Goal: Task Accomplishment & Management: Manage account settings

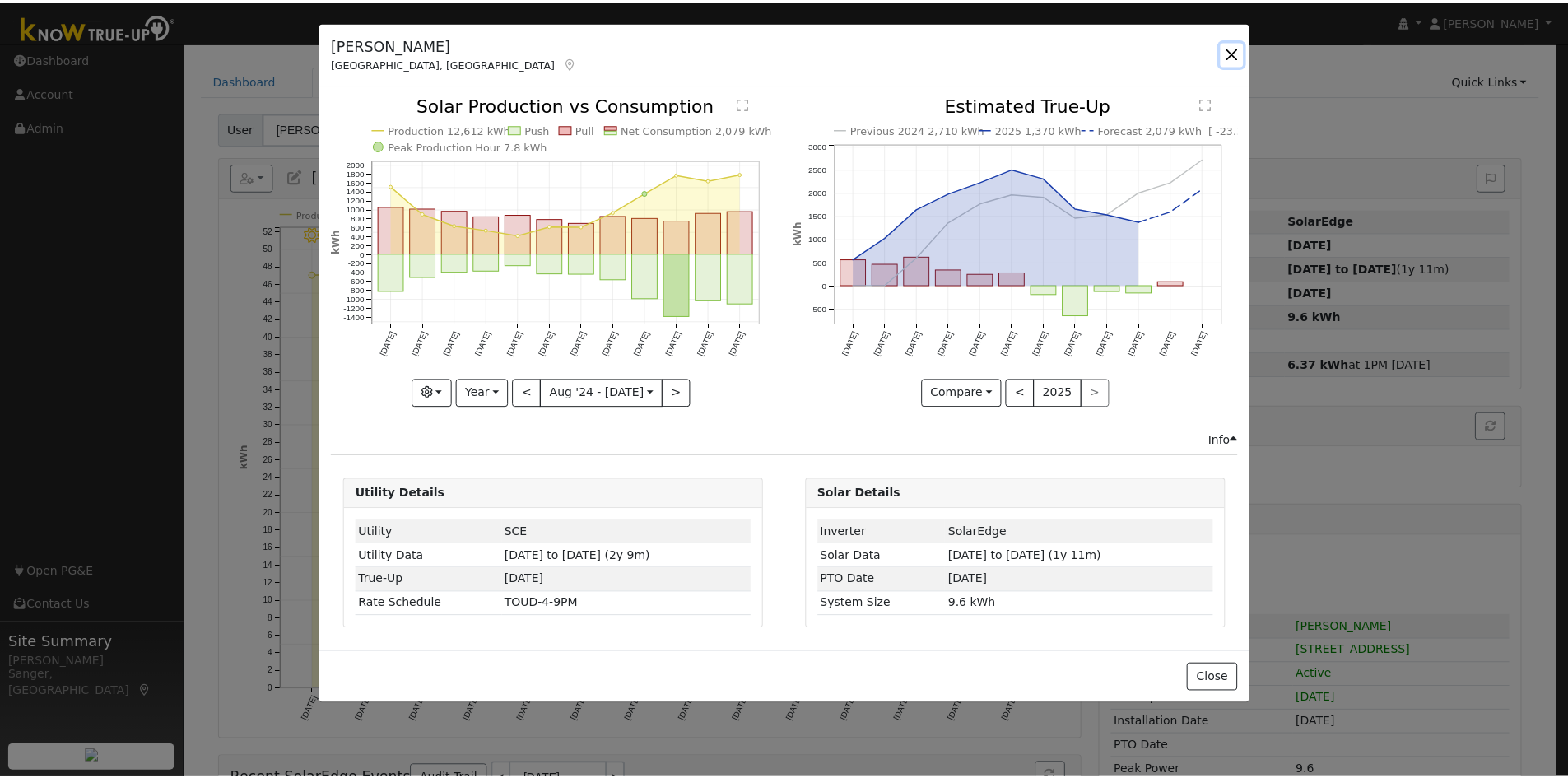
scroll to position [46, 0]
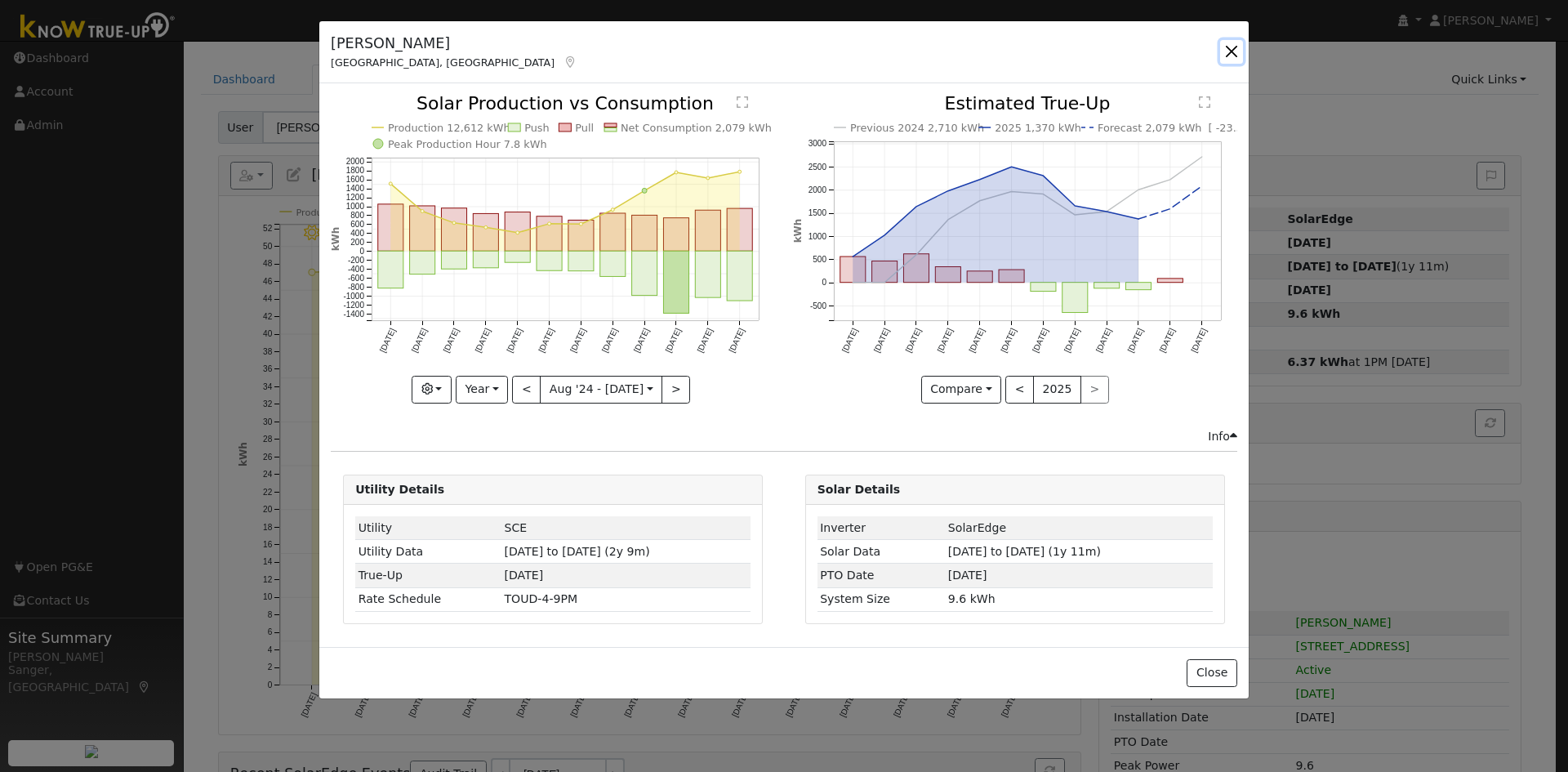
click at [1225, 52] on button "button" at bounding box center [1230, 52] width 23 height 23
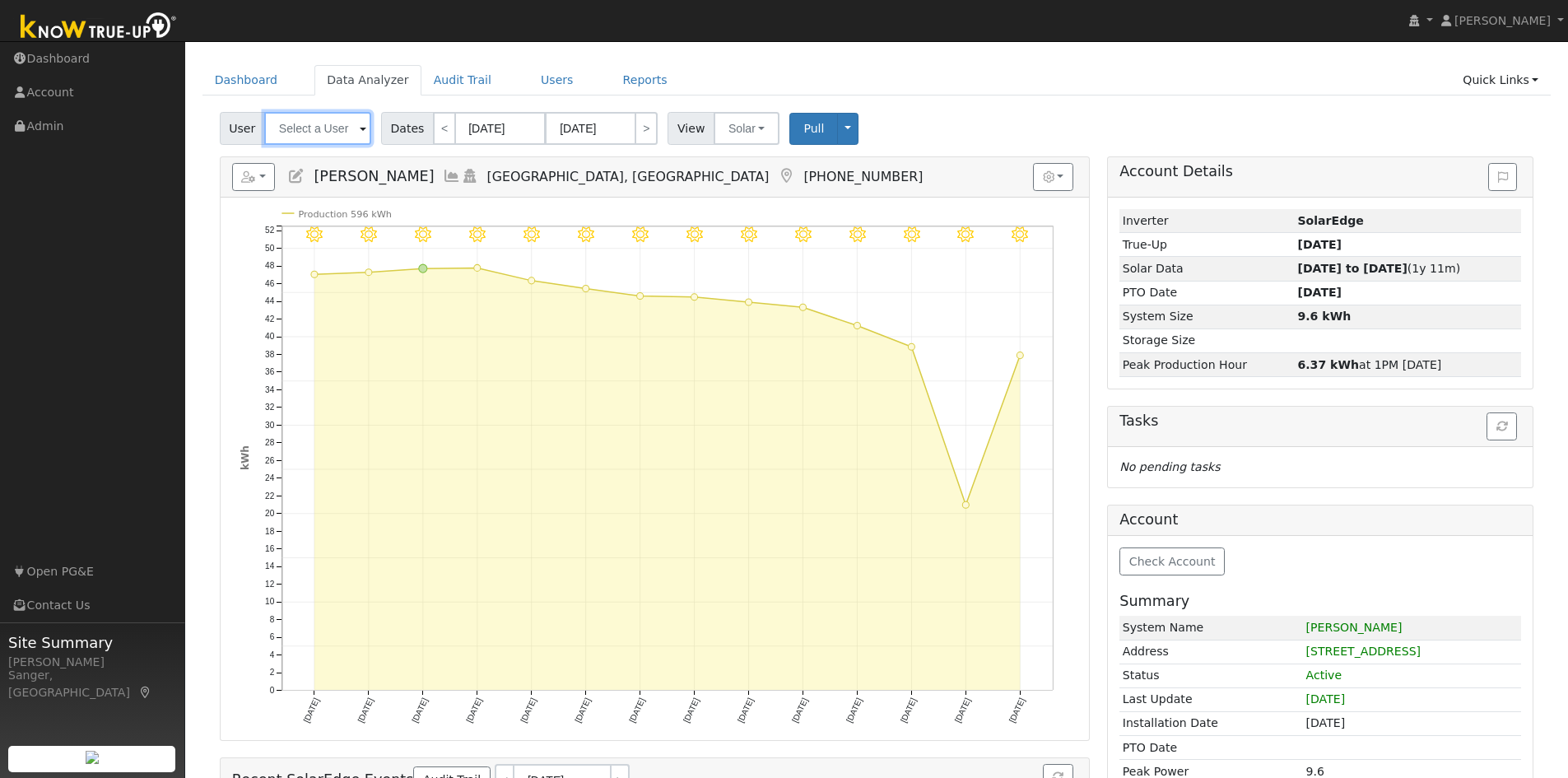
paste input "[PERSON_NAME]"
type input "[PERSON_NAME]"
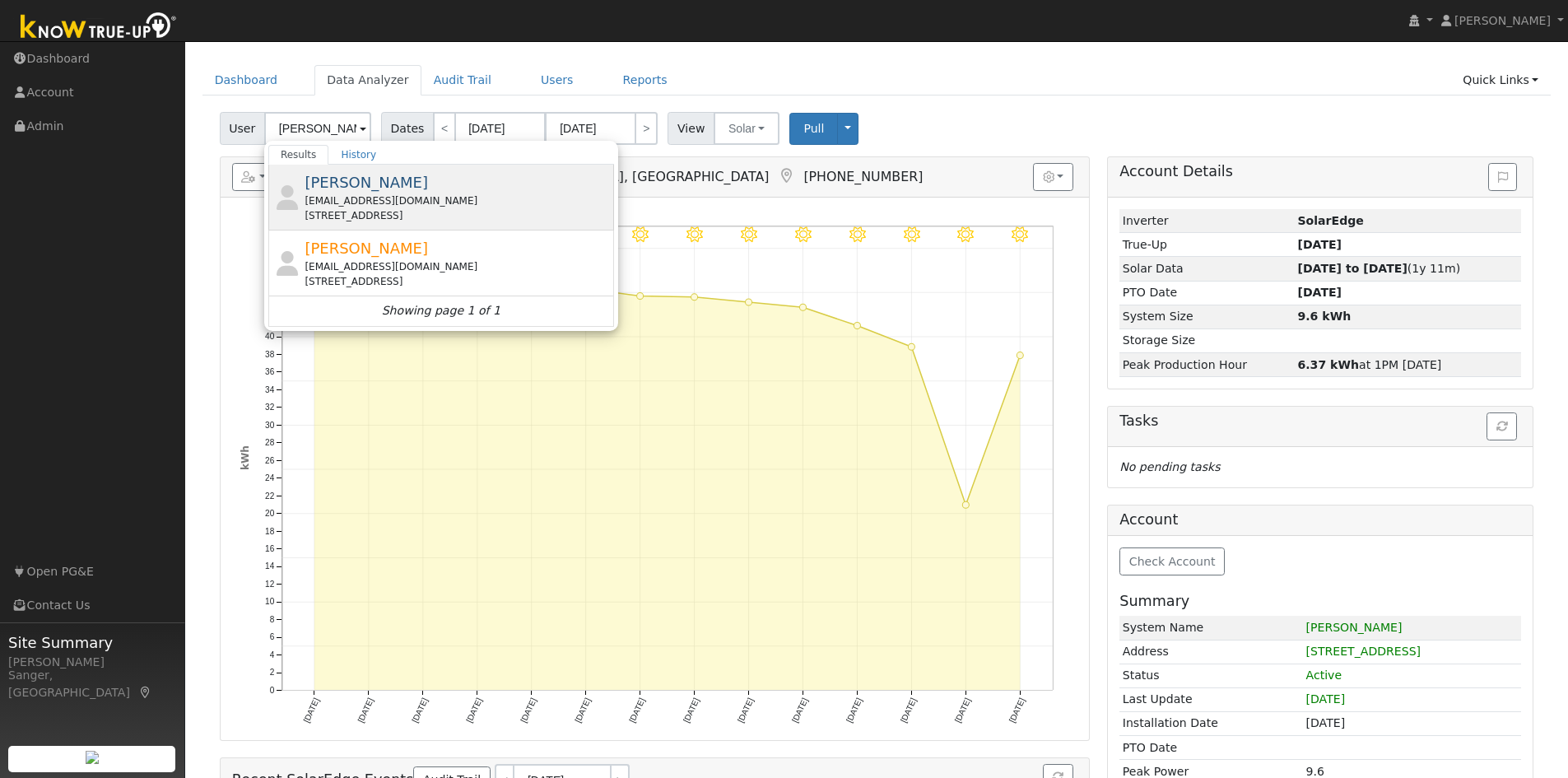
click at [395, 197] on div "[EMAIL_ADDRESS][DOMAIN_NAME]" at bounding box center [456, 201] width 305 height 15
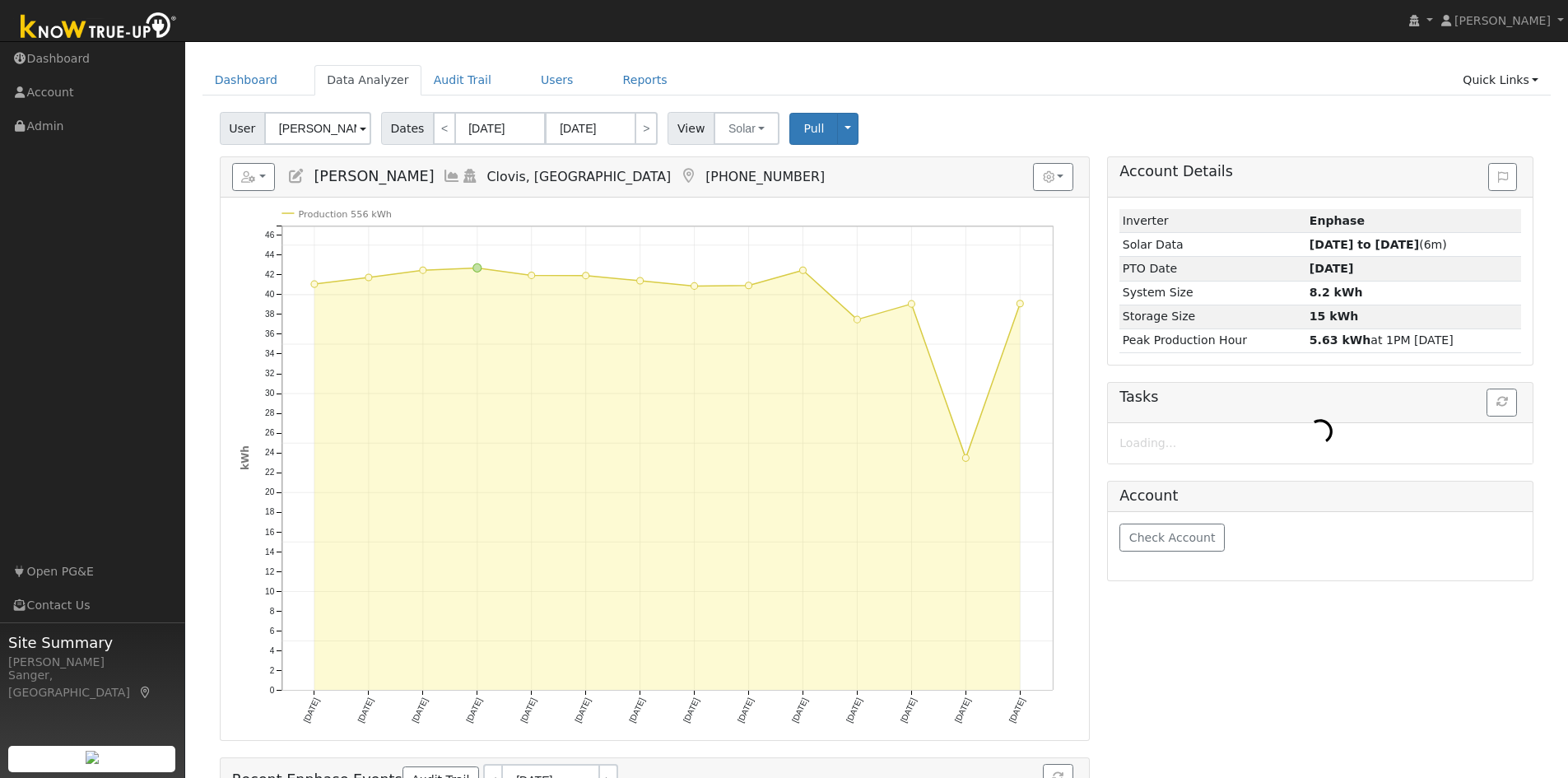
scroll to position [0, 0]
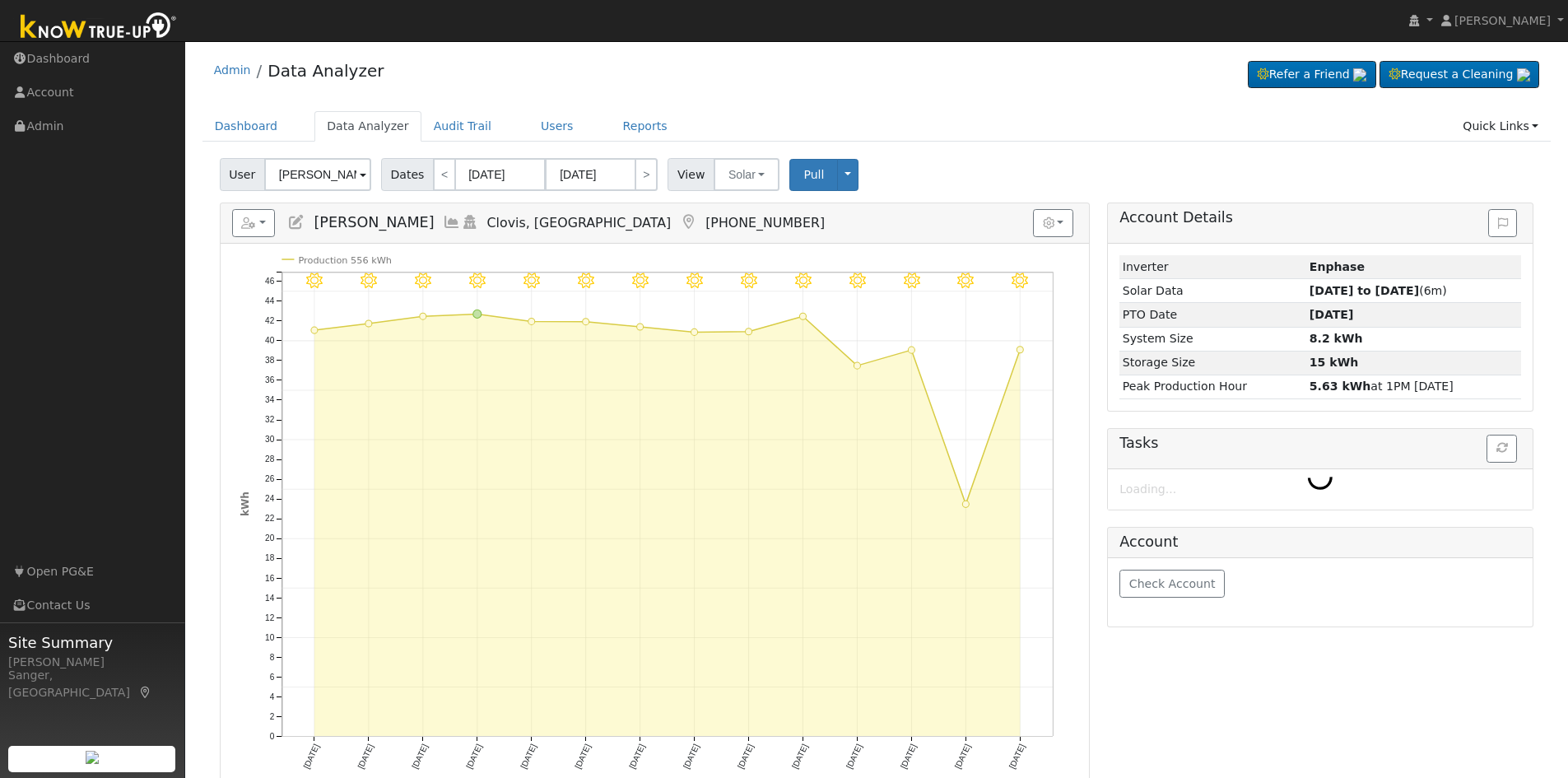
click at [443, 219] on icon at bounding box center [453, 223] width 19 height 15
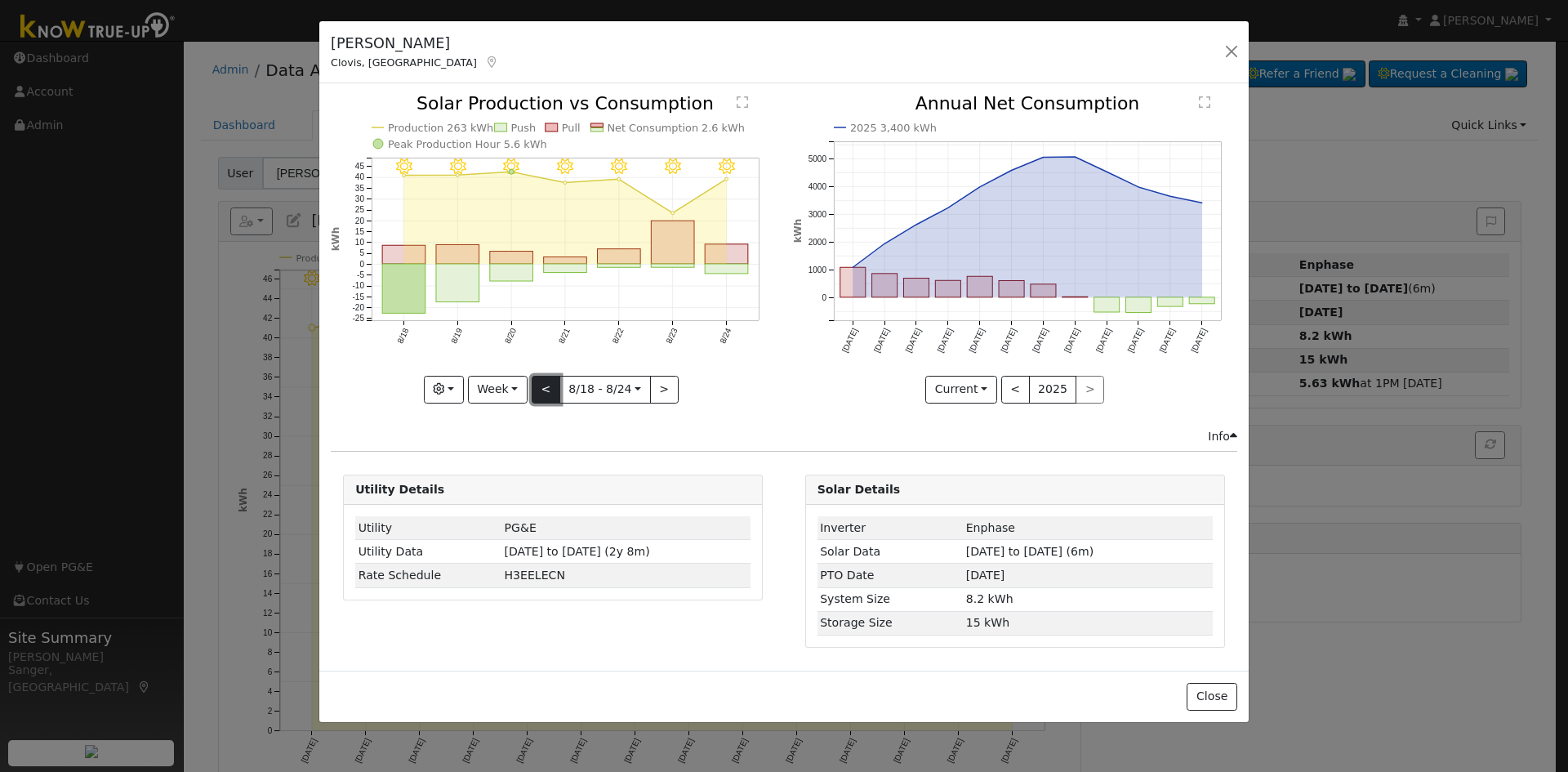
click at [545, 394] on button "<" at bounding box center [545, 389] width 29 height 28
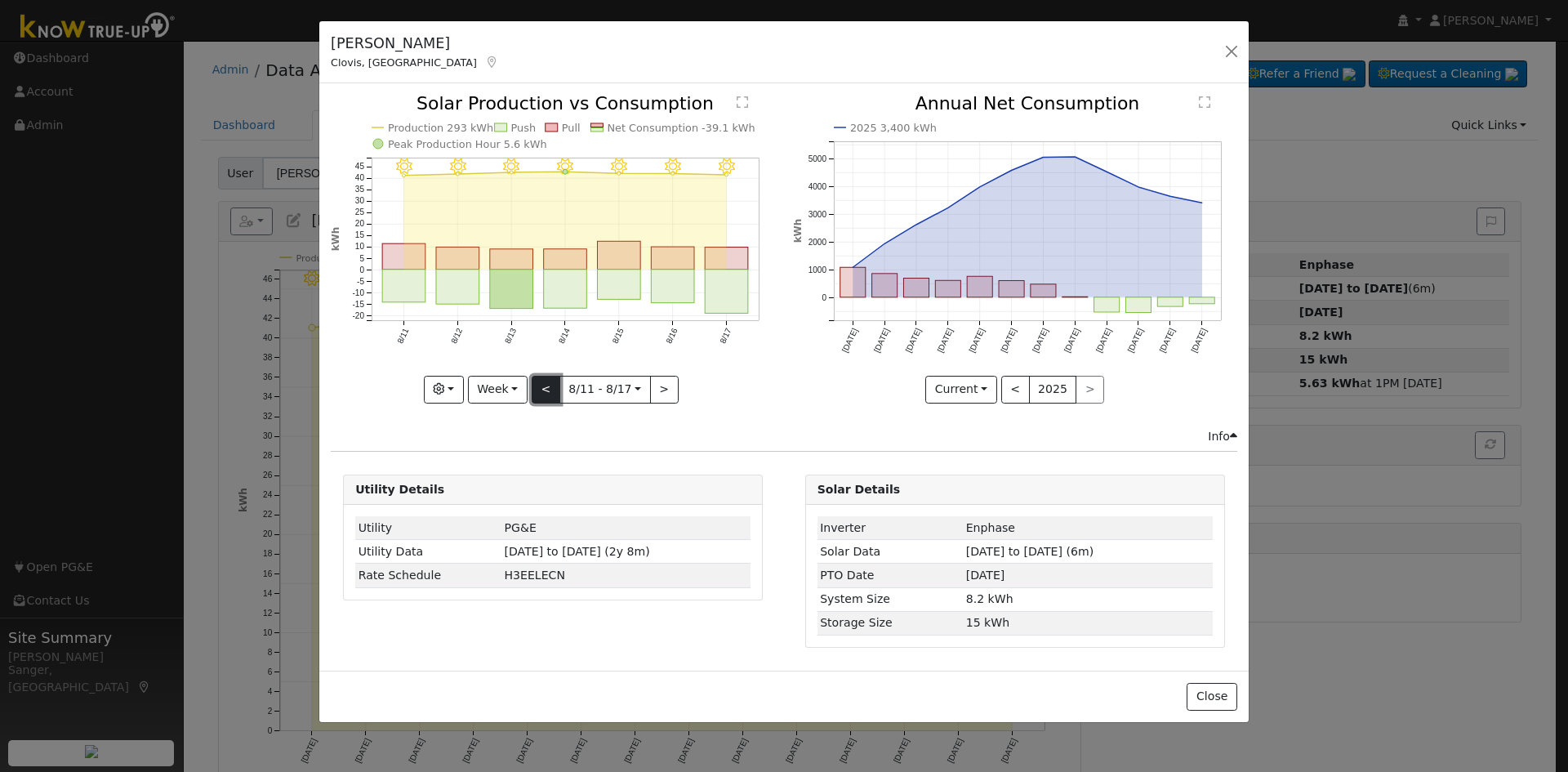
click at [545, 394] on button "<" at bounding box center [545, 389] width 29 height 28
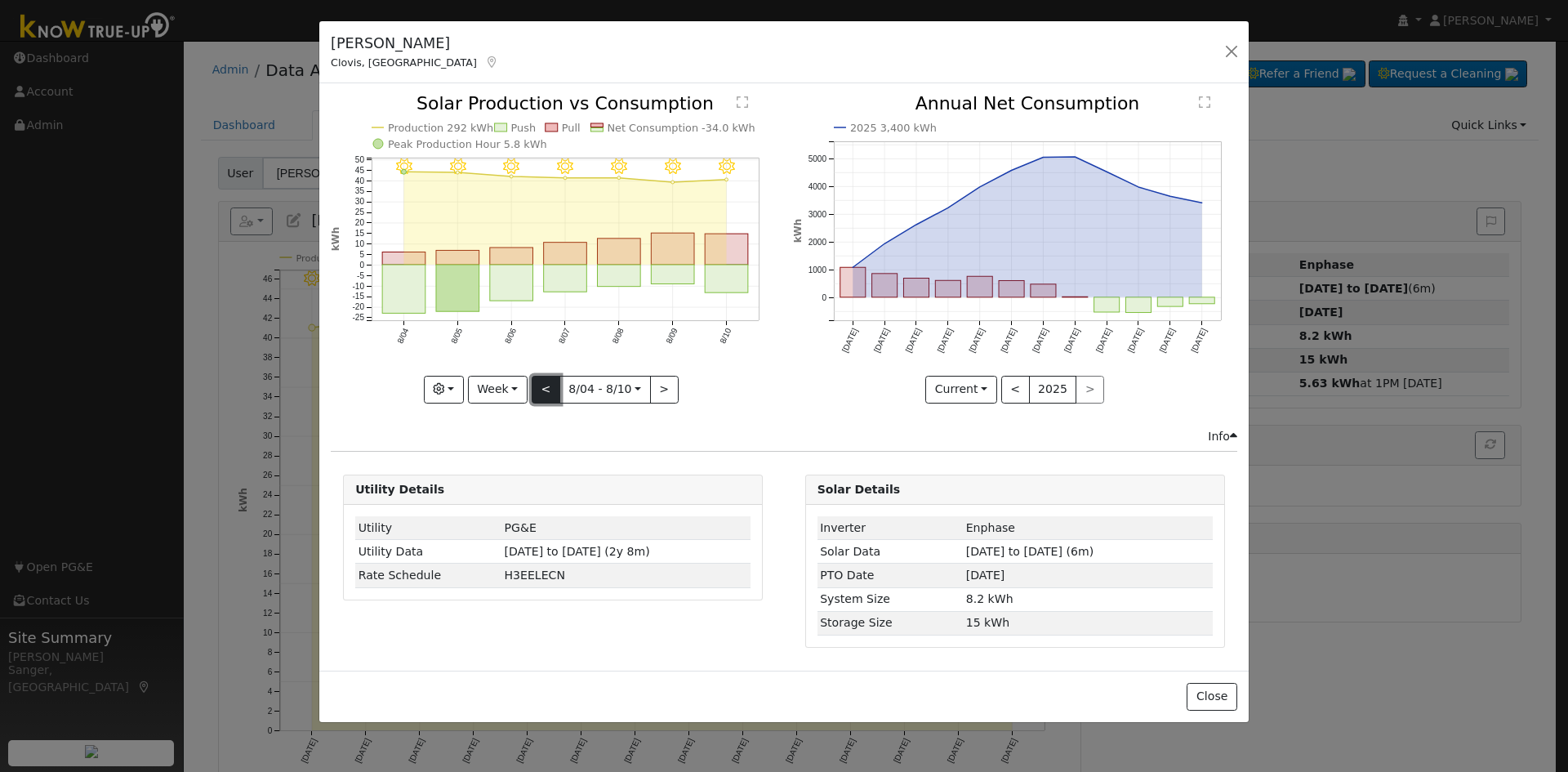
click at [545, 394] on button "<" at bounding box center [545, 389] width 29 height 28
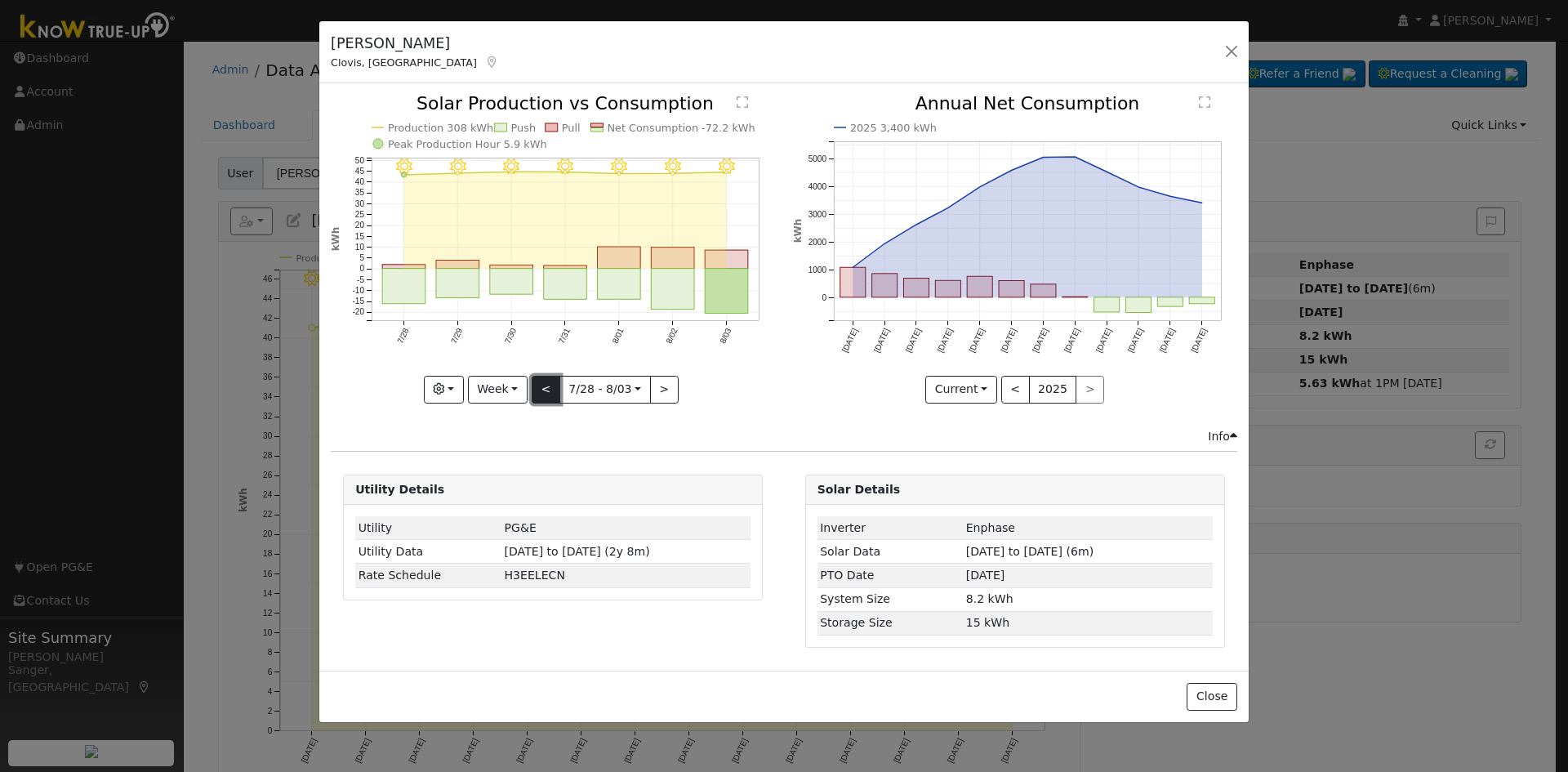
click at [545, 394] on button "<" at bounding box center [545, 389] width 29 height 28
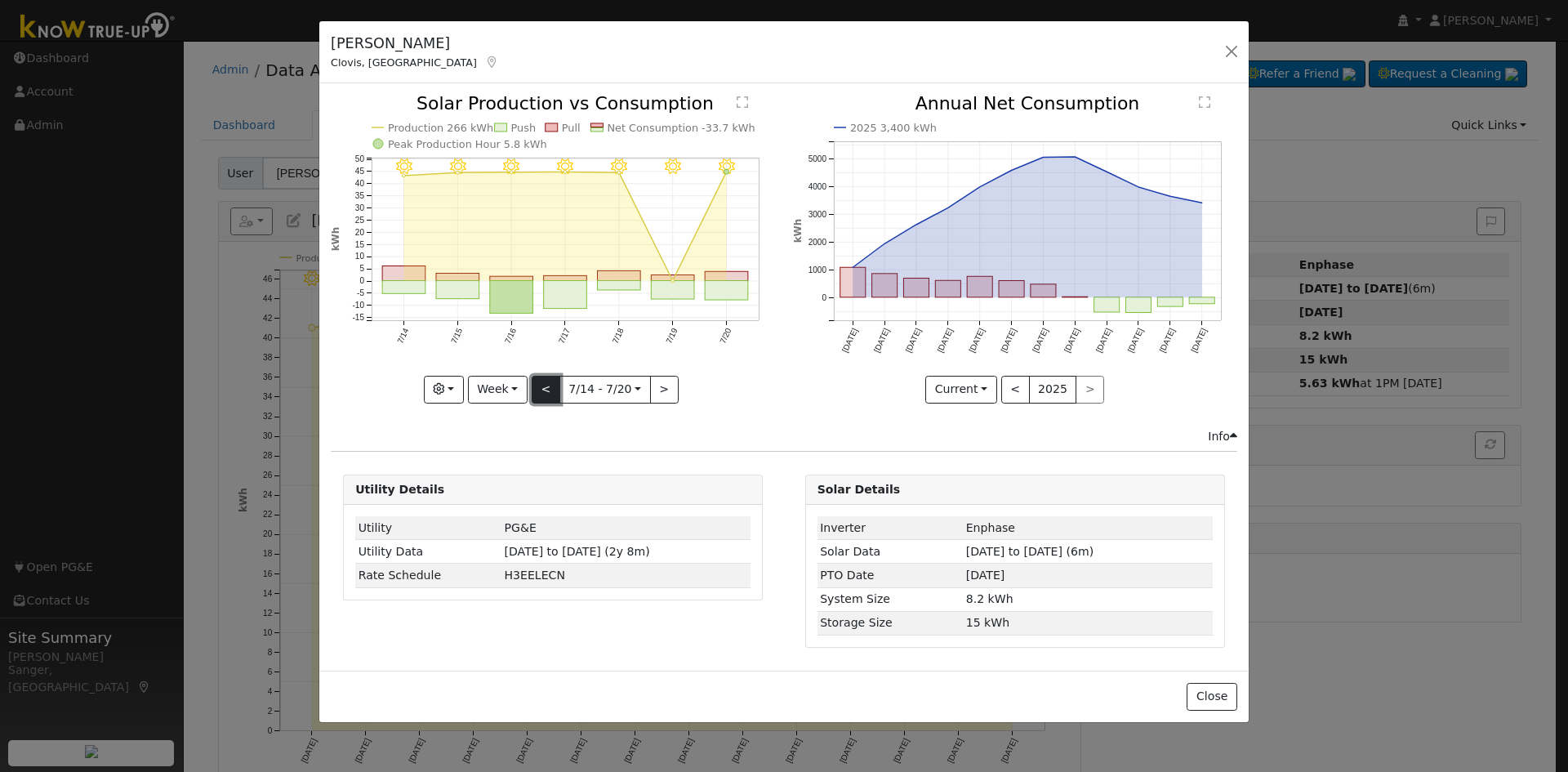
click at [545, 394] on button "<" at bounding box center [545, 389] width 29 height 28
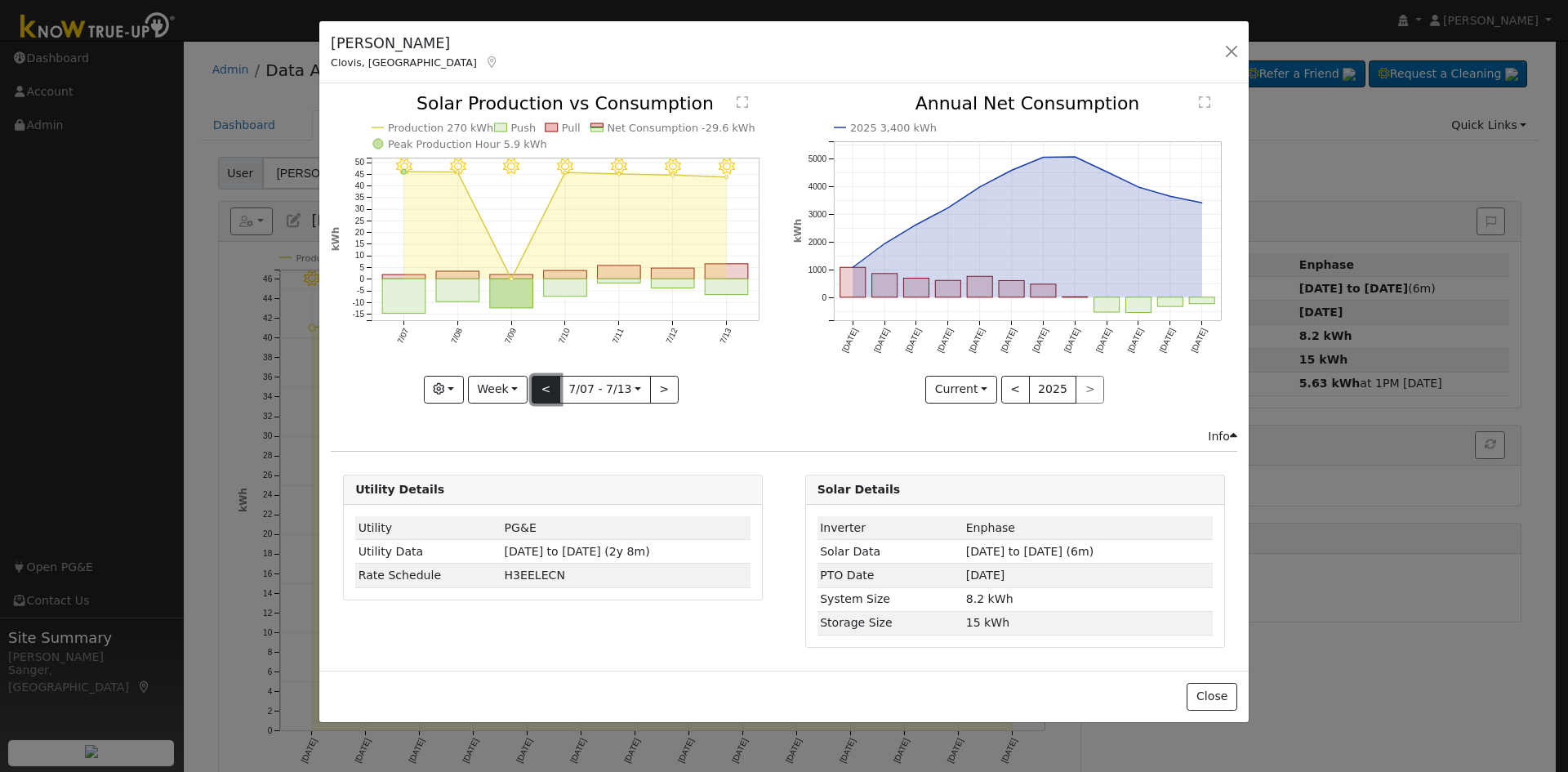
click at [545, 394] on button "<" at bounding box center [545, 389] width 29 height 28
type input "[DATE]"
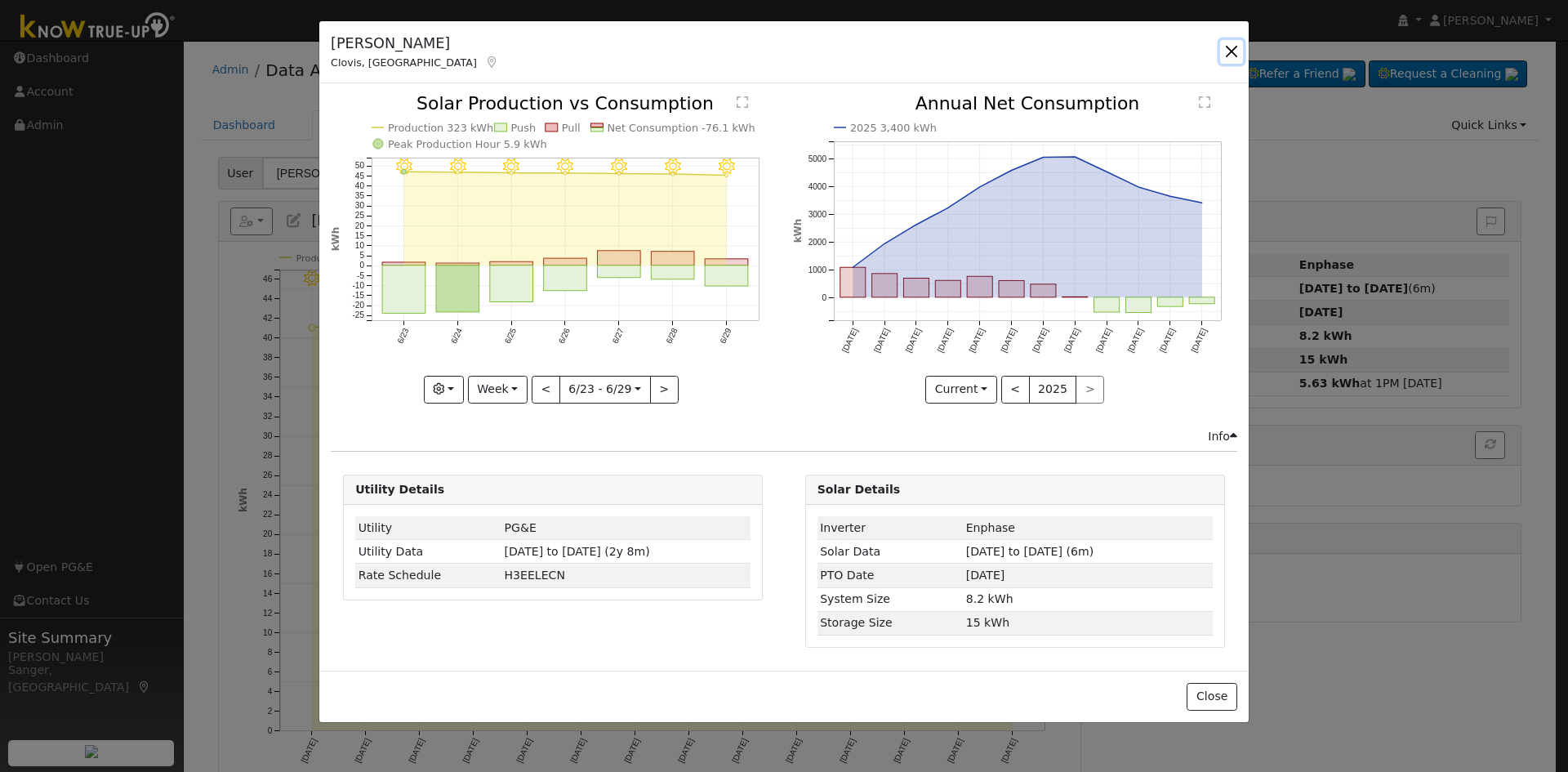
click at [1229, 44] on button "button" at bounding box center [1230, 52] width 23 height 23
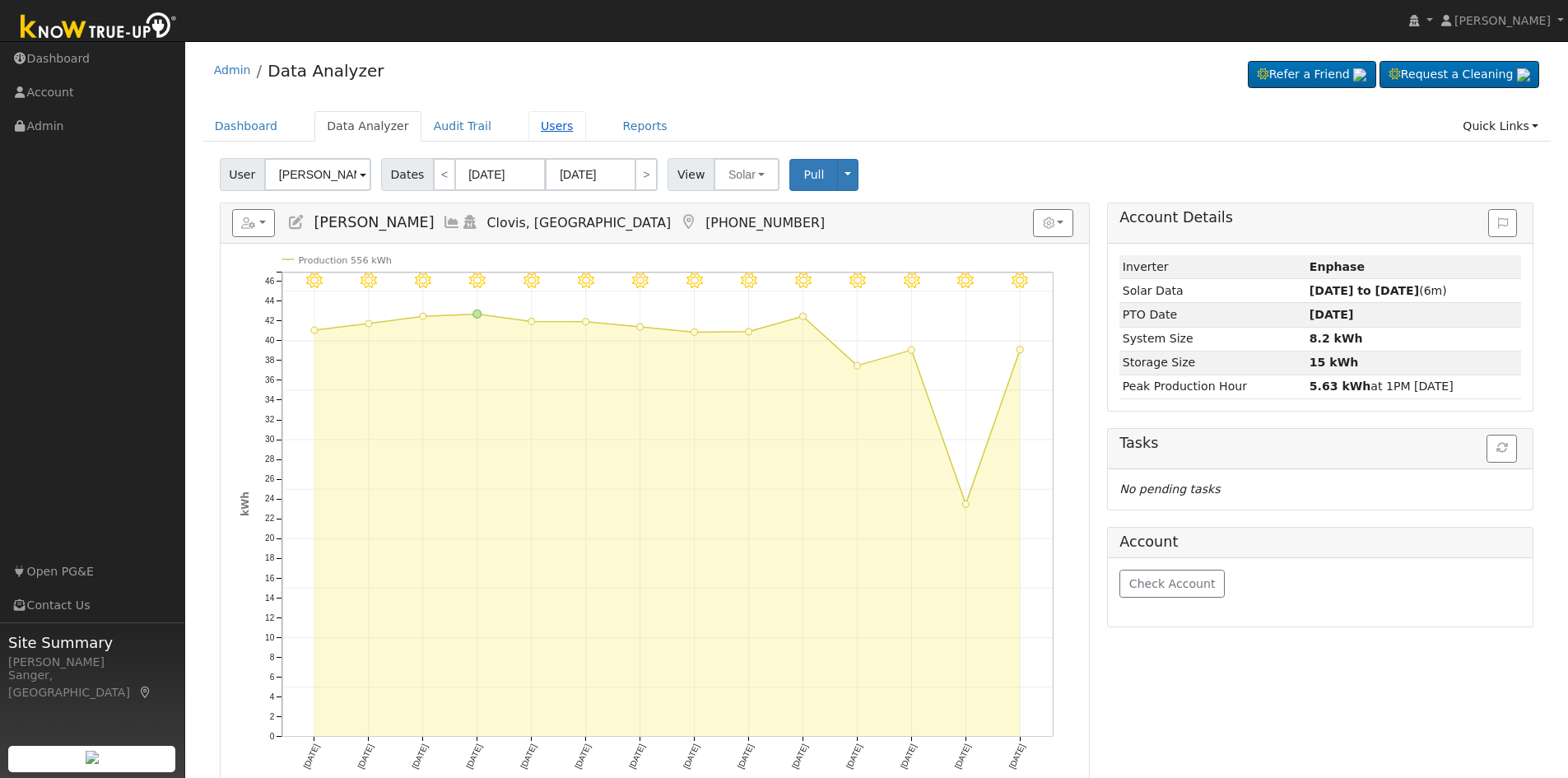
click at [529, 128] on link "Users" at bounding box center [557, 126] width 57 height 31
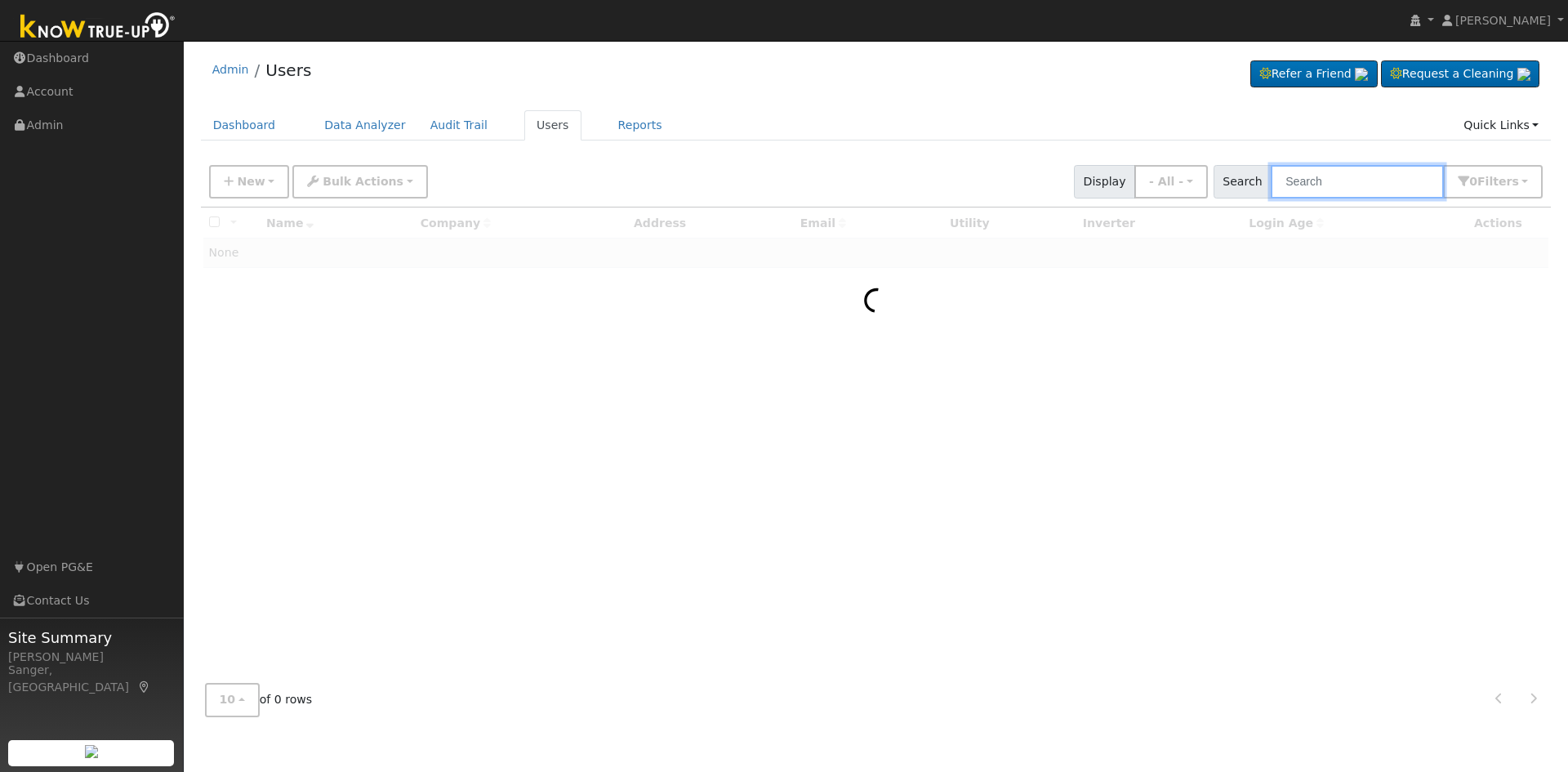
click at [1328, 179] on input "text" at bounding box center [1356, 181] width 173 height 33
paste input "Suzette Jackson"
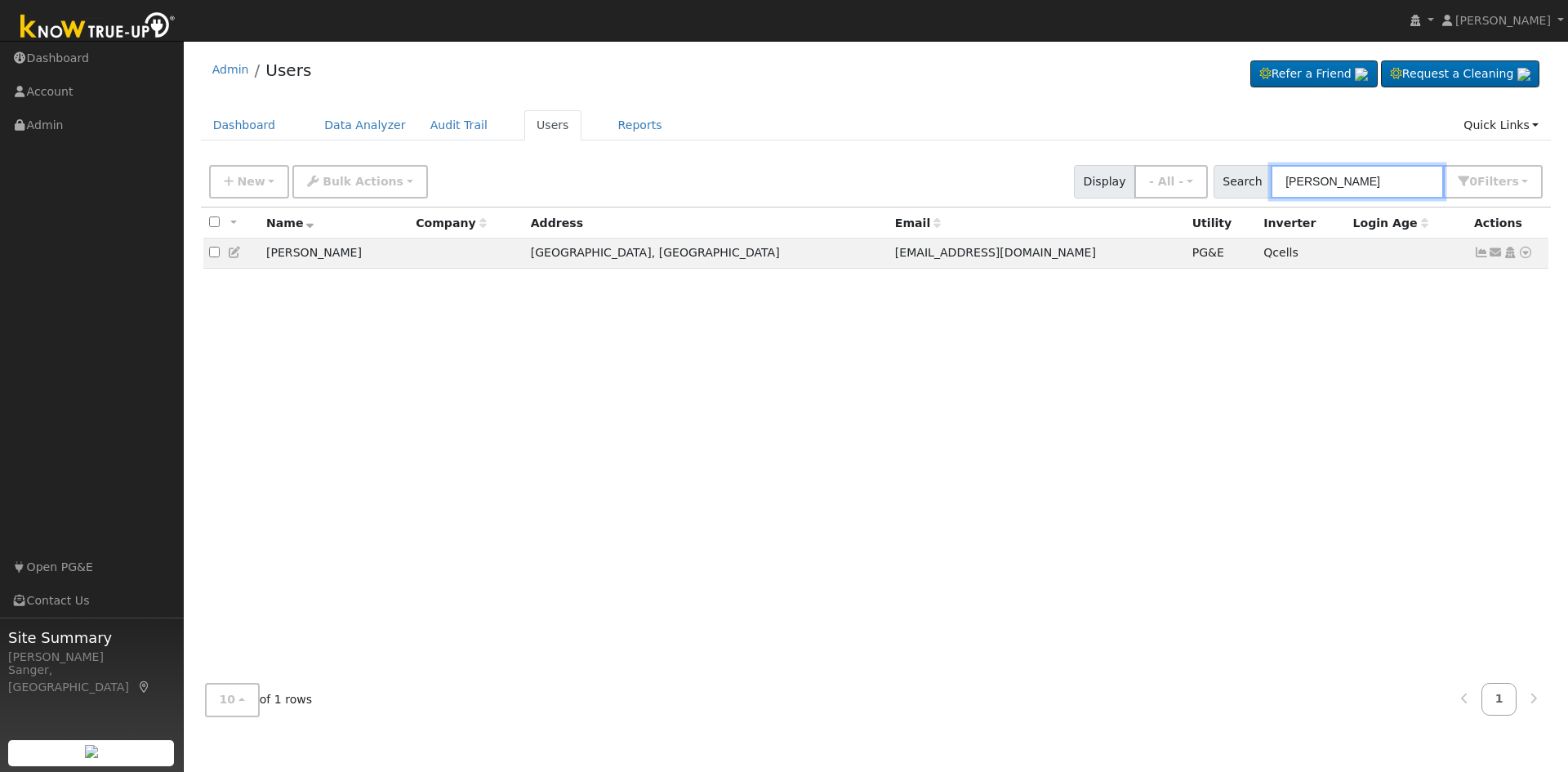
type input "Suzette Jackson"
click at [1481, 256] on icon at bounding box center [1481, 252] width 15 height 11
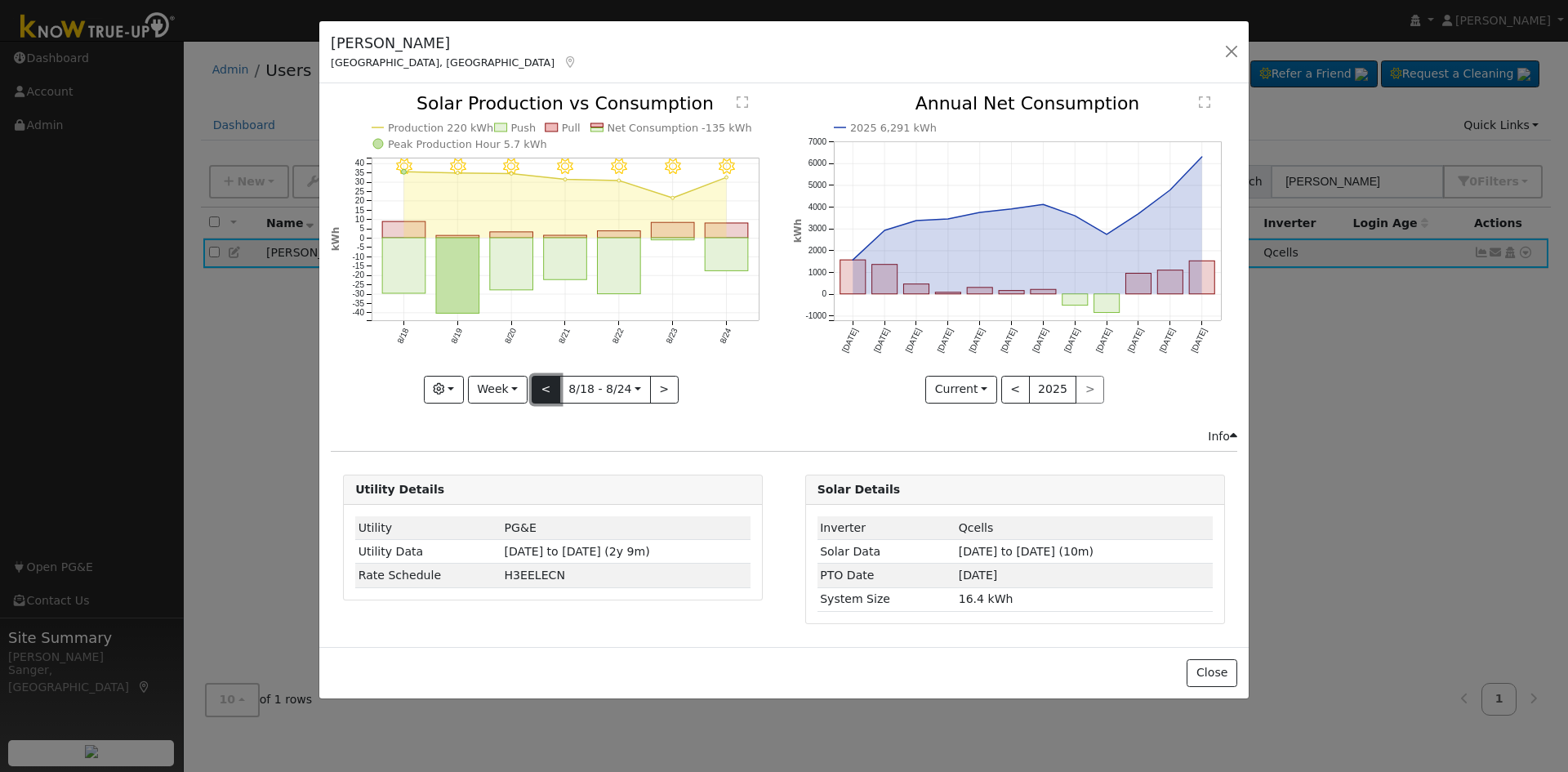
click at [549, 388] on button "<" at bounding box center [545, 389] width 29 height 28
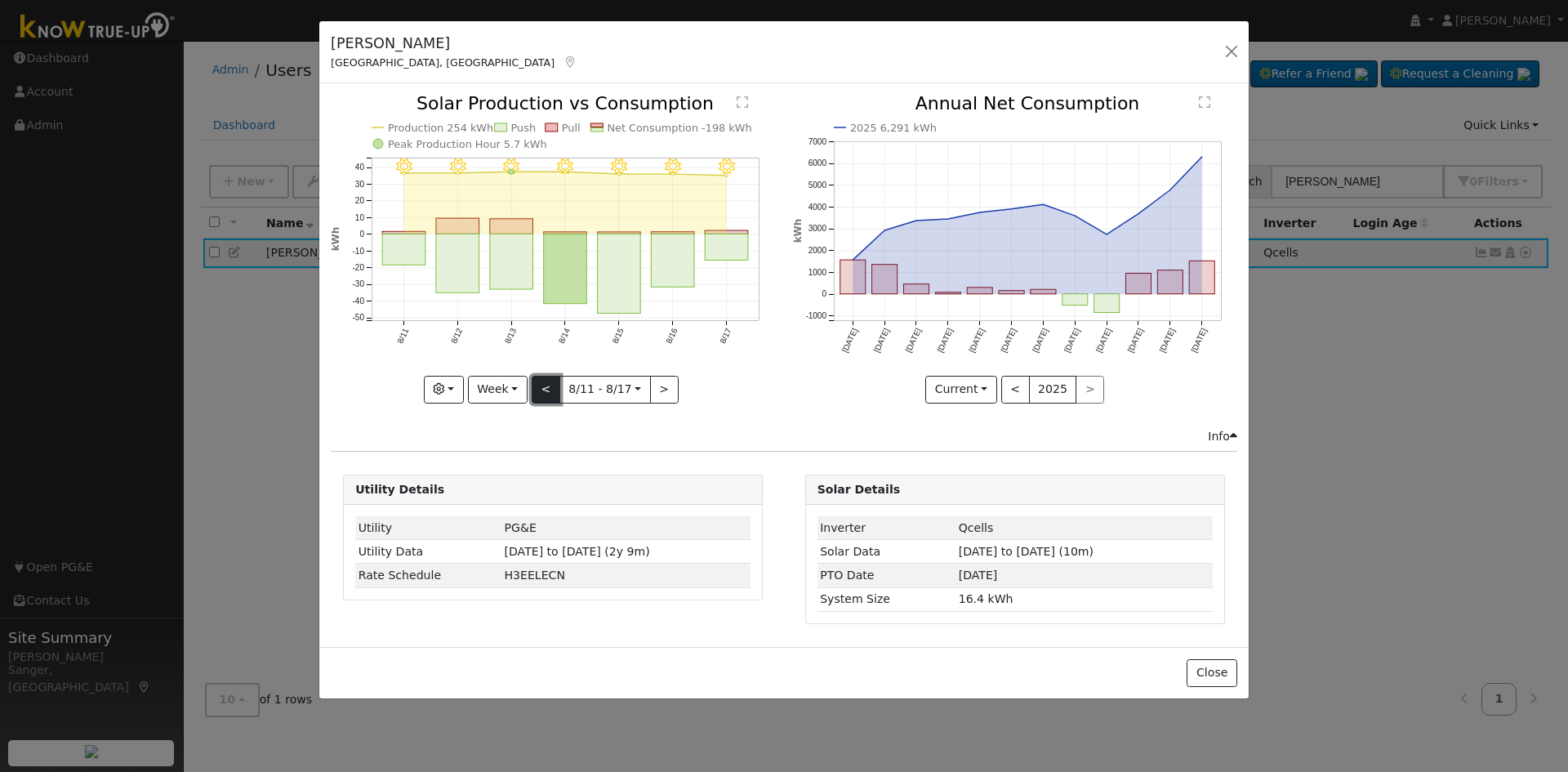
click at [549, 388] on button "<" at bounding box center [545, 389] width 29 height 28
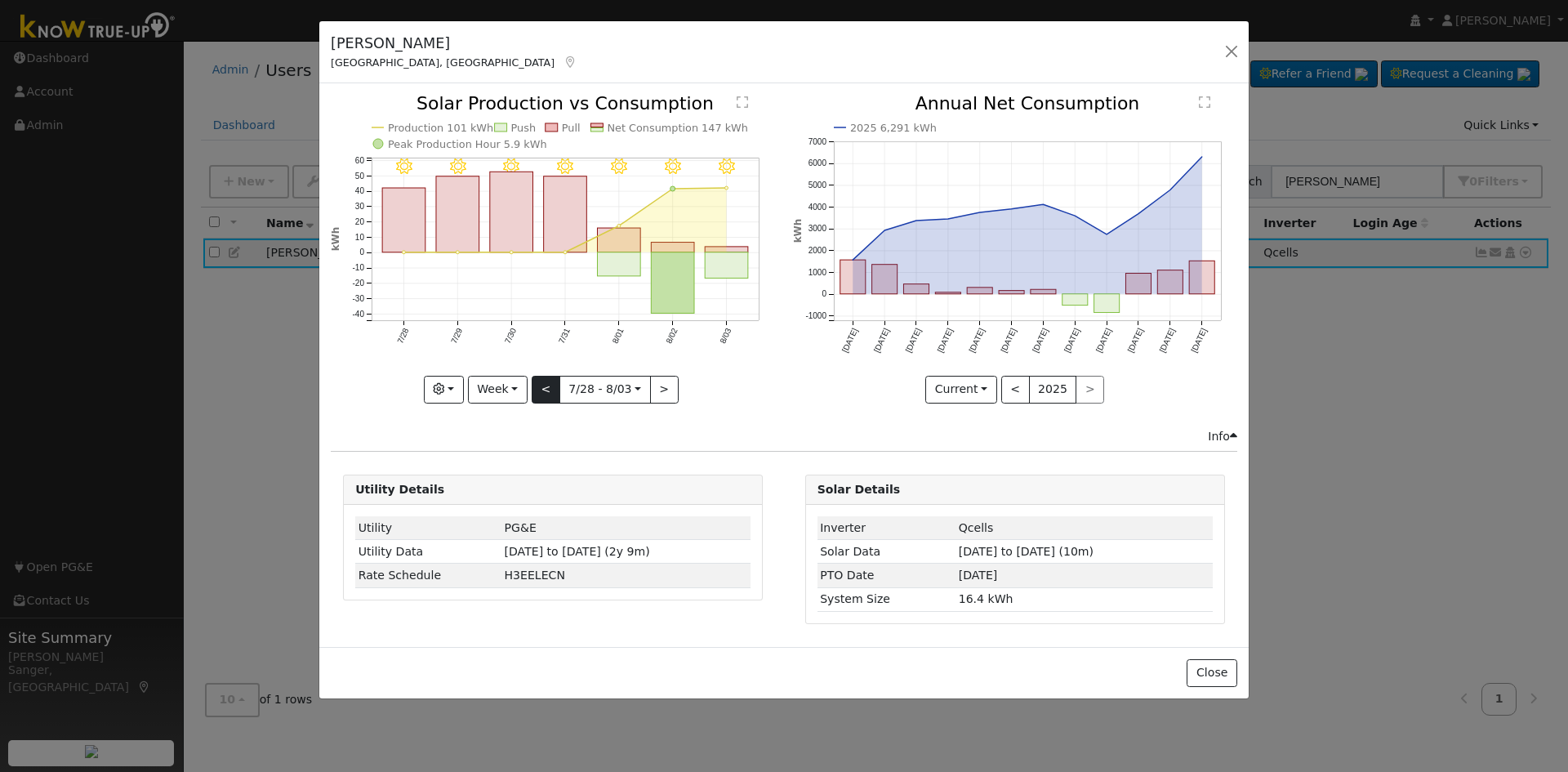
click at [549, 388] on div "8/03 - Clear 8/02 - Clear 8/01 - Clear 7/31 - Clear 7/30 - Clear 7/29 - Clear 7…" at bounding box center [553, 248] width 444 height 308
click at [549, 388] on button "<" at bounding box center [545, 389] width 29 height 28
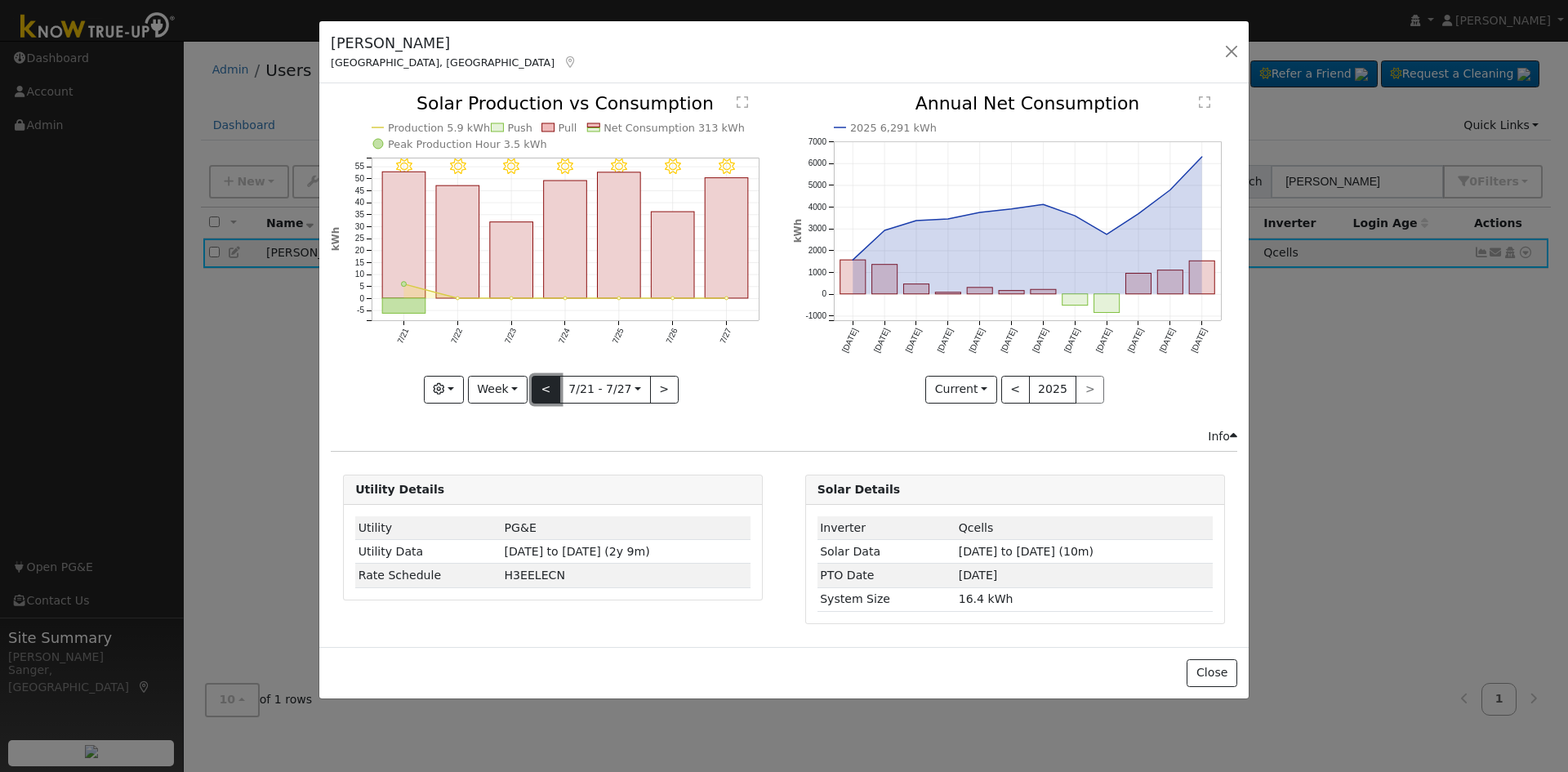
click at [549, 388] on button "<" at bounding box center [545, 389] width 29 height 28
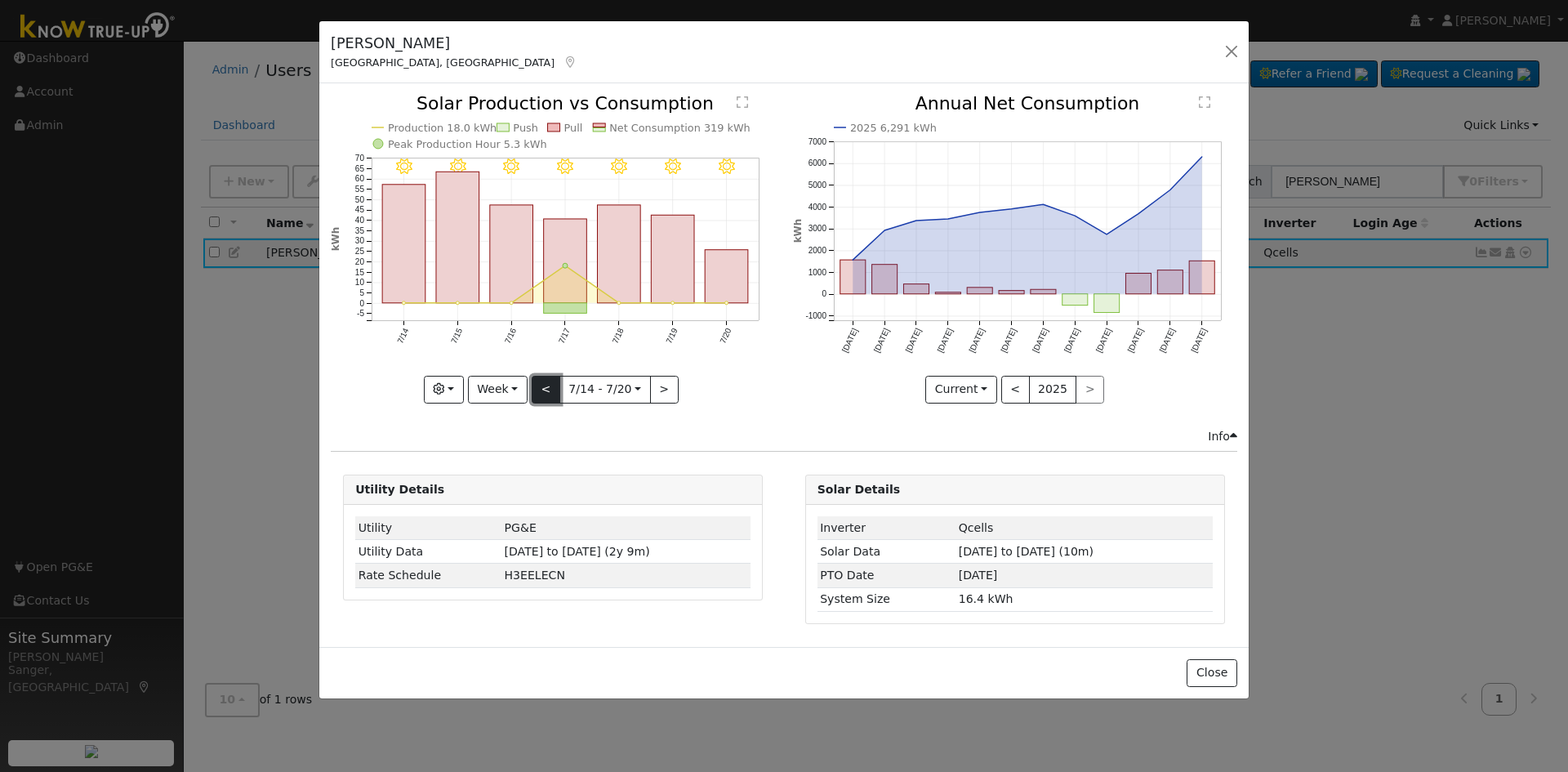
click at [549, 388] on button "<" at bounding box center [545, 389] width 29 height 28
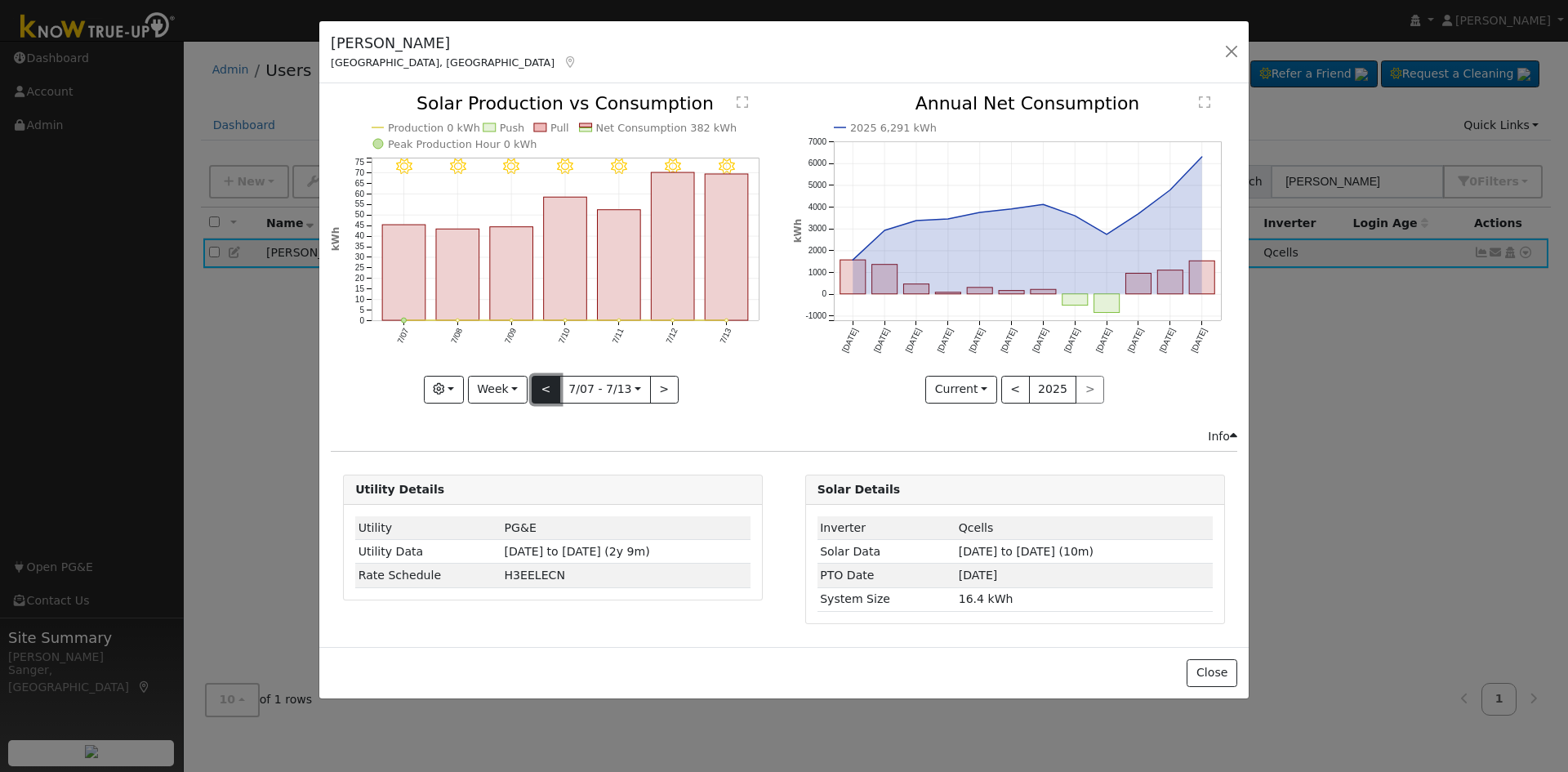
click at [549, 388] on button "<" at bounding box center [545, 389] width 29 height 28
click at [549, 387] on button "<" at bounding box center [545, 389] width 29 height 28
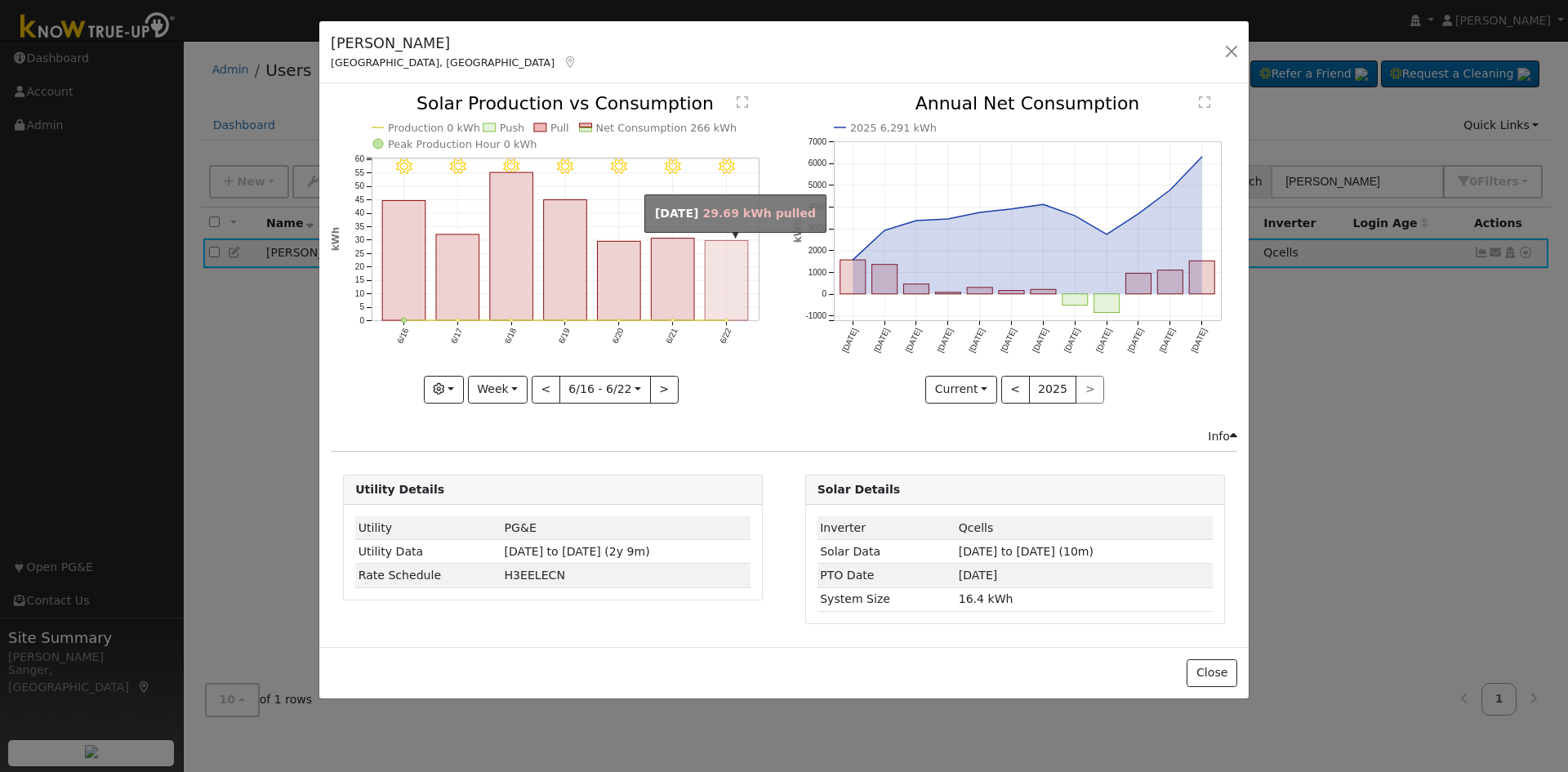
click at [715, 302] on rect "onclick=""" at bounding box center [727, 281] width 43 height 80
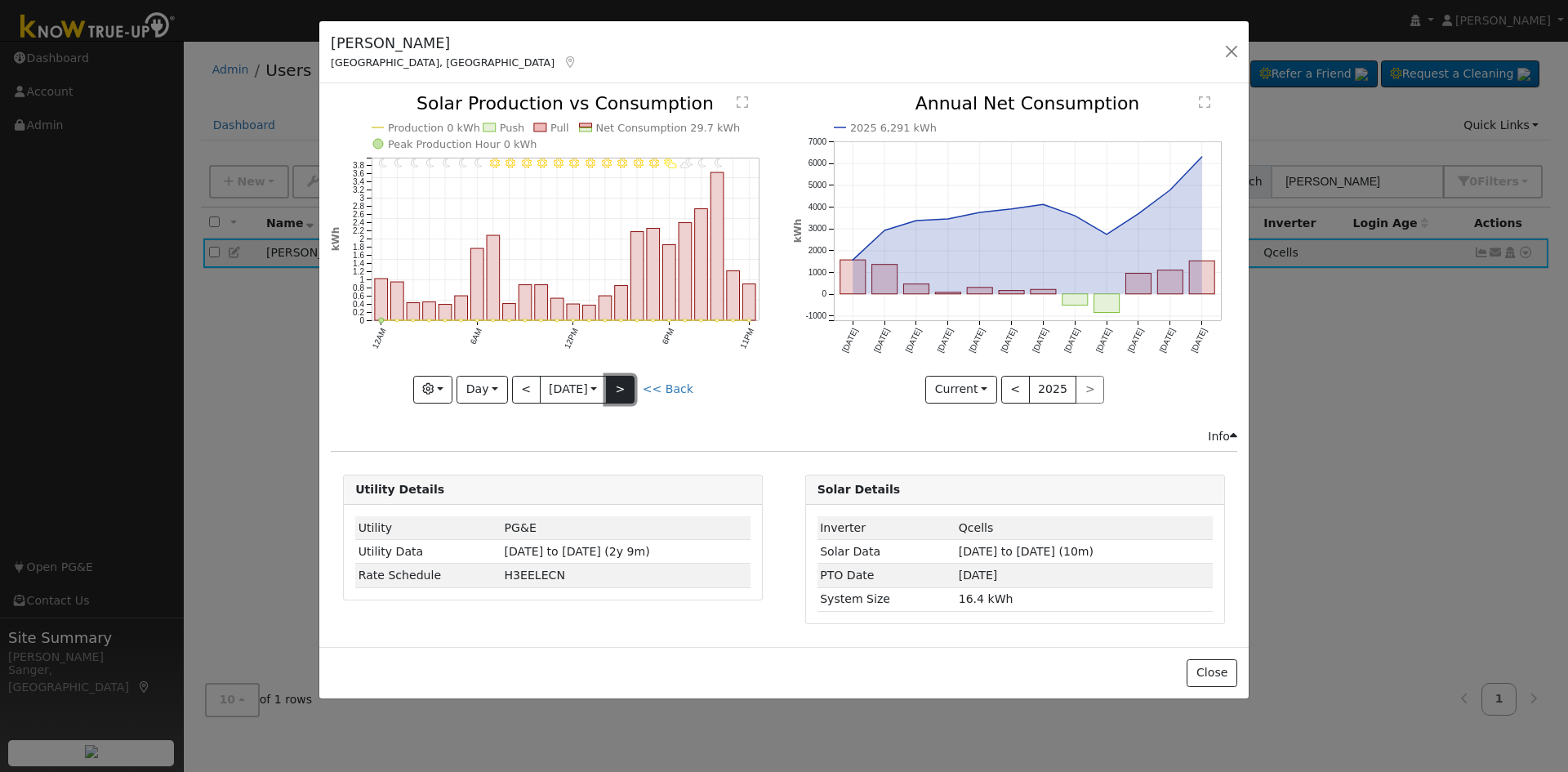
click at [630, 386] on button ">" at bounding box center [620, 389] width 29 height 28
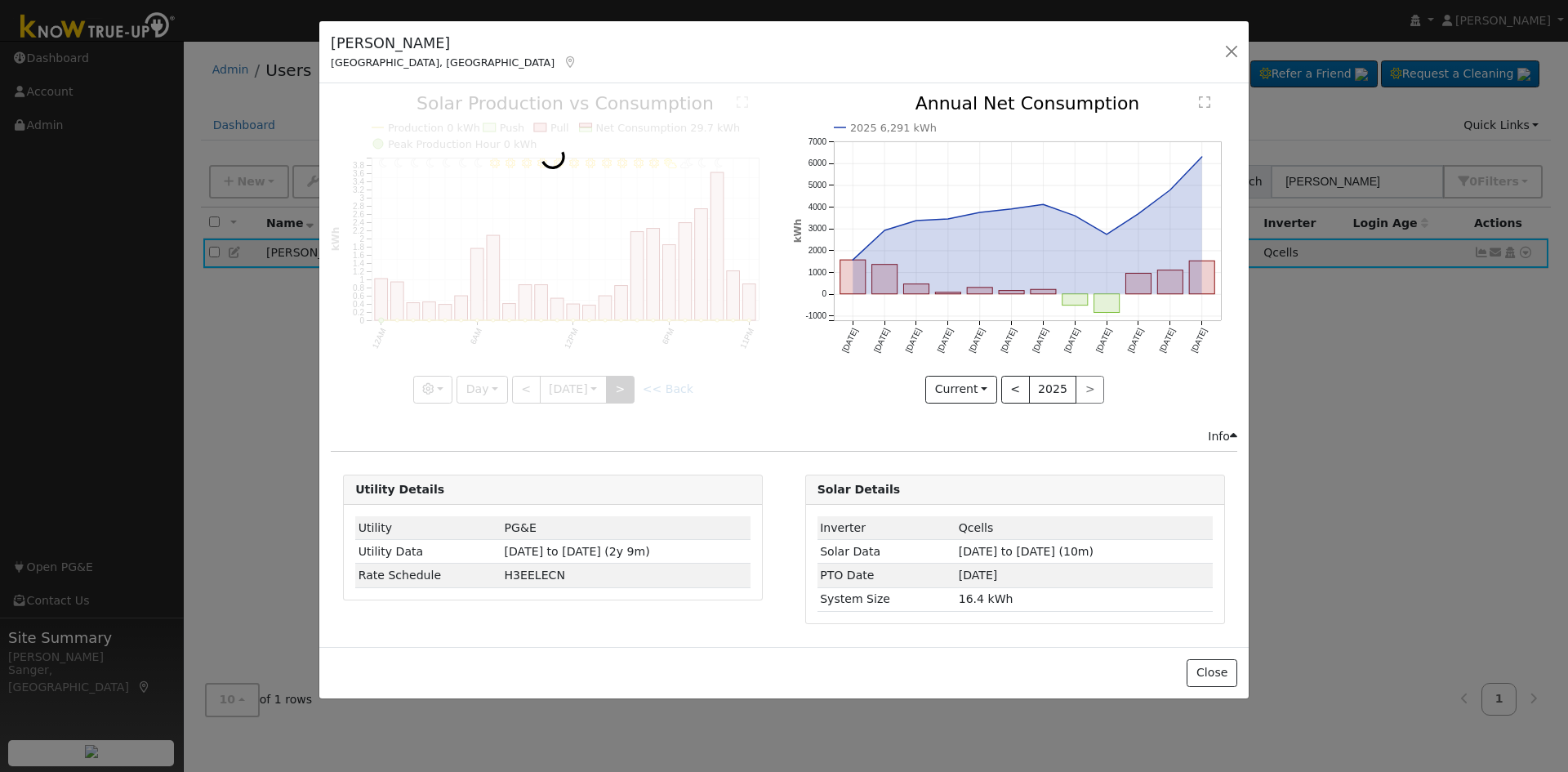
click at [630, 386] on div at bounding box center [553, 248] width 444 height 308
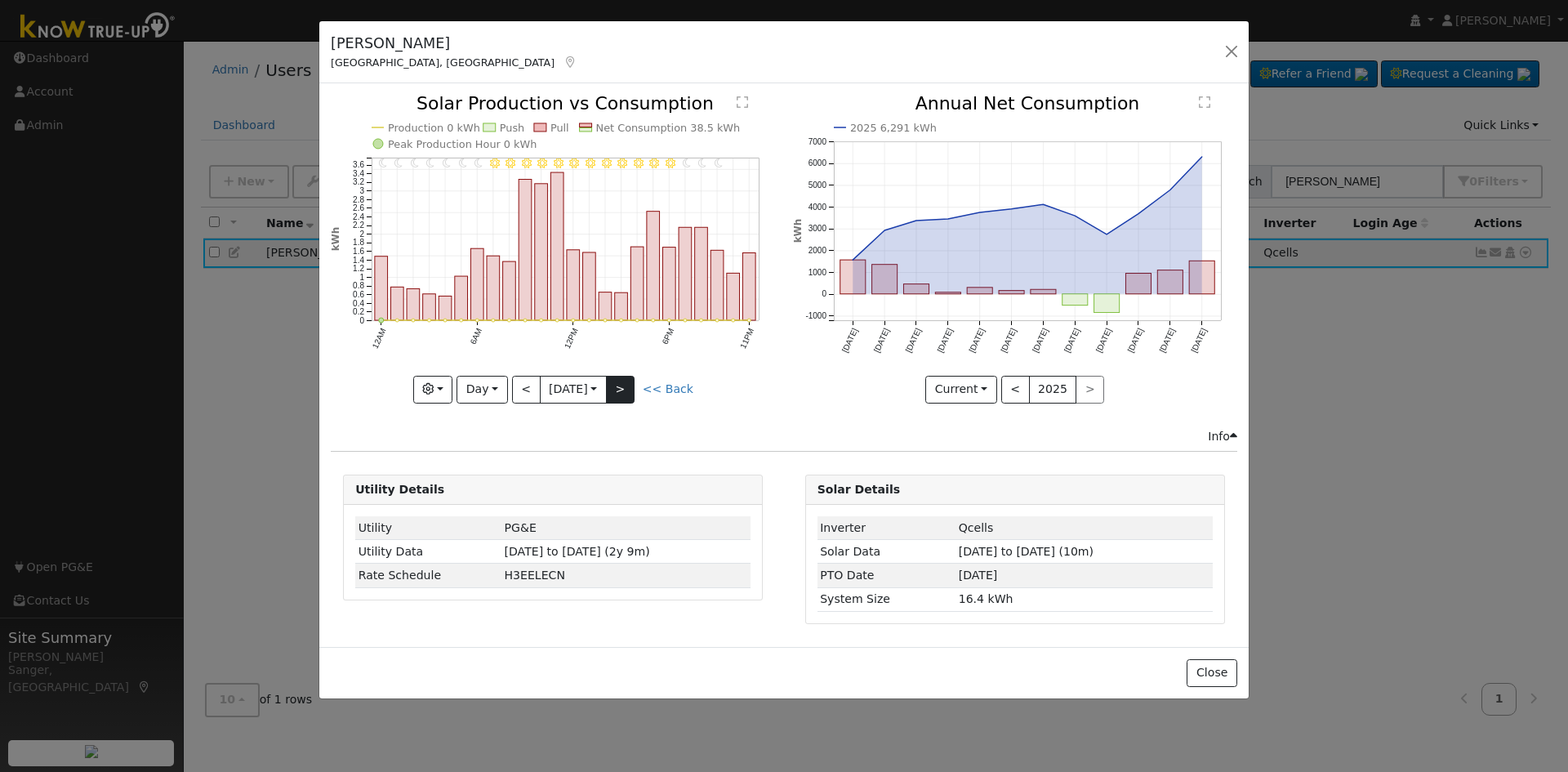
click at [630, 386] on div "11PM - undefined 10PM - undefined 9PM - Clear 8PM - Clear 7PM - Clear 6PM - Cle…" at bounding box center [553, 248] width 444 height 308
click at [630, 386] on button ">" at bounding box center [620, 389] width 29 height 28
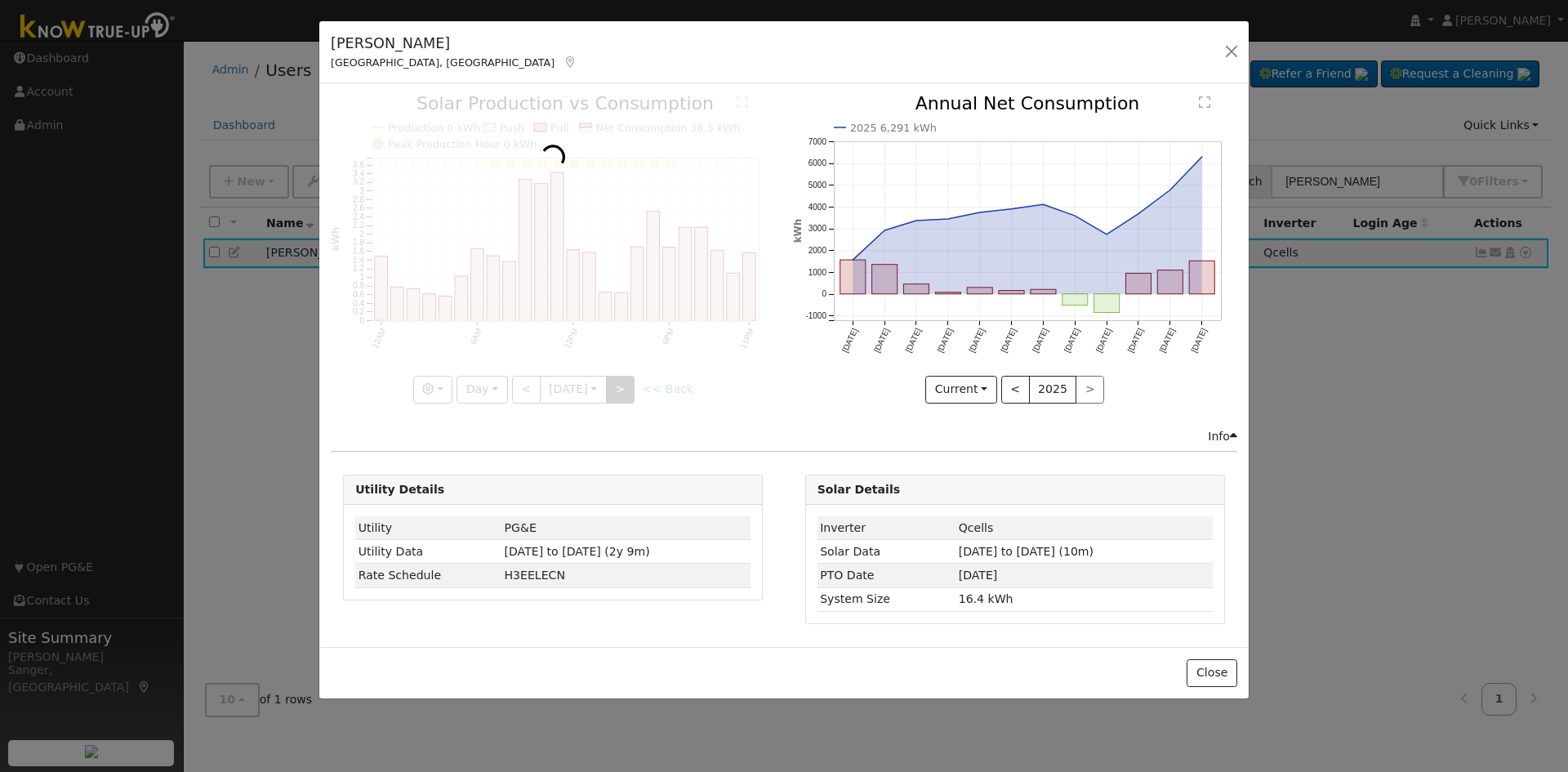
click at [630, 386] on div at bounding box center [553, 248] width 444 height 308
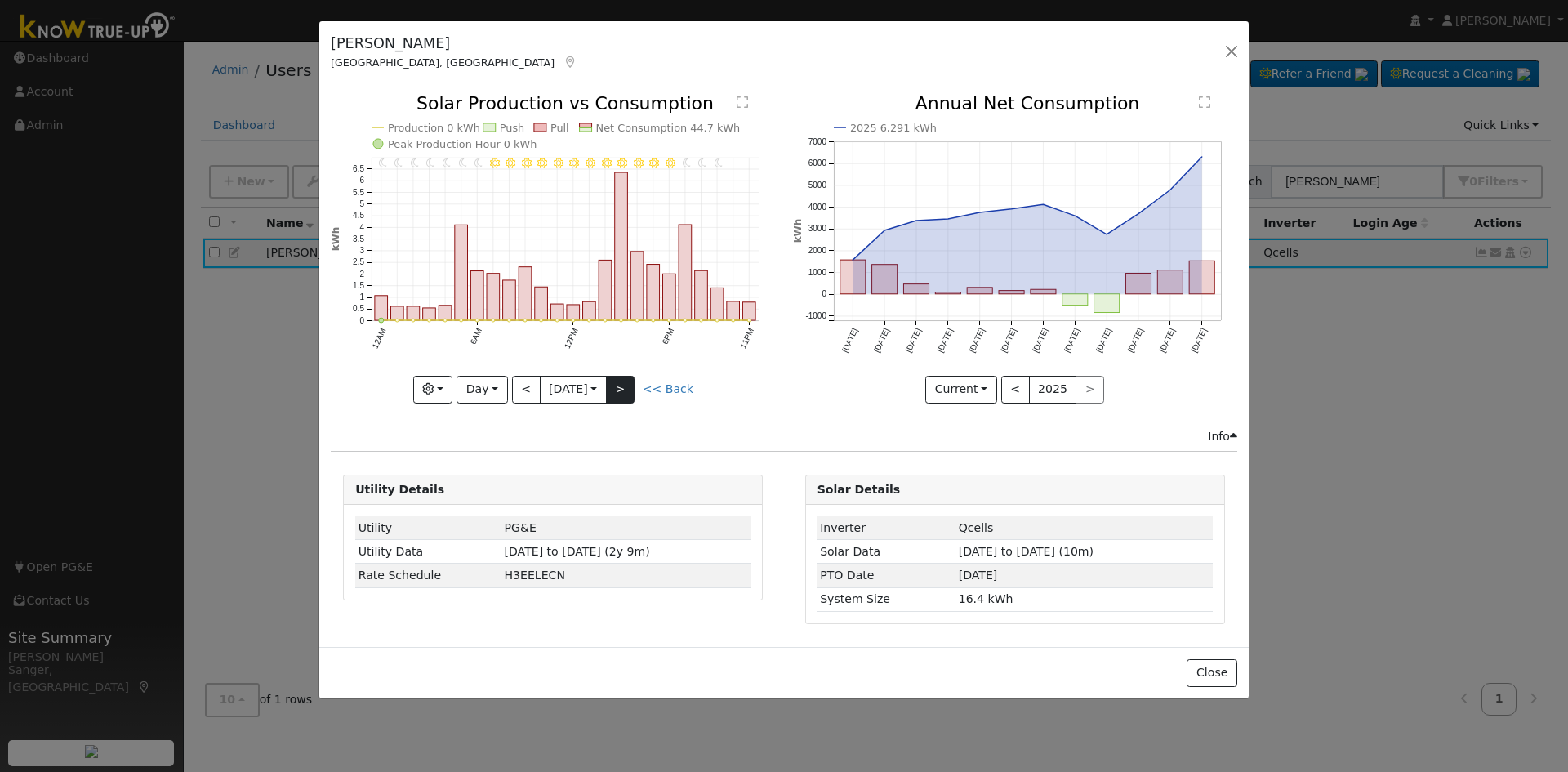
click at [630, 386] on div at bounding box center [553, 248] width 444 height 308
click at [630, 386] on button ">" at bounding box center [620, 389] width 29 height 28
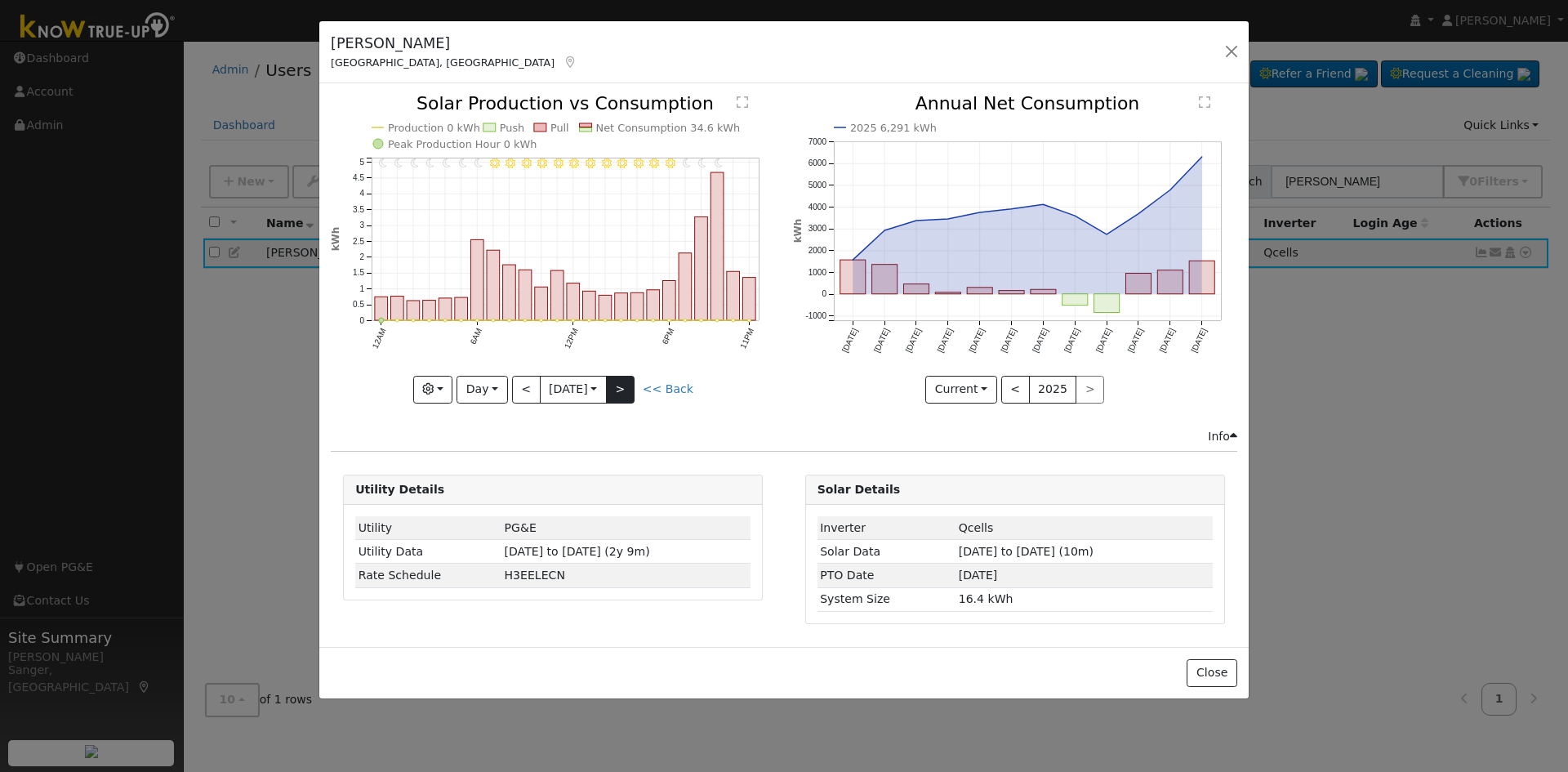
click at [630, 386] on div at bounding box center [553, 248] width 444 height 308
click at [630, 386] on button ">" at bounding box center [620, 389] width 29 height 28
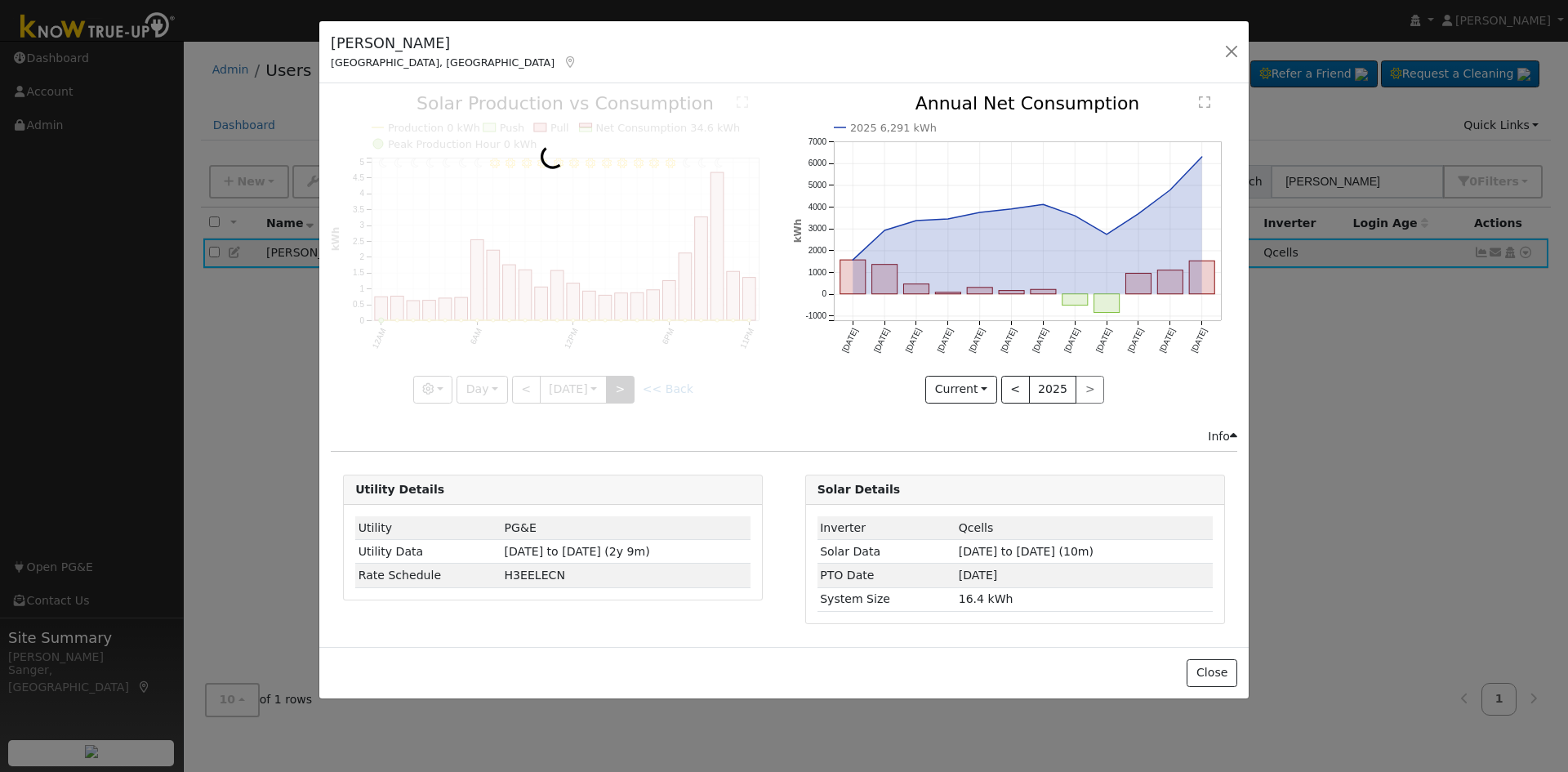
click at [630, 386] on div at bounding box center [553, 248] width 444 height 308
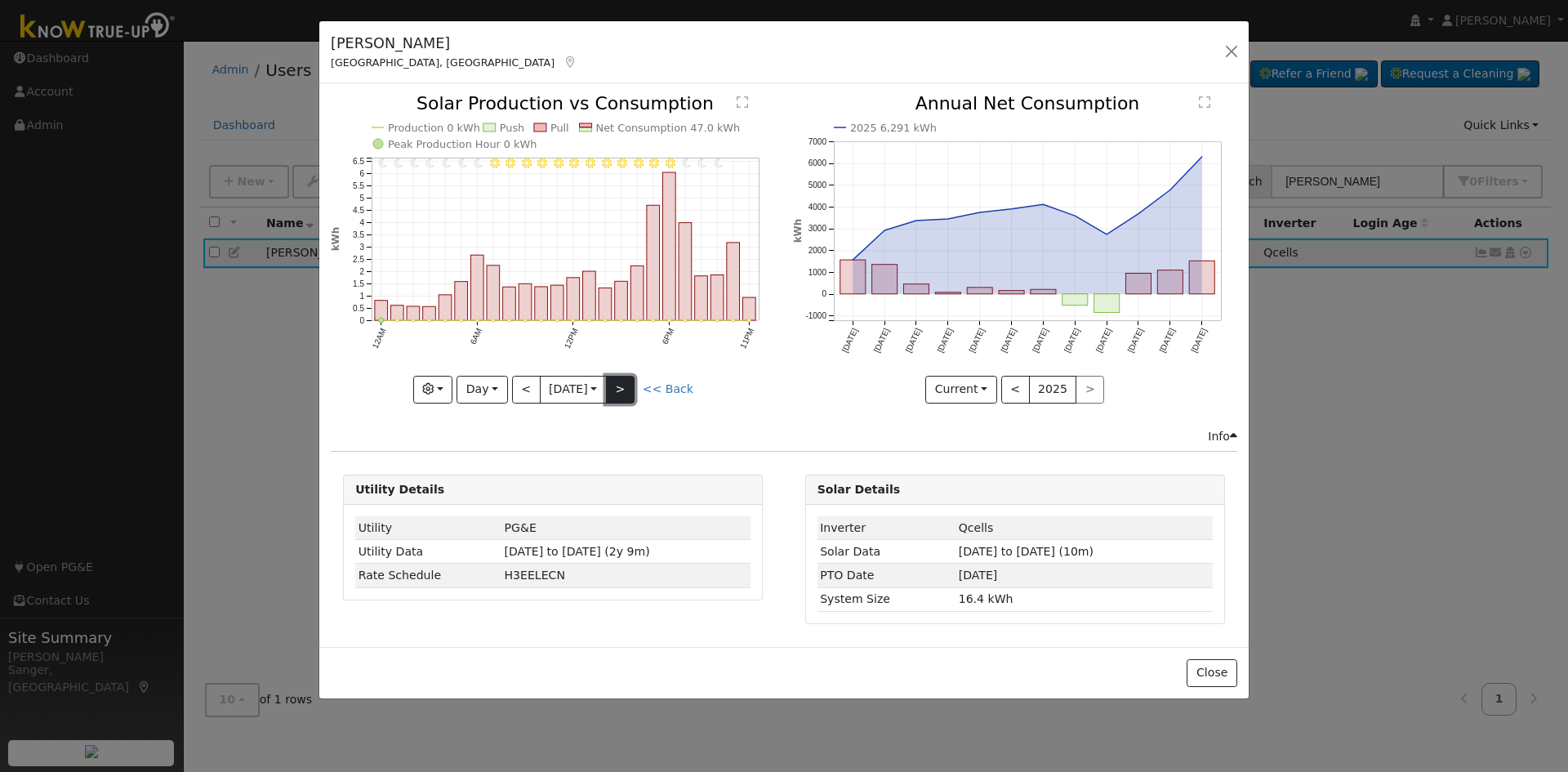
click at [630, 386] on button ">" at bounding box center [620, 389] width 29 height 28
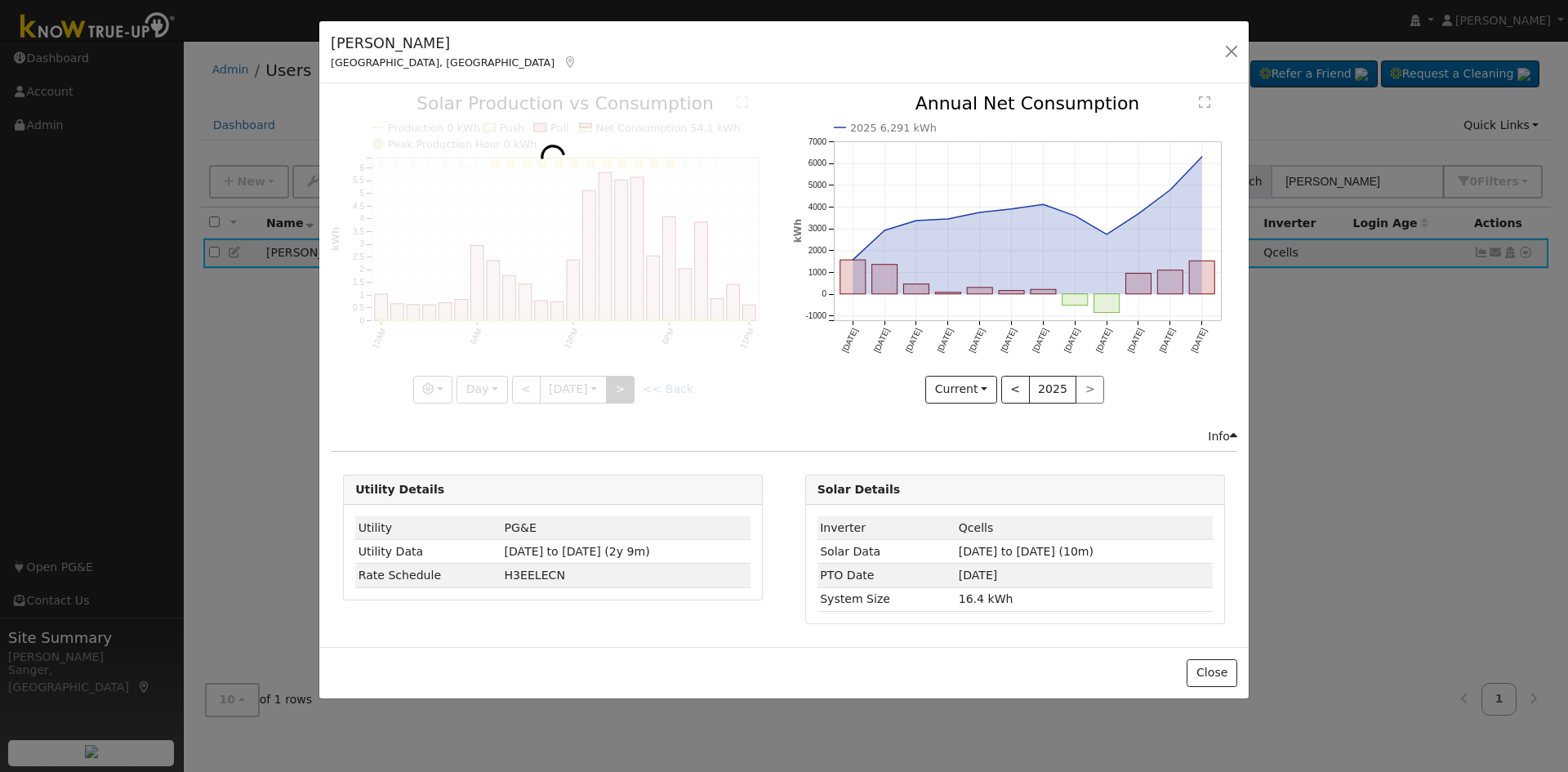
click at [630, 386] on div at bounding box center [553, 248] width 444 height 308
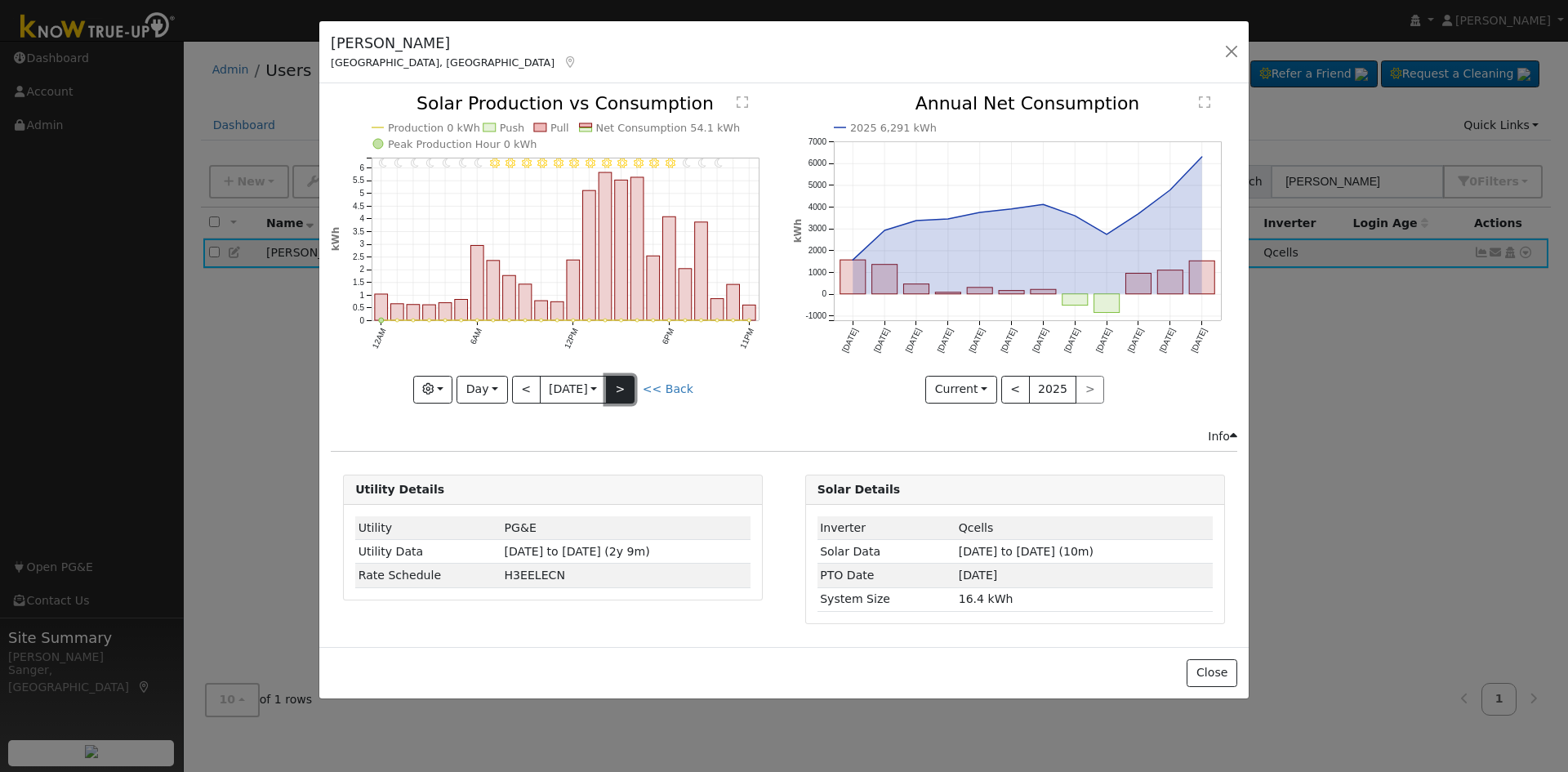
click at [630, 386] on button ">" at bounding box center [620, 389] width 29 height 28
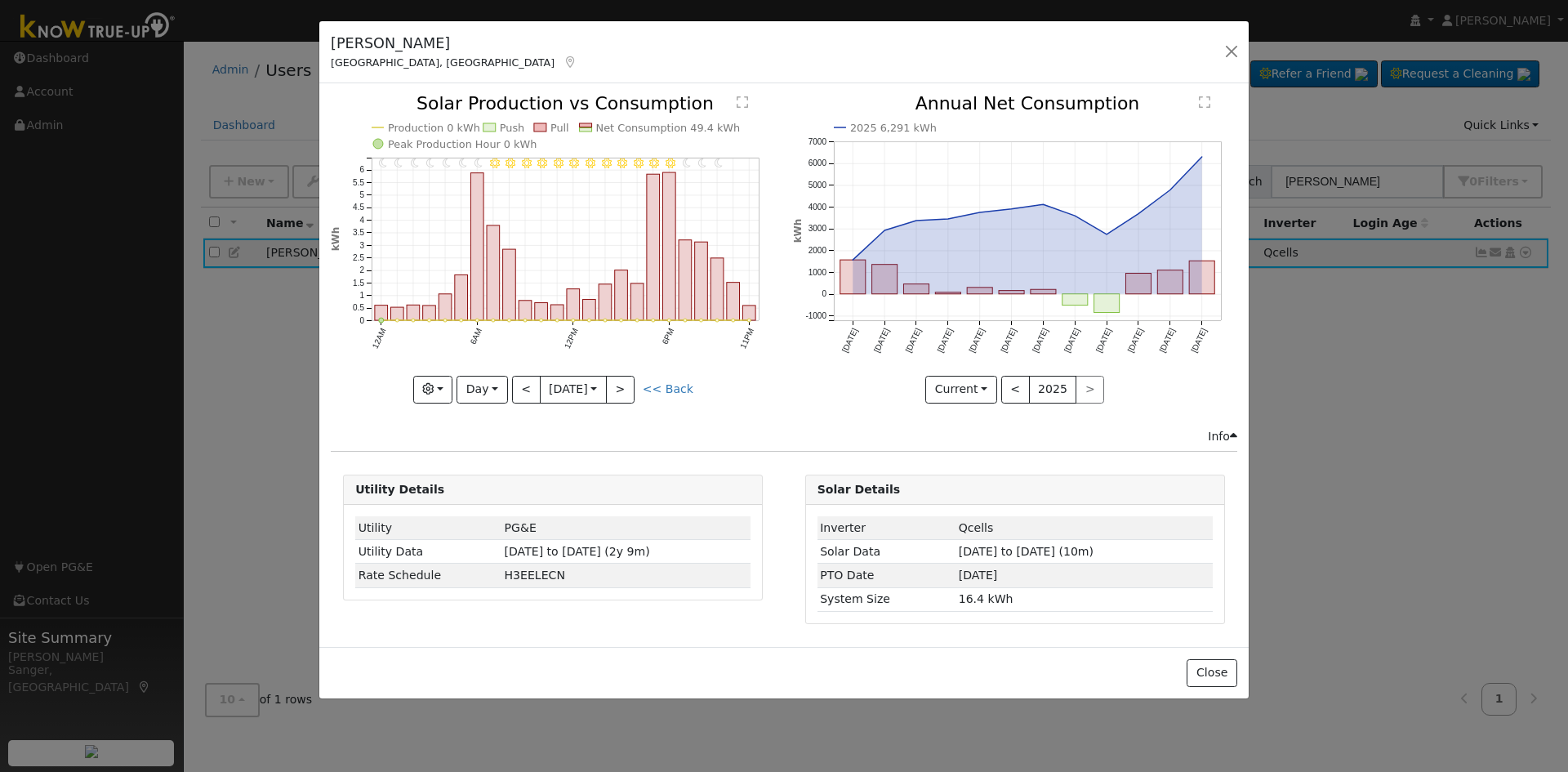
click at [628, 388] on div at bounding box center [553, 248] width 444 height 308
click at [628, 388] on button ">" at bounding box center [620, 389] width 29 height 28
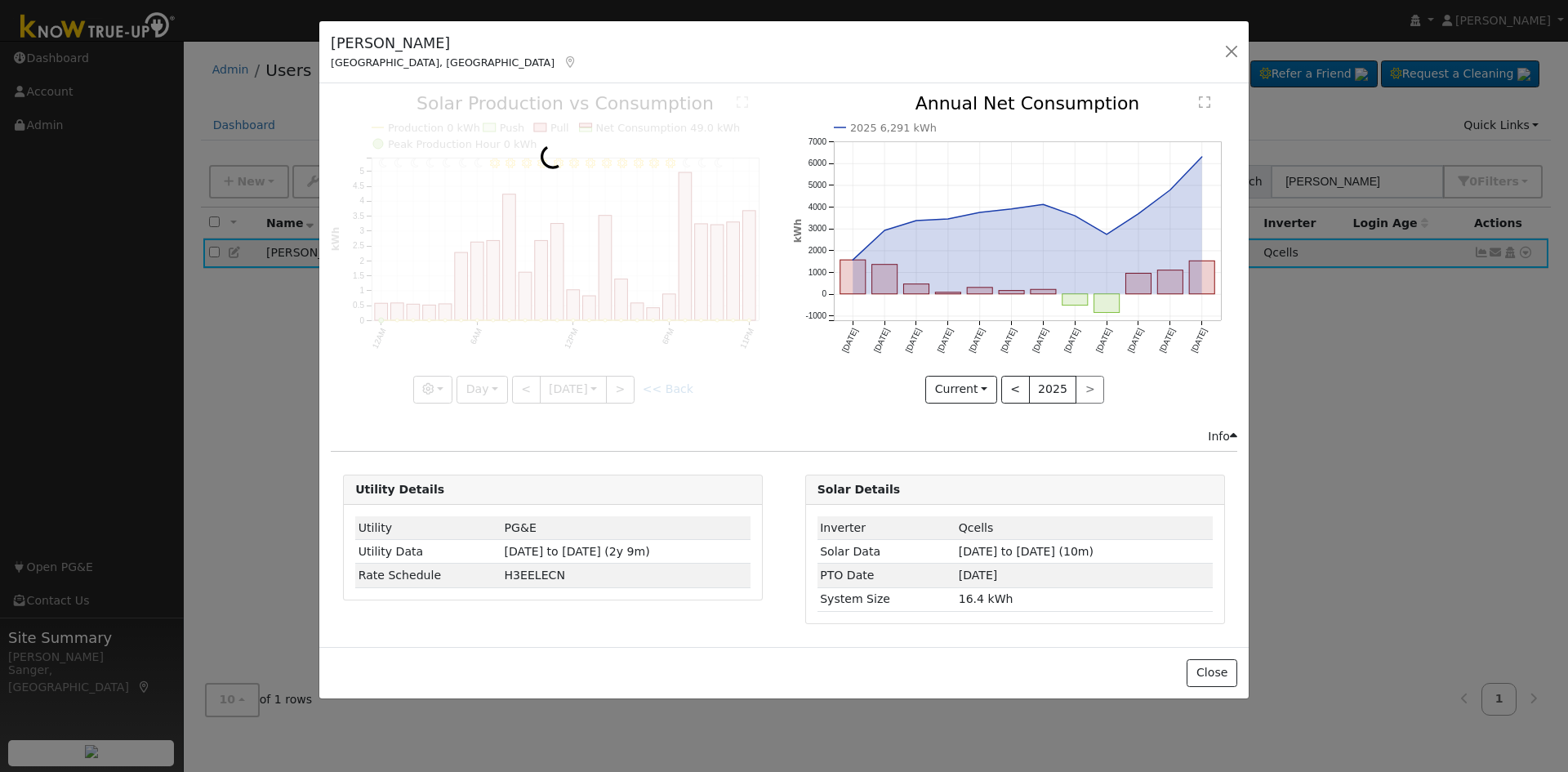
click at [628, 388] on div at bounding box center [553, 248] width 444 height 308
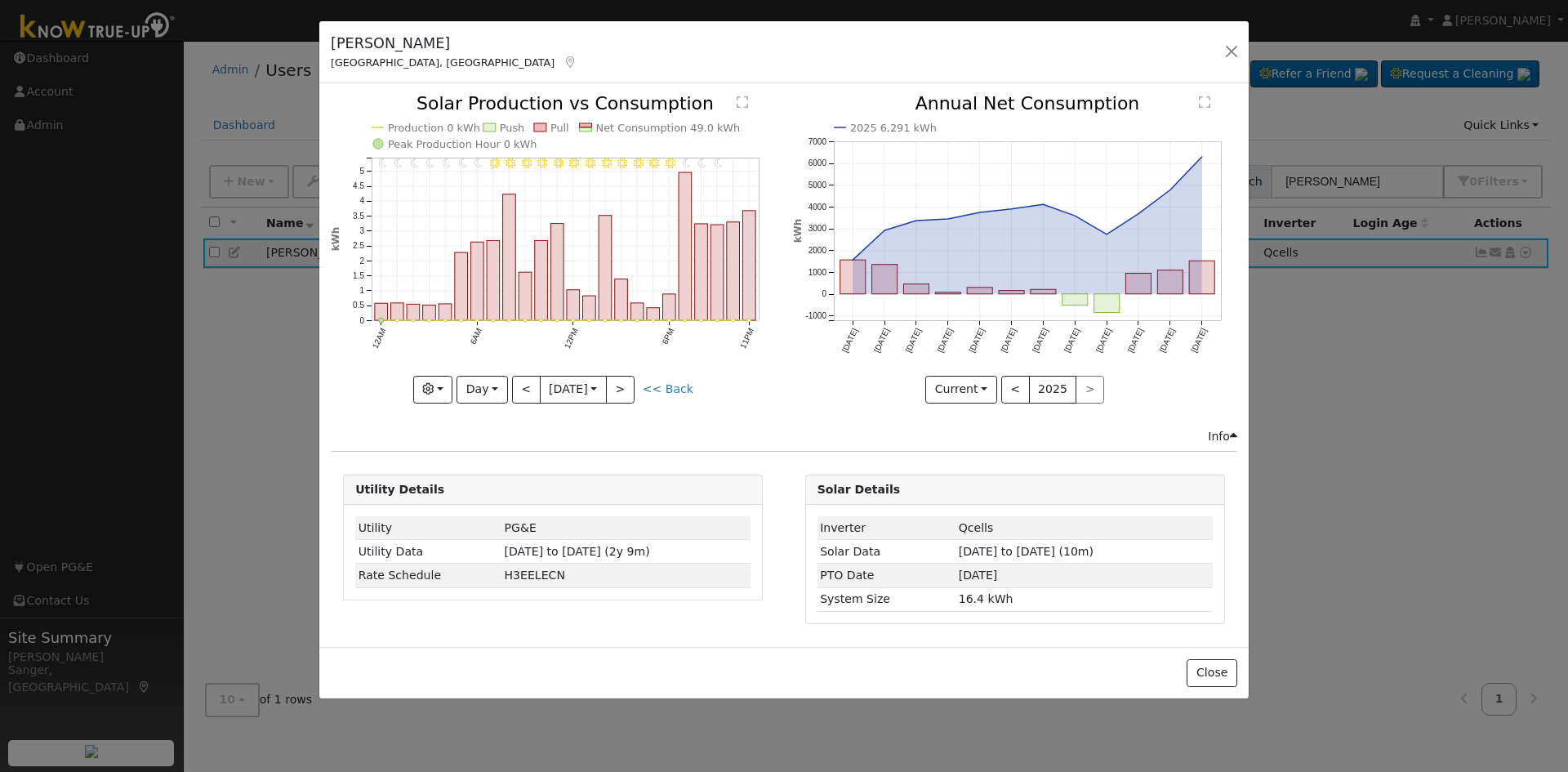
click at [628, 388] on div at bounding box center [553, 248] width 444 height 308
click at [628, 388] on button ">" at bounding box center [620, 389] width 29 height 28
click at [0, 0] on div at bounding box center [0, 0] width 0 height 0
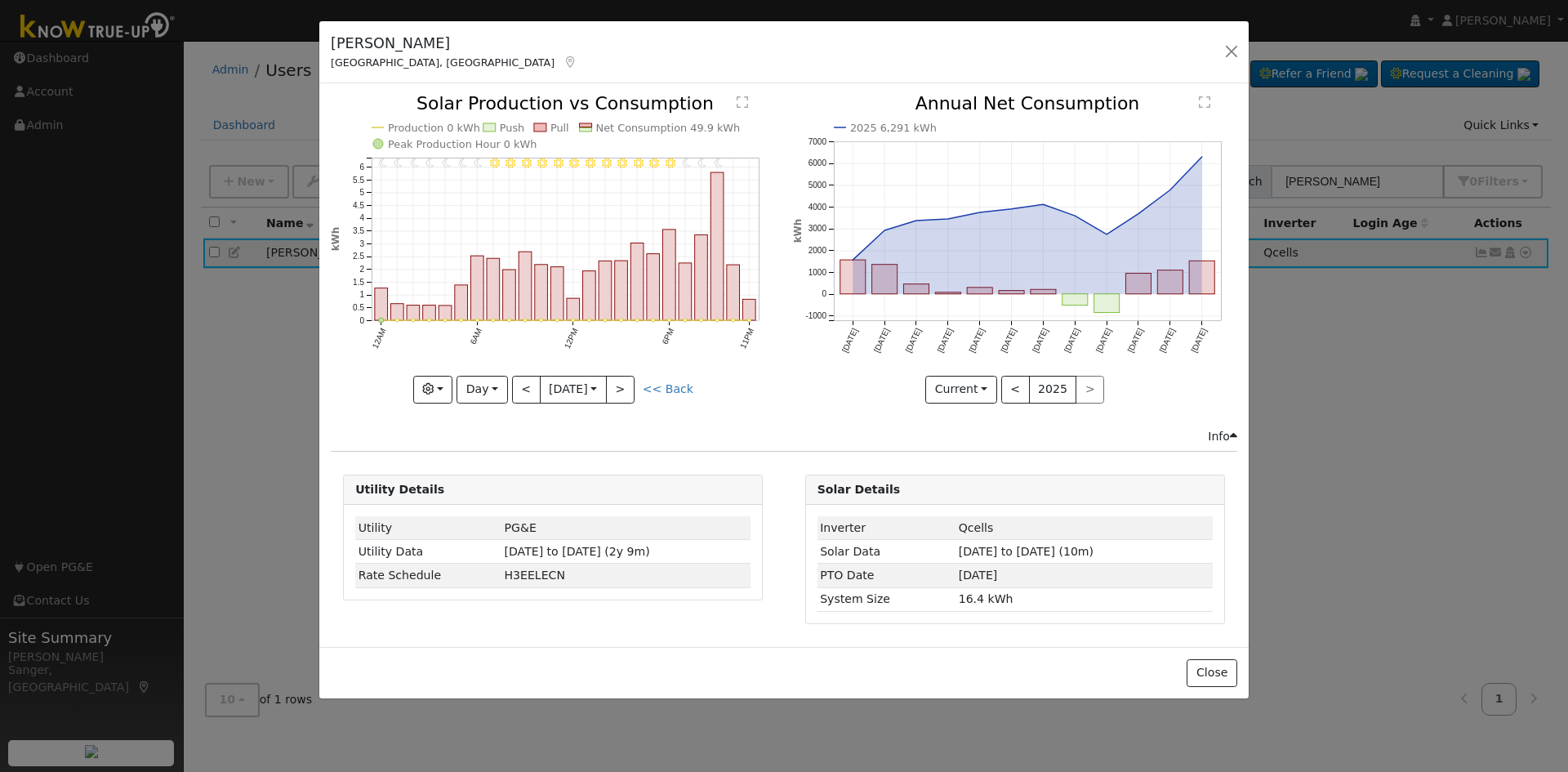
click at [628, 389] on div at bounding box center [553, 248] width 444 height 308
click at [628, 389] on button ">" at bounding box center [620, 389] width 29 height 28
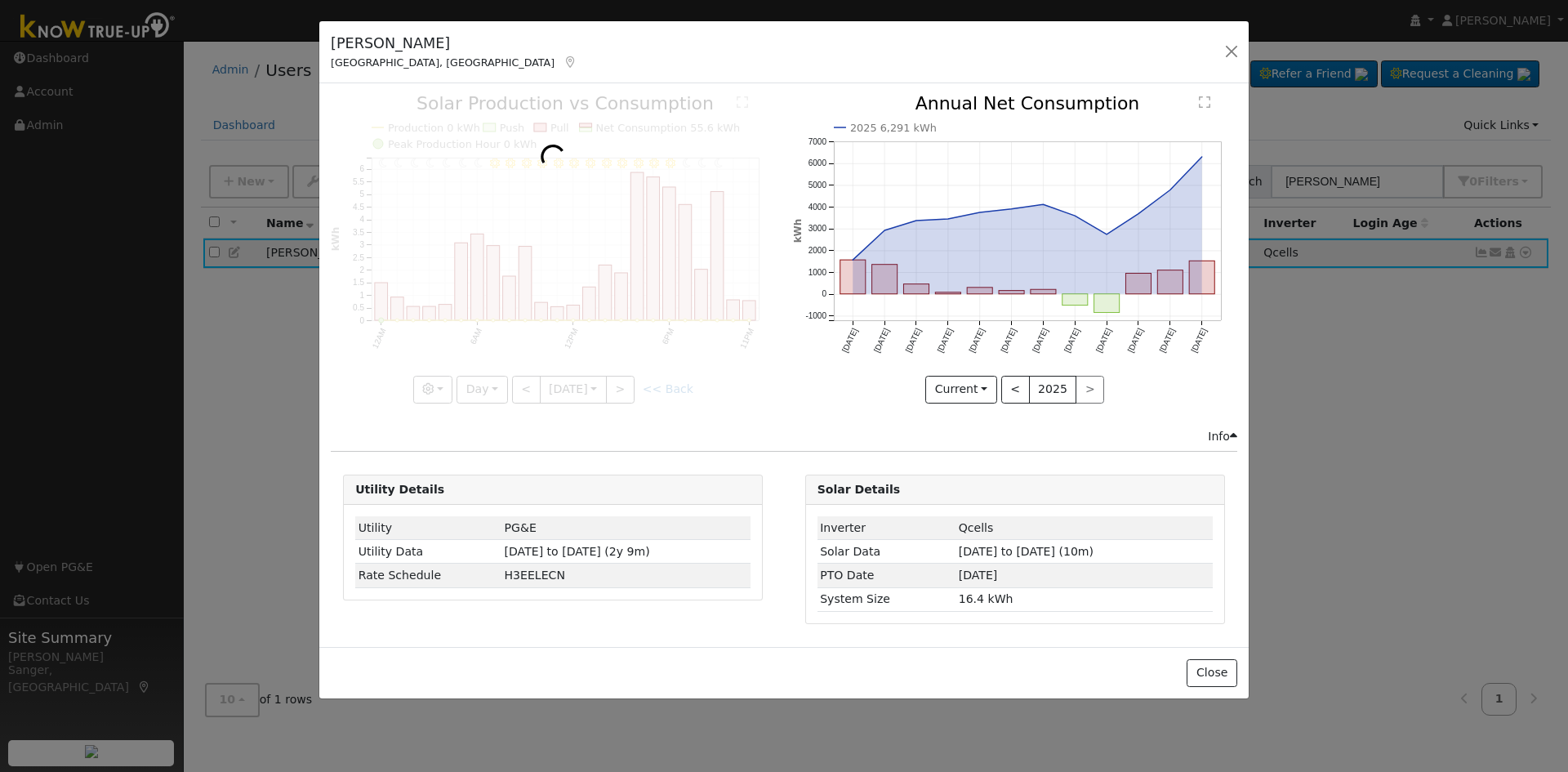
click at [628, 389] on div at bounding box center [553, 248] width 444 height 308
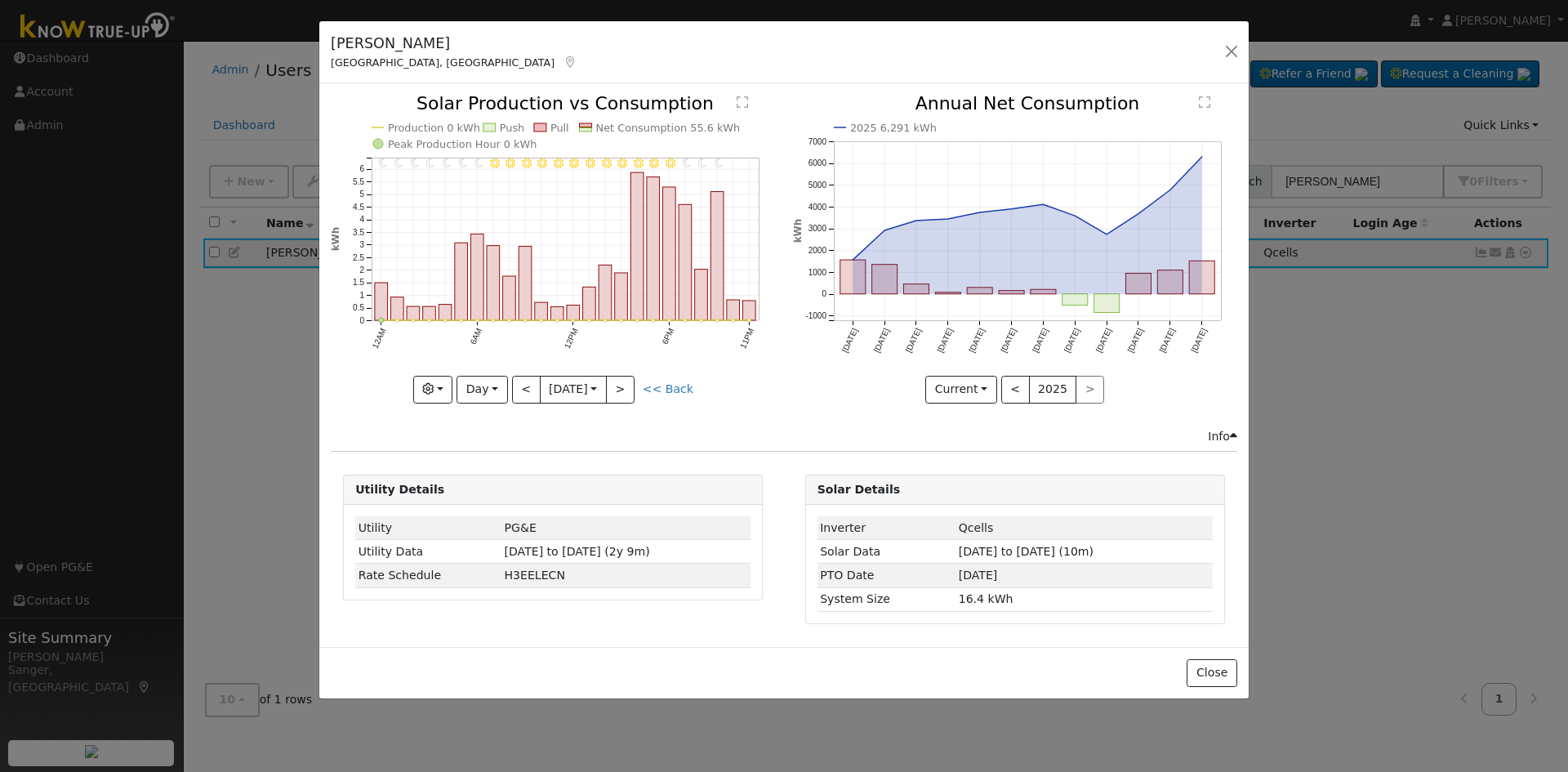
click at [628, 389] on div at bounding box center [553, 248] width 444 height 308
click at [628, 389] on button ">" at bounding box center [620, 389] width 29 height 28
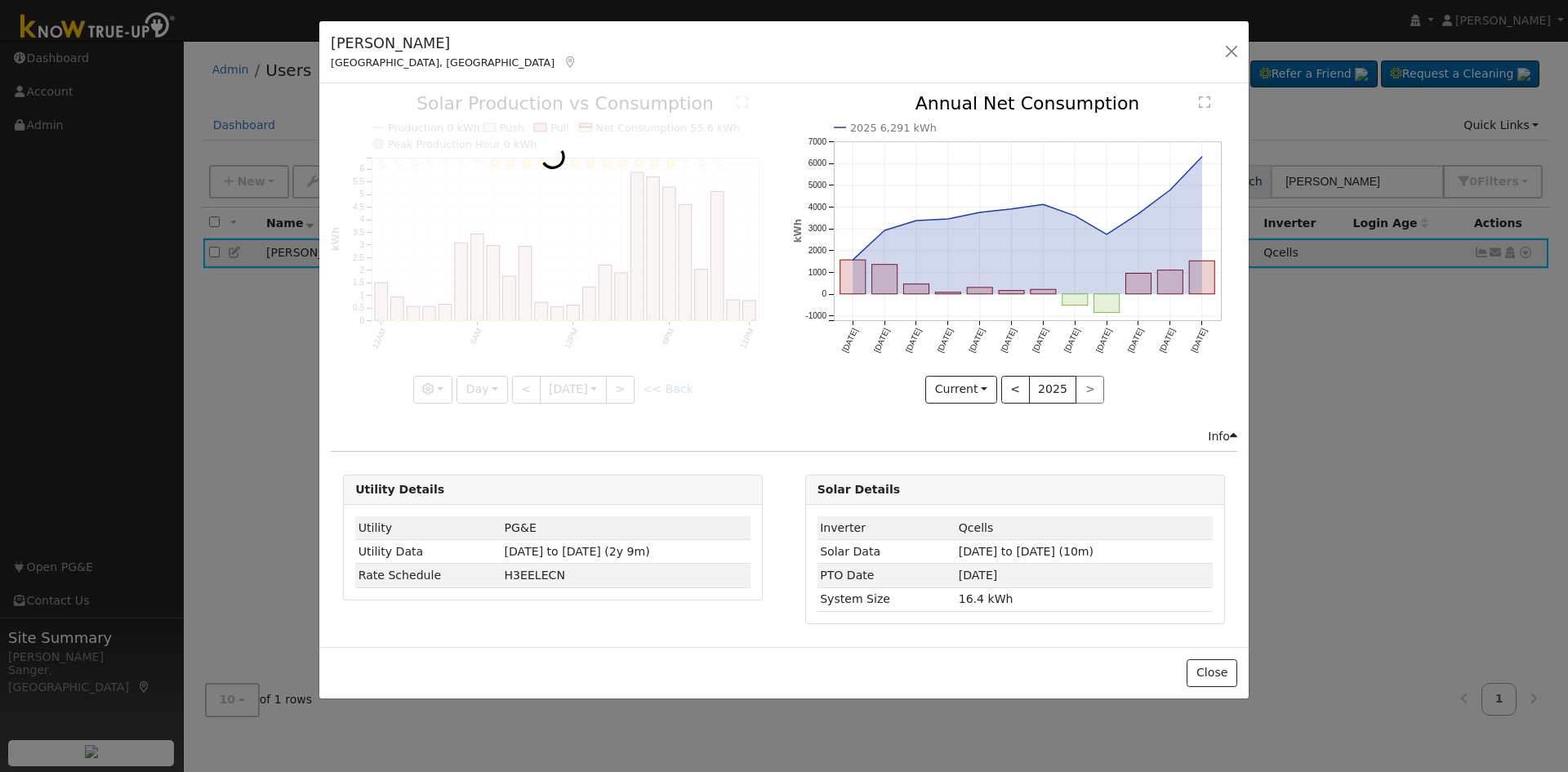
click at [628, 389] on div at bounding box center [553, 248] width 444 height 308
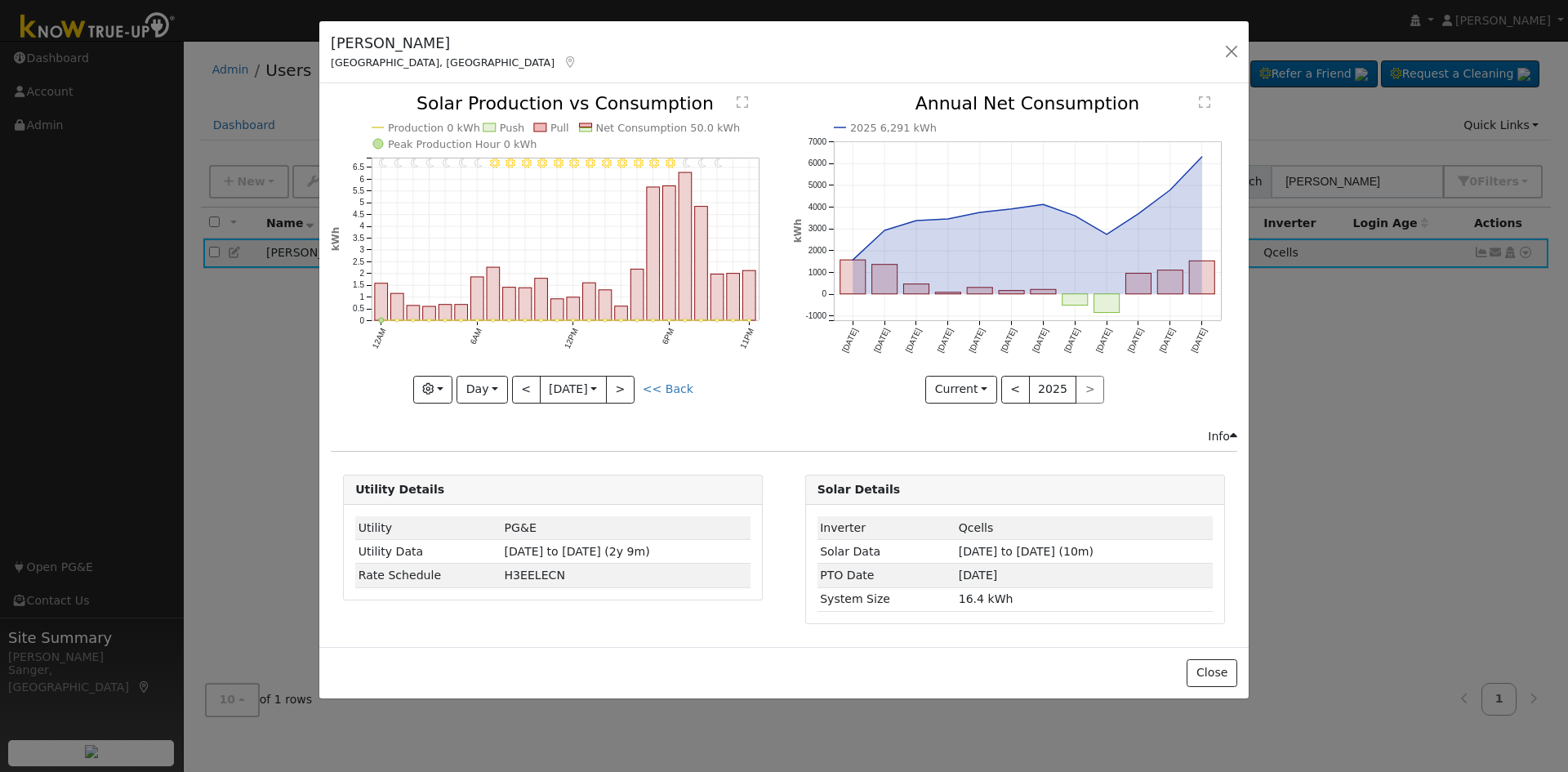
click at [628, 389] on div at bounding box center [553, 248] width 444 height 308
click at [658, 385] on link "<< Back" at bounding box center [668, 388] width 51 height 13
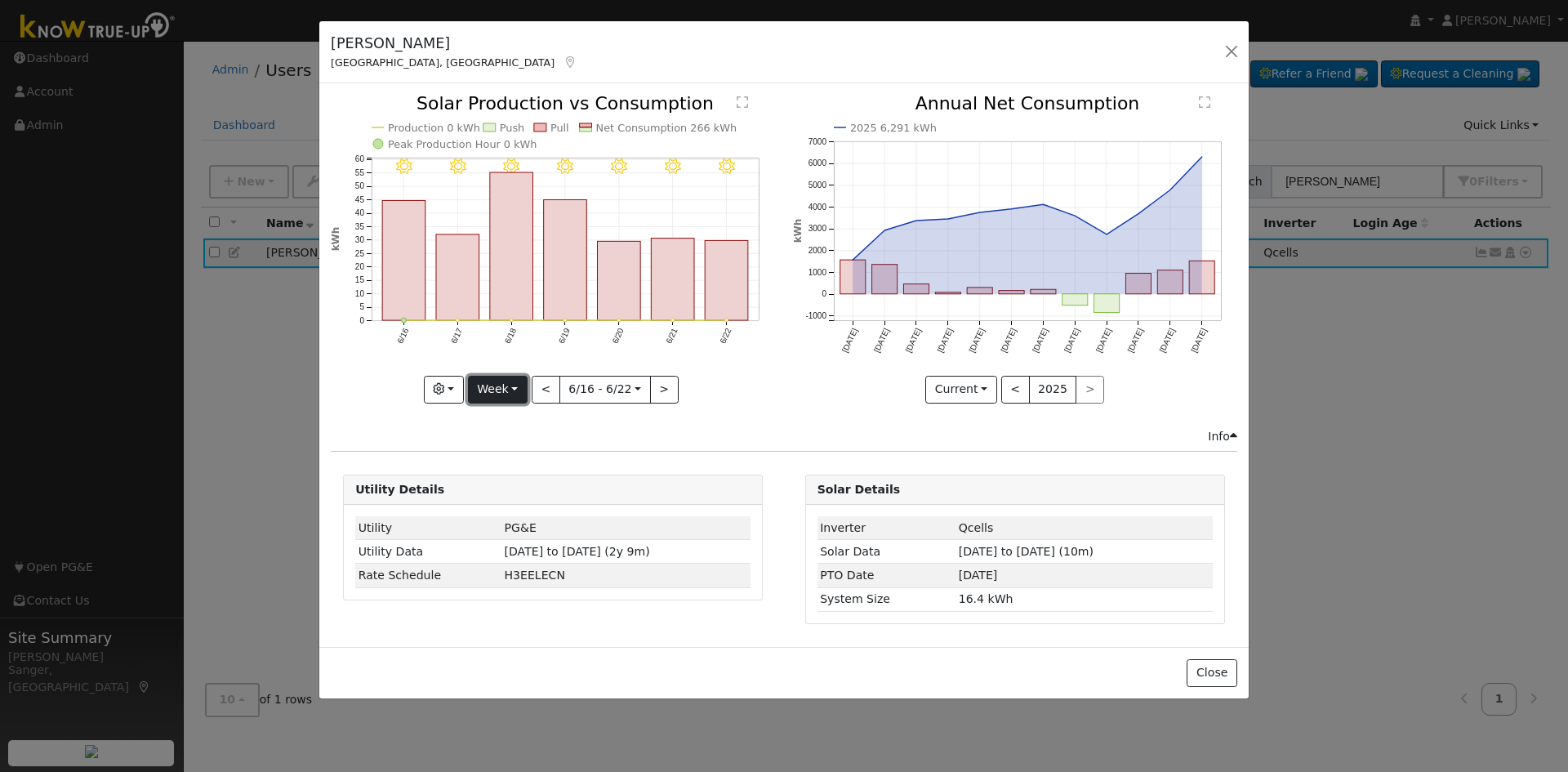
click at [502, 390] on button "Week" at bounding box center [498, 389] width 60 height 28
click at [512, 465] on link "Month" at bounding box center [525, 468] width 113 height 23
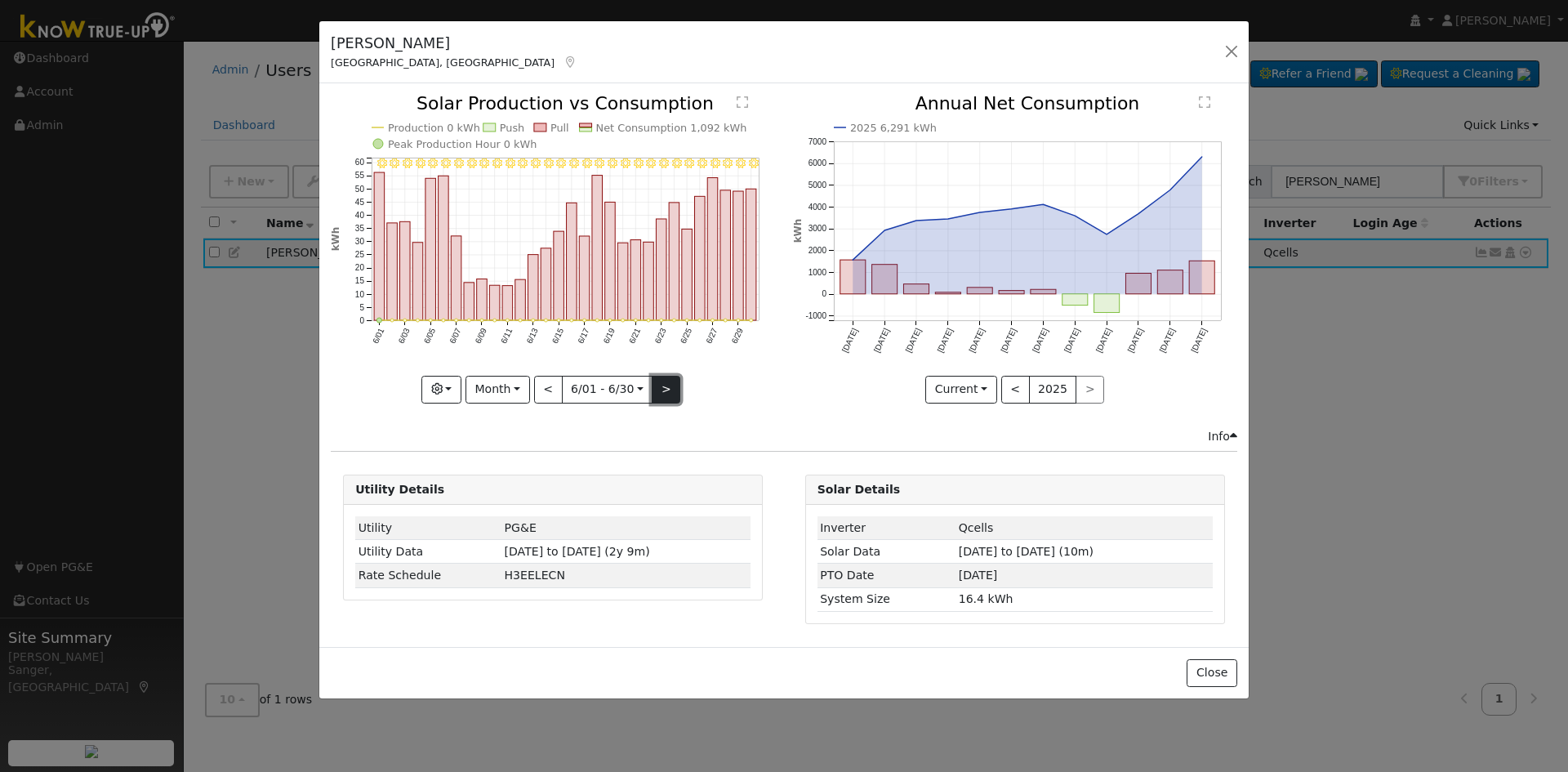
click at [661, 396] on button ">" at bounding box center [665, 389] width 29 height 28
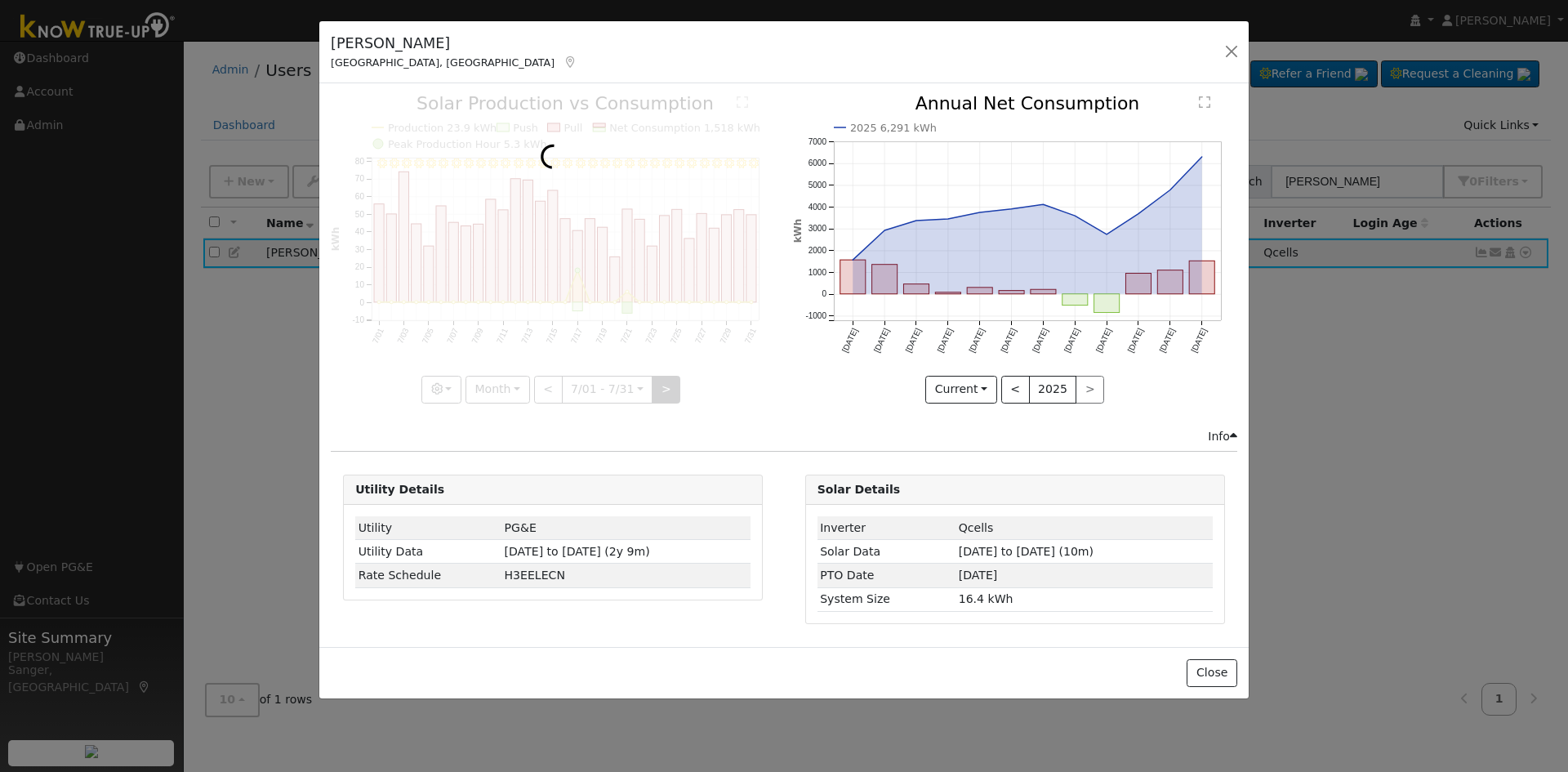
click at [661, 396] on div at bounding box center [553, 248] width 444 height 308
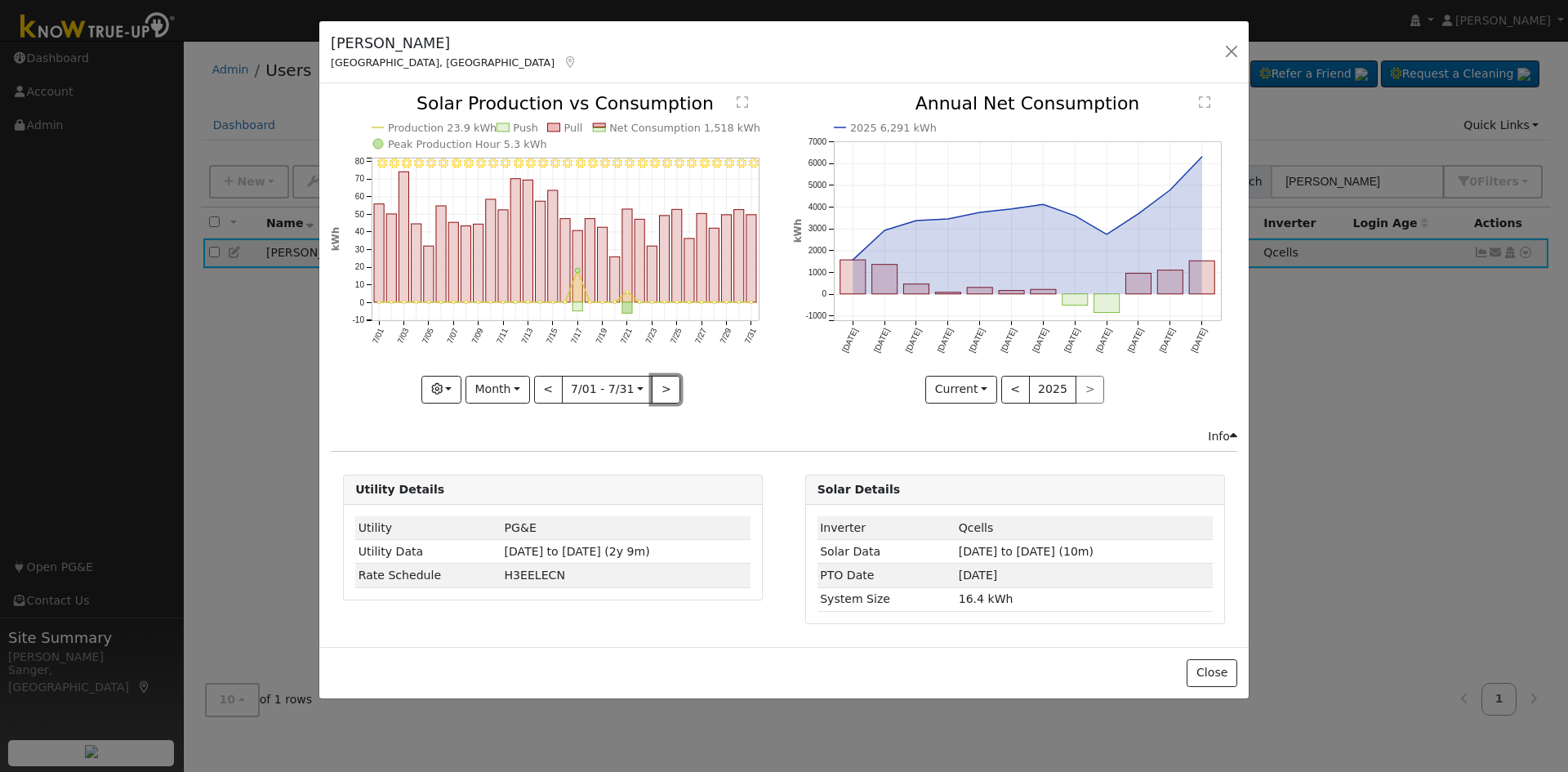
click at [661, 392] on button ">" at bounding box center [665, 389] width 29 height 28
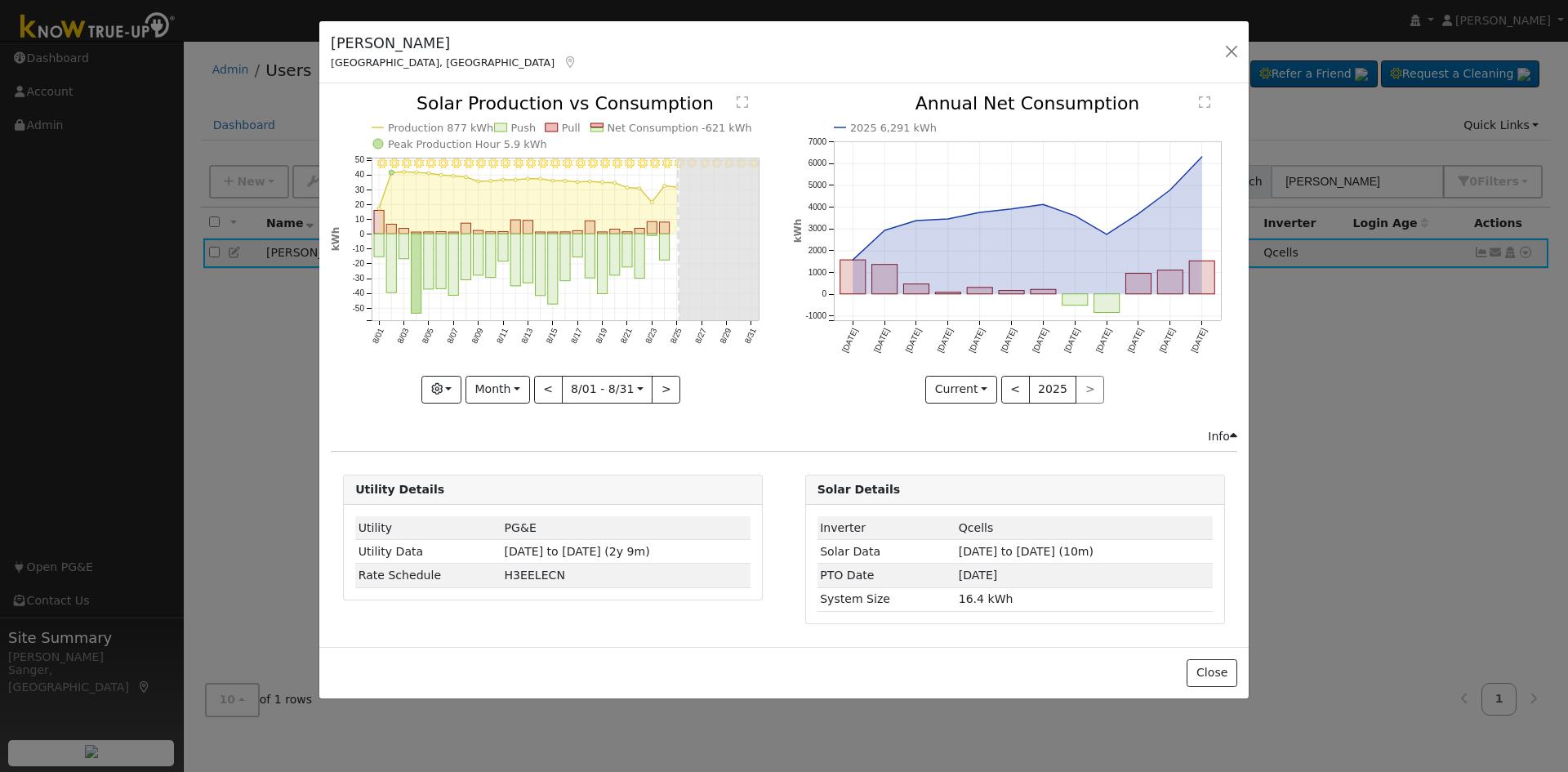
click at [398, 244] on icon "8/31 - Clear 8/30 - Clear 8/29 - Clear 8/28 - Clear 8/27 - Clear 8/26 - Clear 8…" at bounding box center [553, 248] width 444 height 306
click at [391, 242] on rect "onclick=""" at bounding box center [391, 264] width 10 height 59
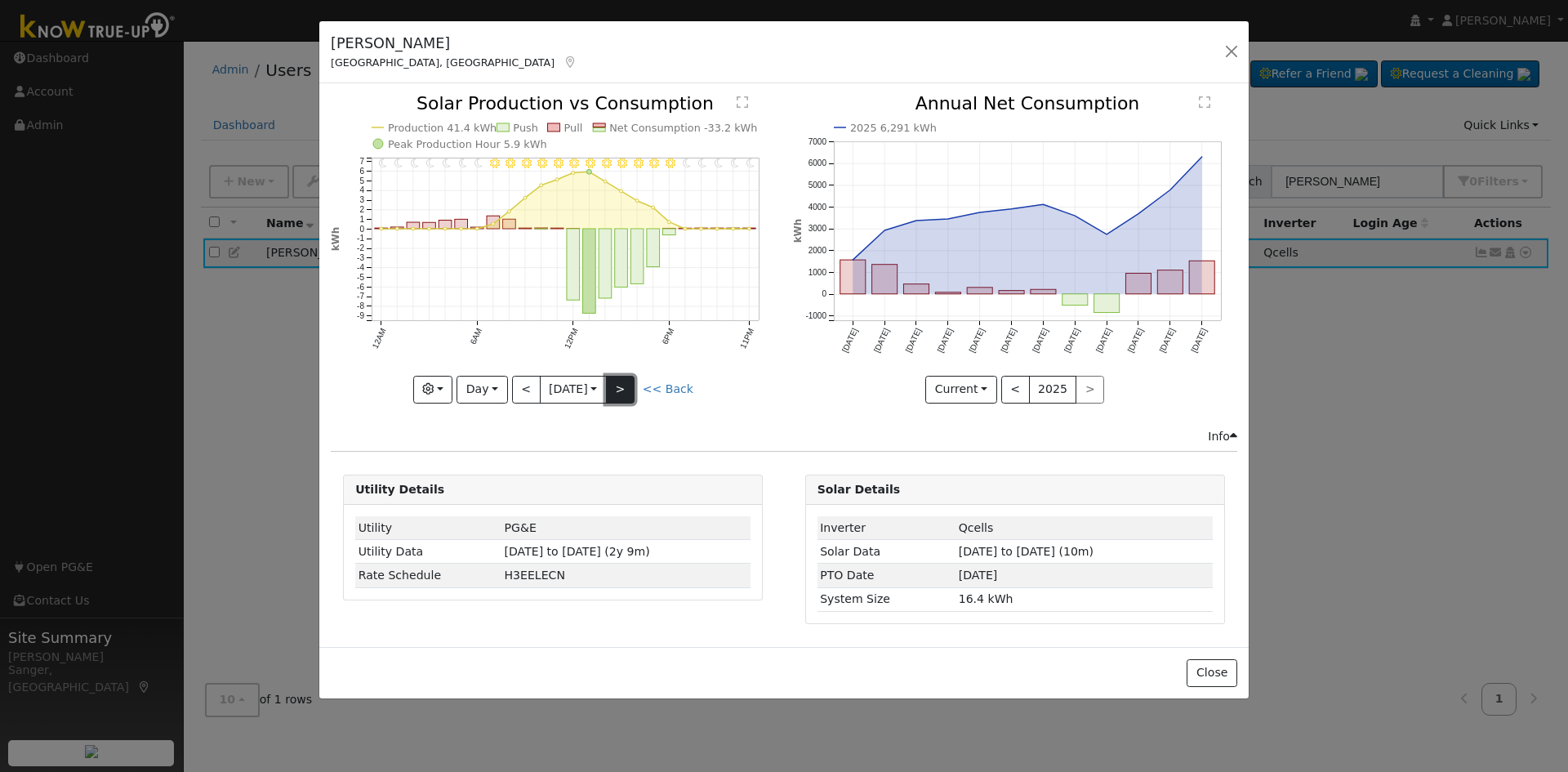
click at [617, 388] on button ">" at bounding box center [620, 389] width 29 height 28
click at [626, 393] on button ">" at bounding box center [620, 389] width 29 height 28
click at [630, 390] on button ">" at bounding box center [620, 389] width 29 height 28
click at [631, 383] on button ">" at bounding box center [620, 389] width 29 height 28
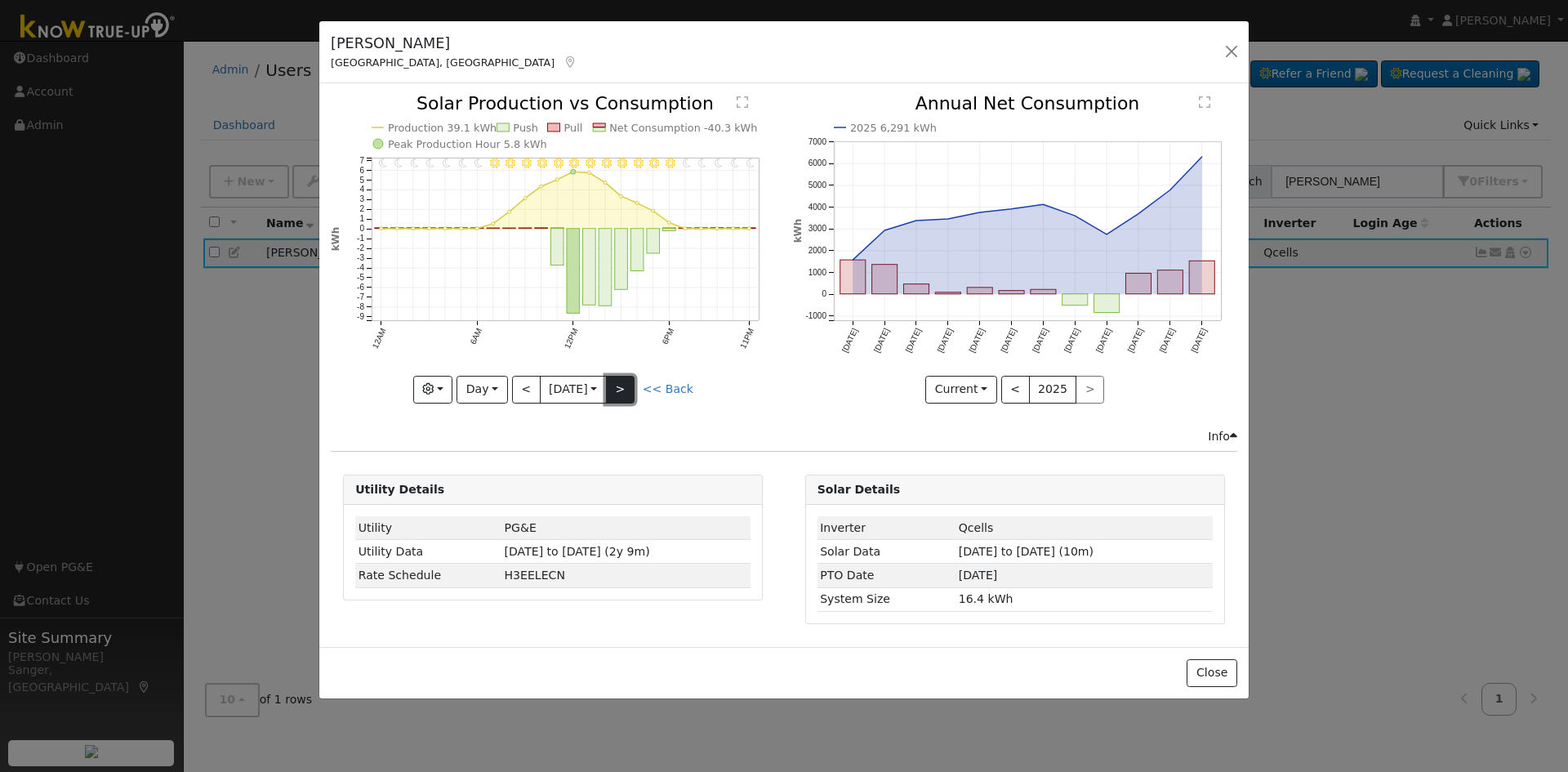
click at [631, 383] on button ">" at bounding box center [620, 389] width 29 height 28
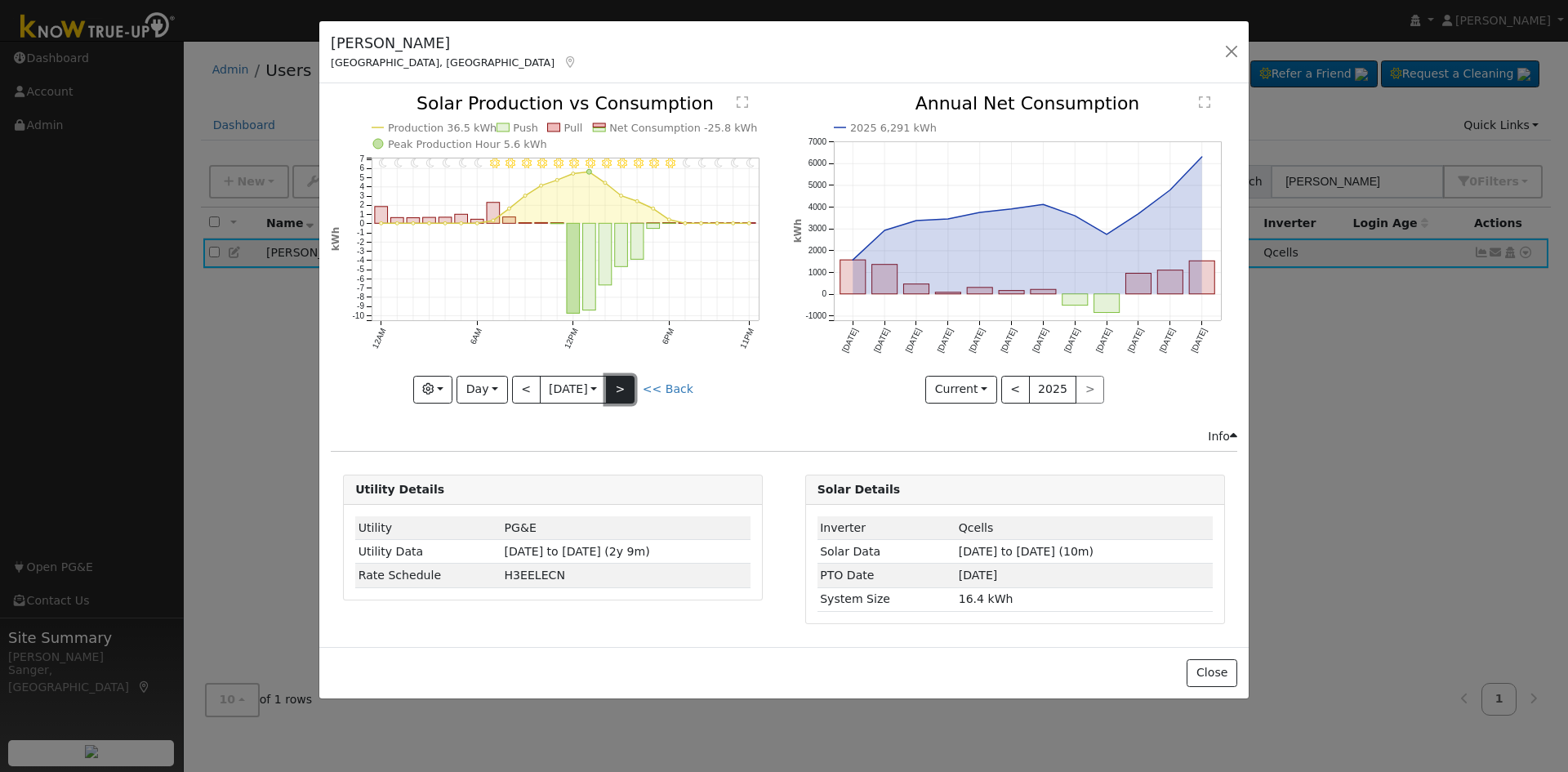
click at [631, 383] on button ">" at bounding box center [620, 389] width 29 height 28
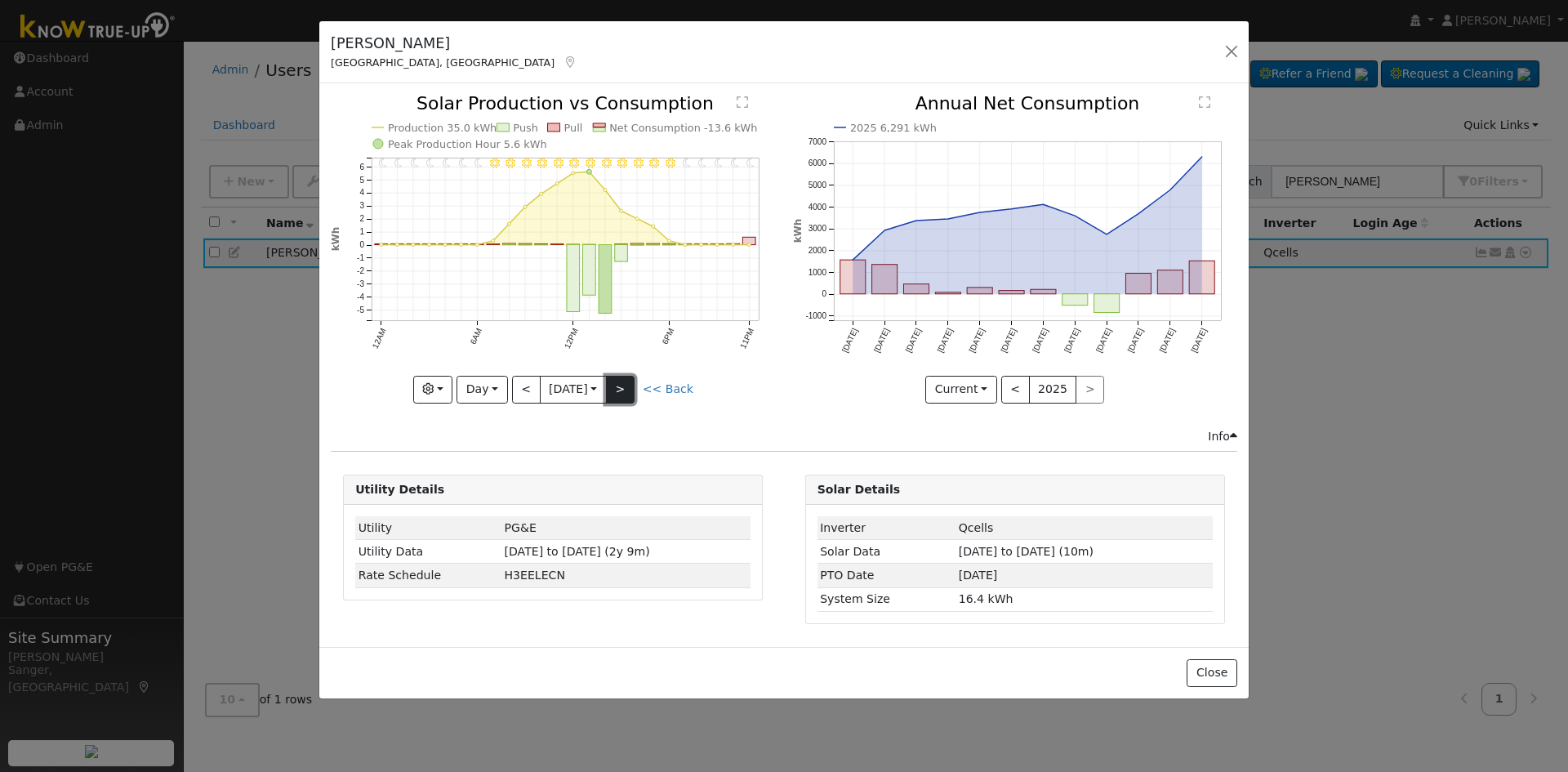
click at [631, 383] on button ">" at bounding box center [620, 389] width 29 height 28
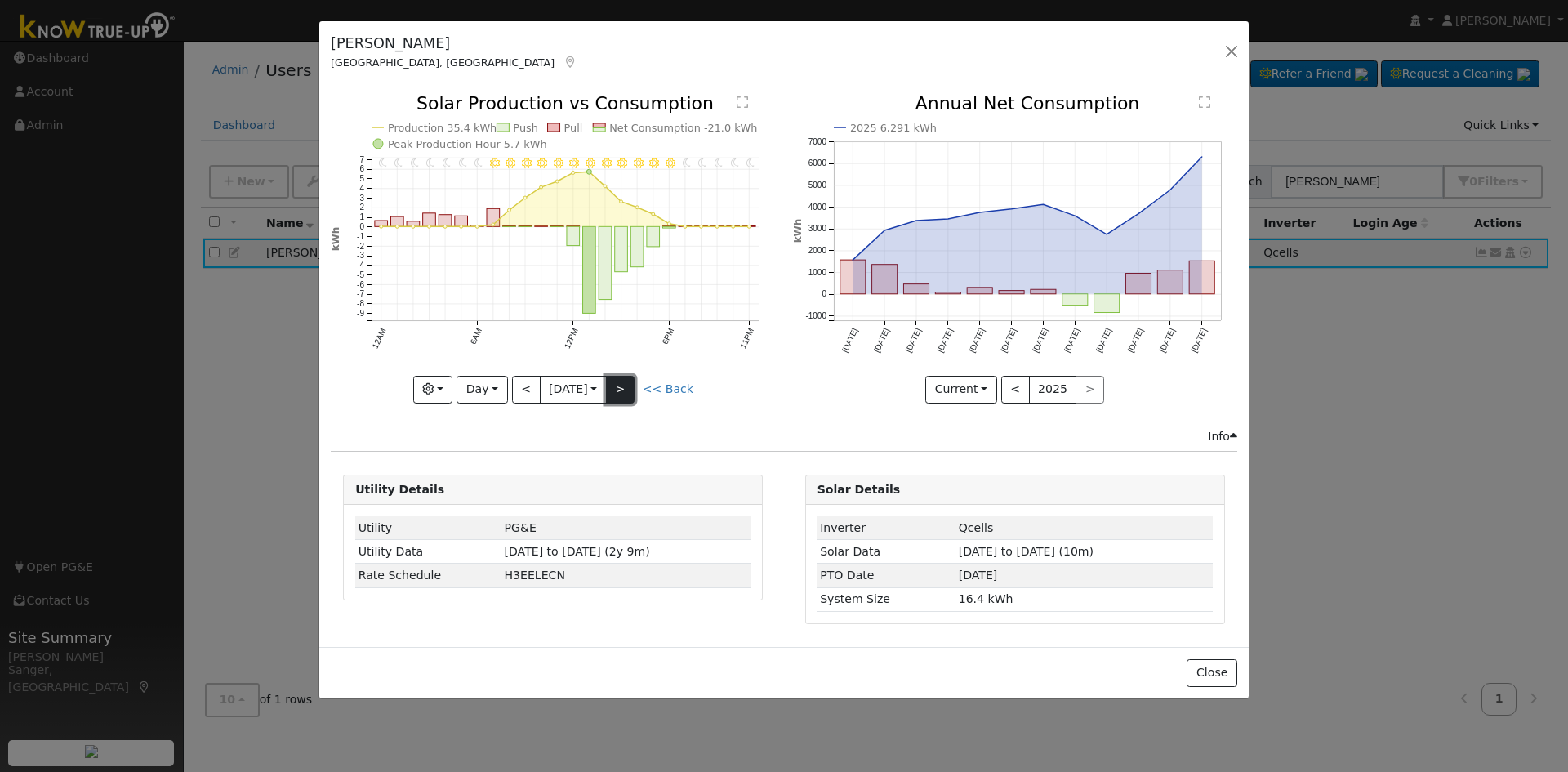
click at [631, 383] on button ">" at bounding box center [620, 389] width 29 height 28
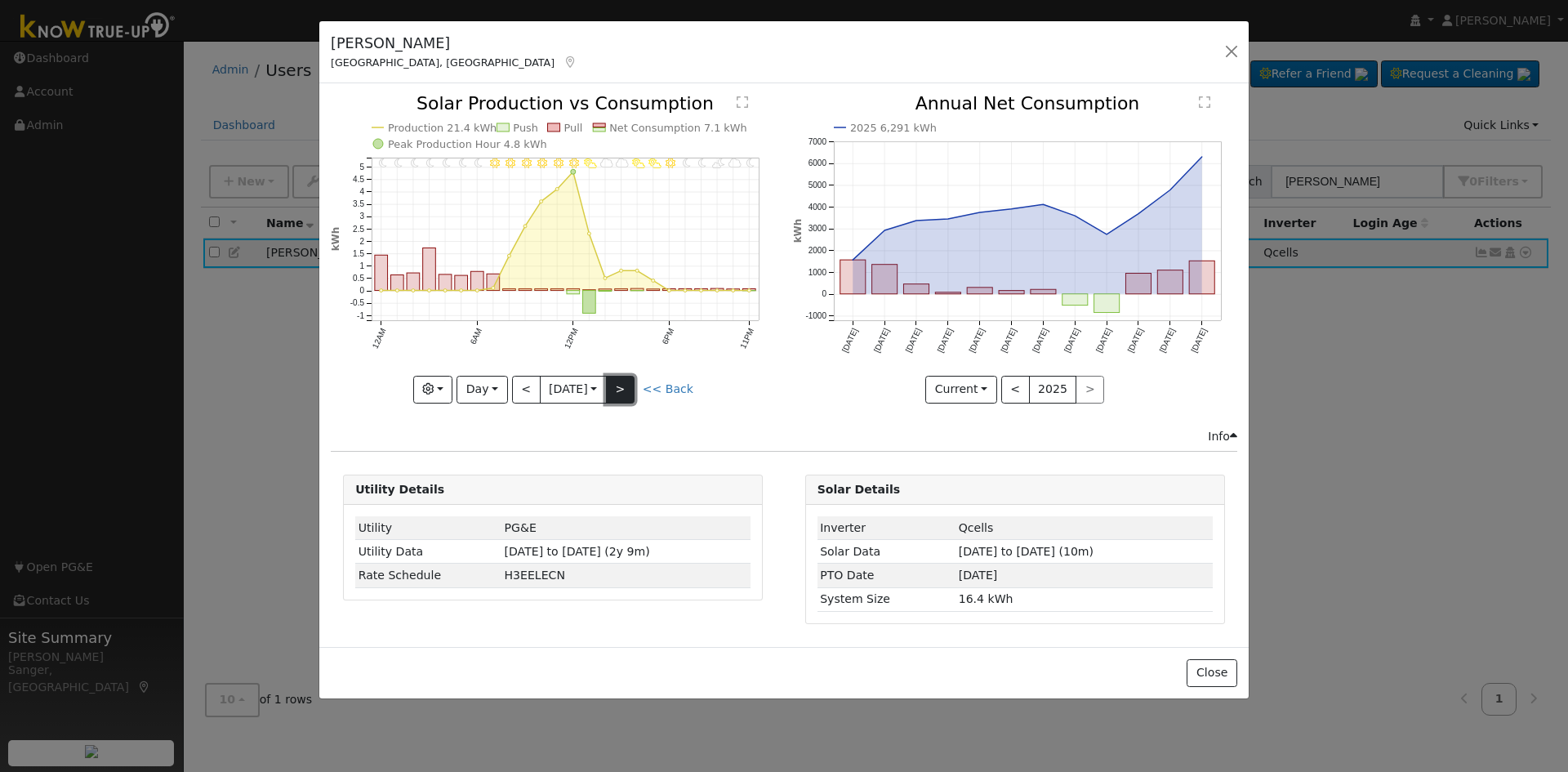
click at [631, 383] on button ">" at bounding box center [620, 389] width 29 height 28
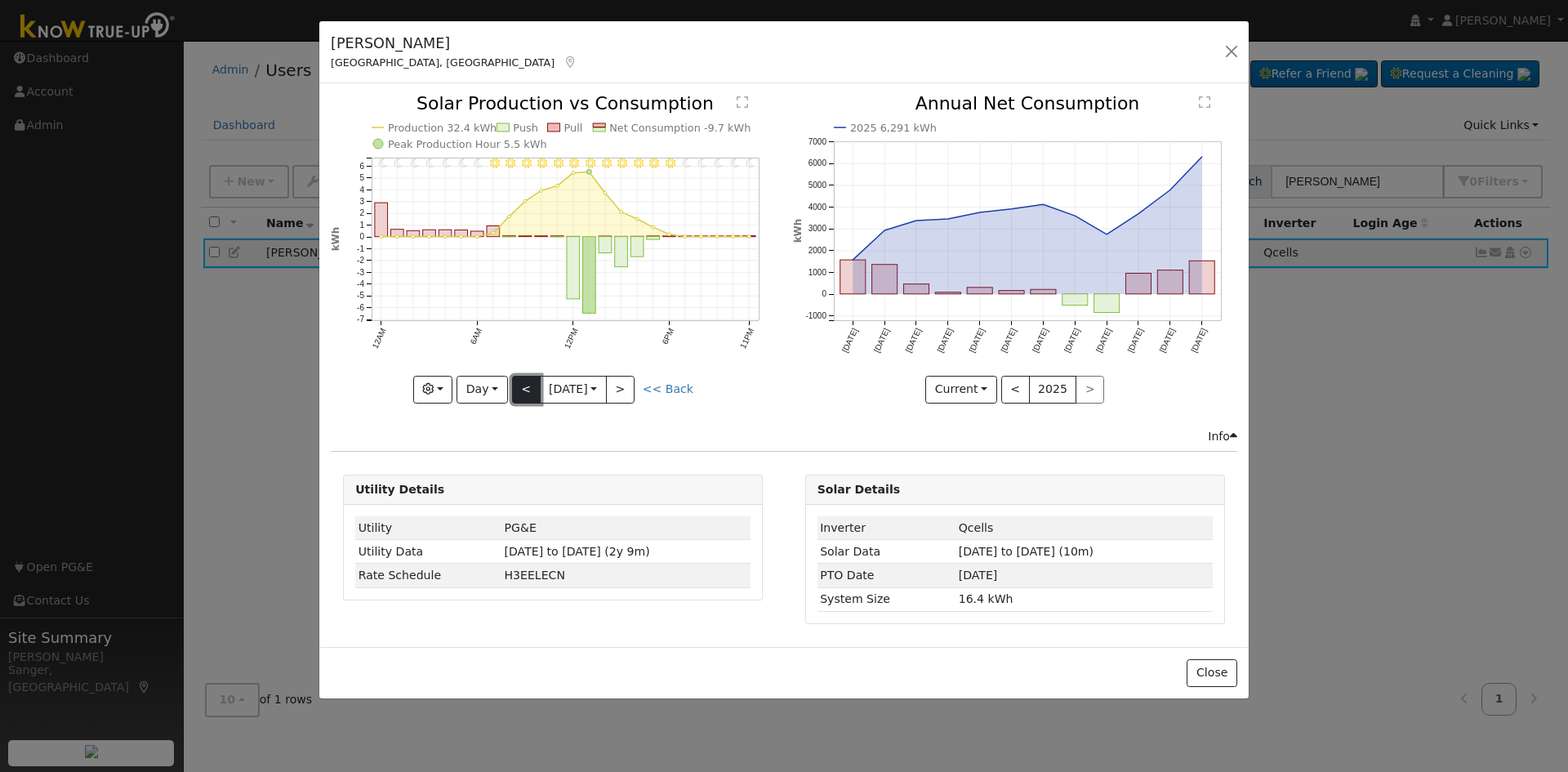
click at [522, 388] on button "<" at bounding box center [526, 389] width 29 height 28
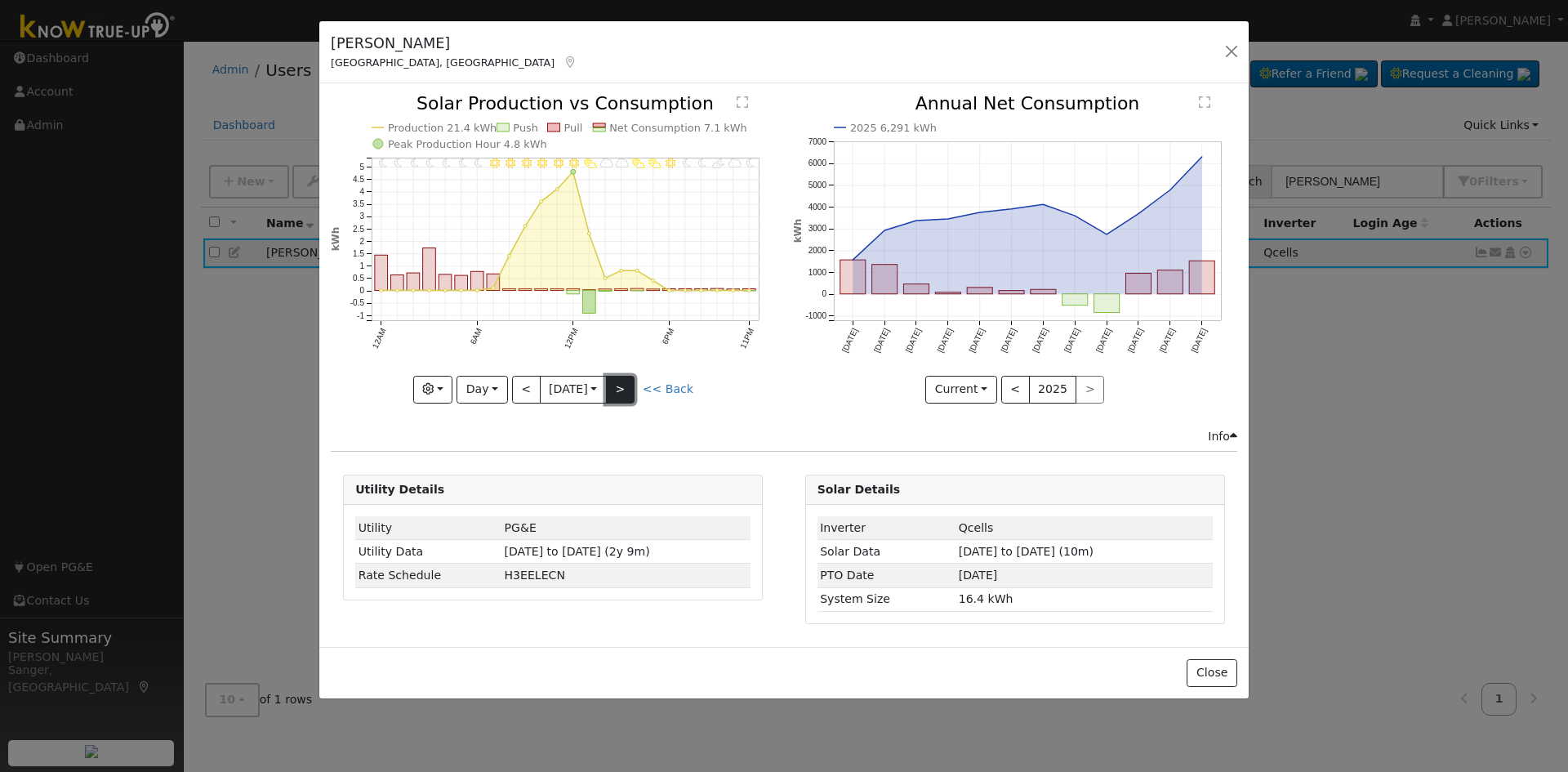
click at [628, 393] on button ">" at bounding box center [620, 389] width 29 height 28
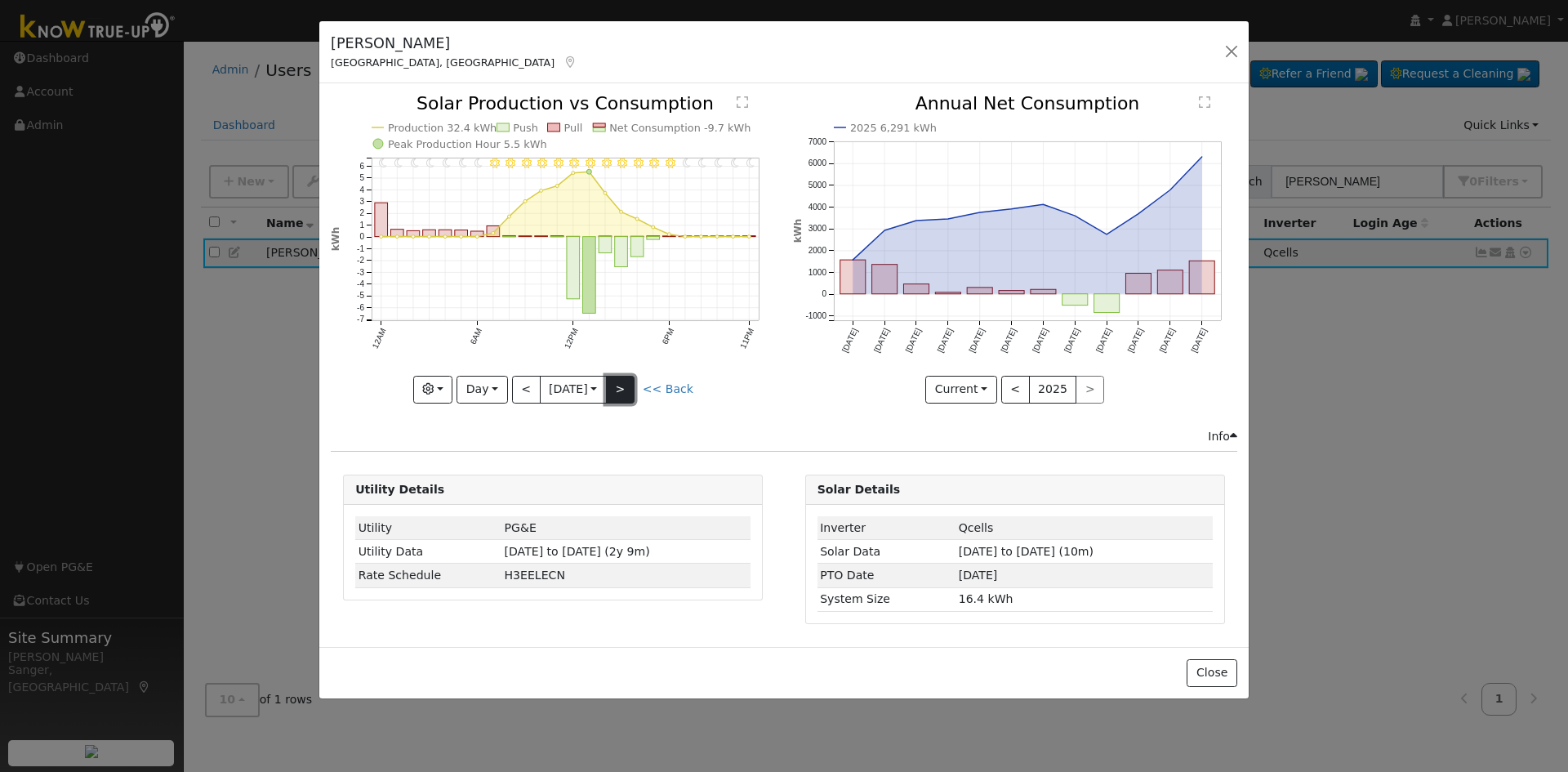
click at [628, 389] on button ">" at bounding box center [620, 389] width 29 height 28
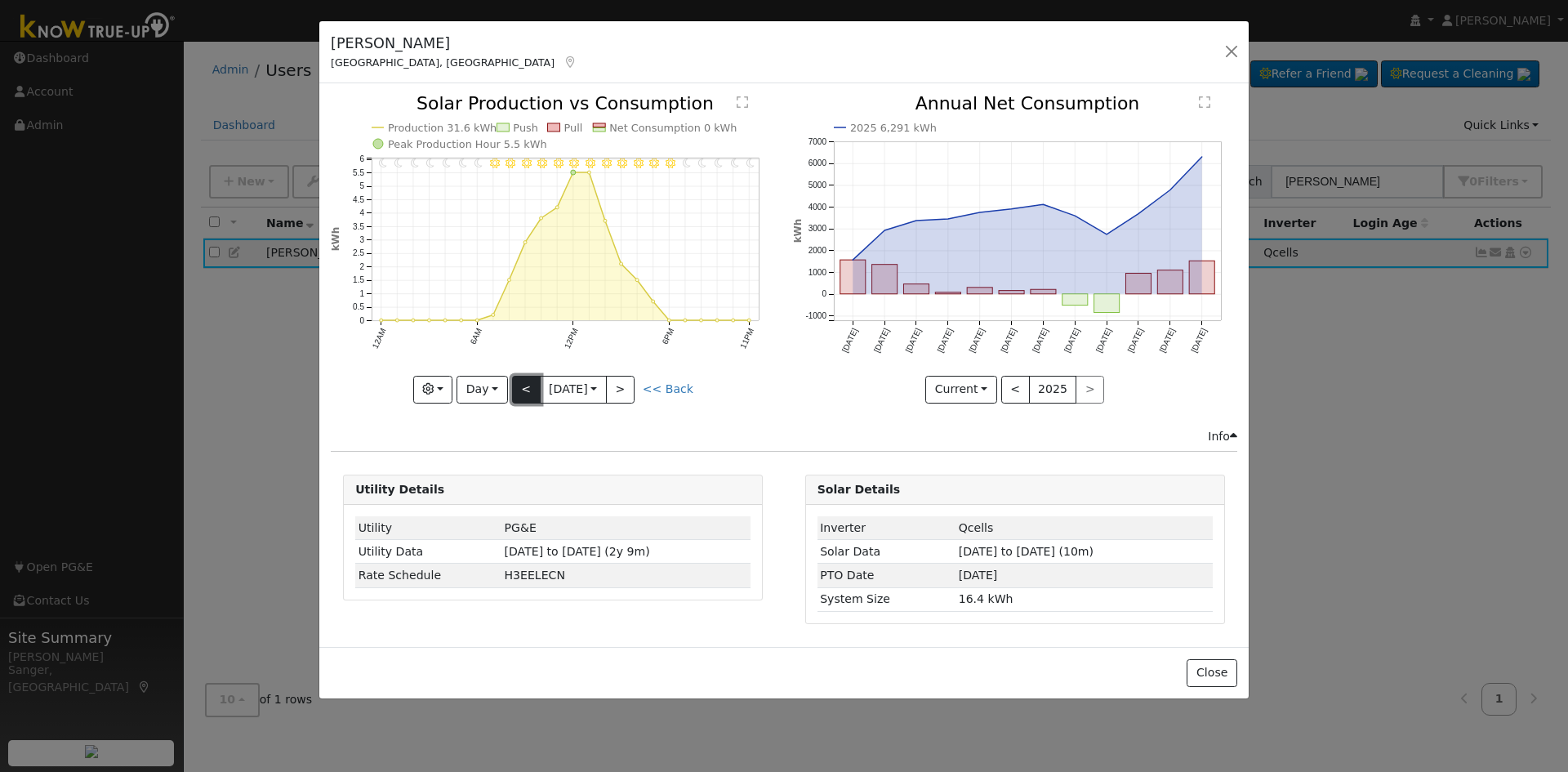
click at [522, 395] on button "<" at bounding box center [526, 389] width 29 height 28
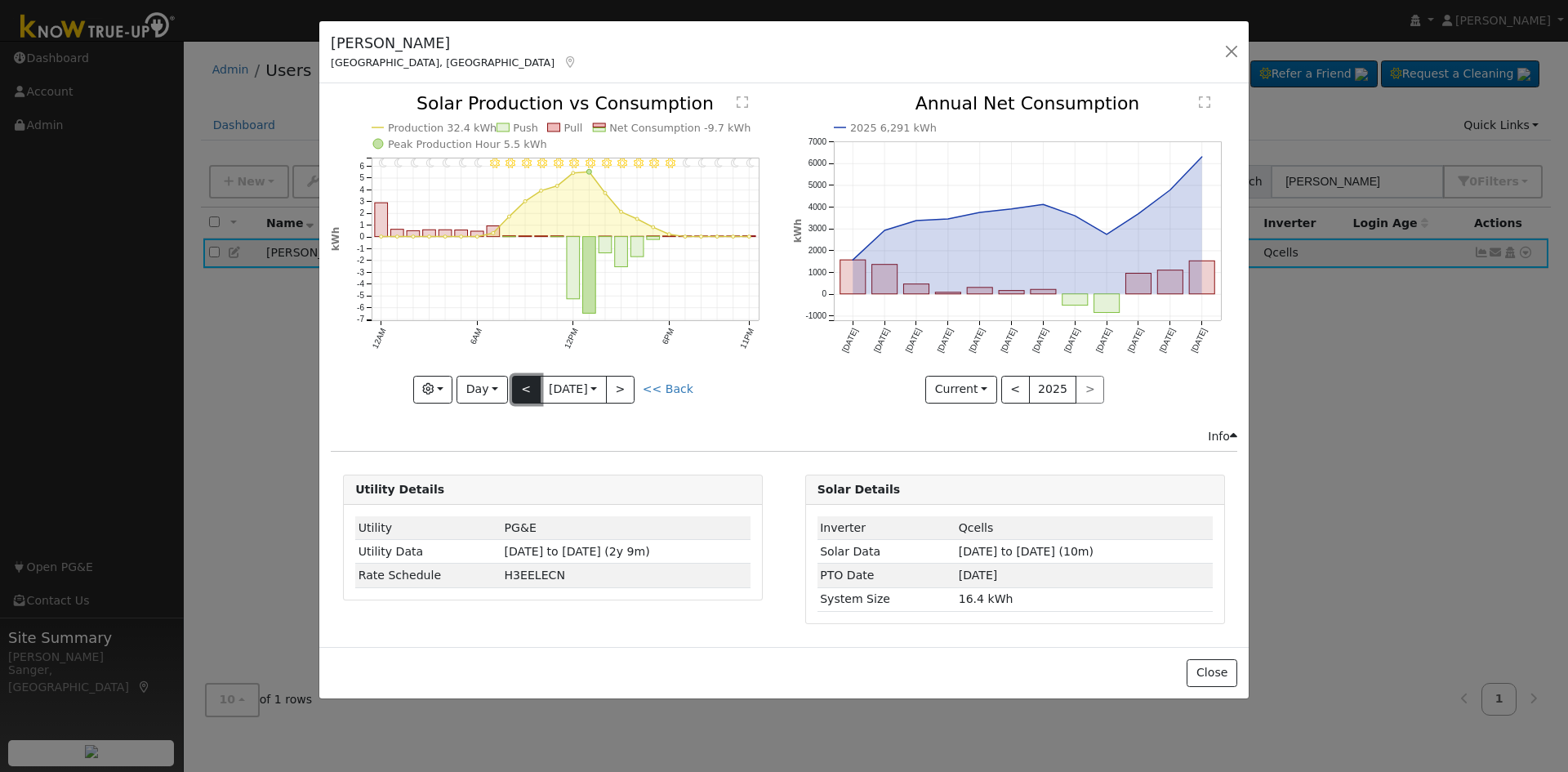
click at [522, 395] on button "<" at bounding box center [526, 389] width 29 height 28
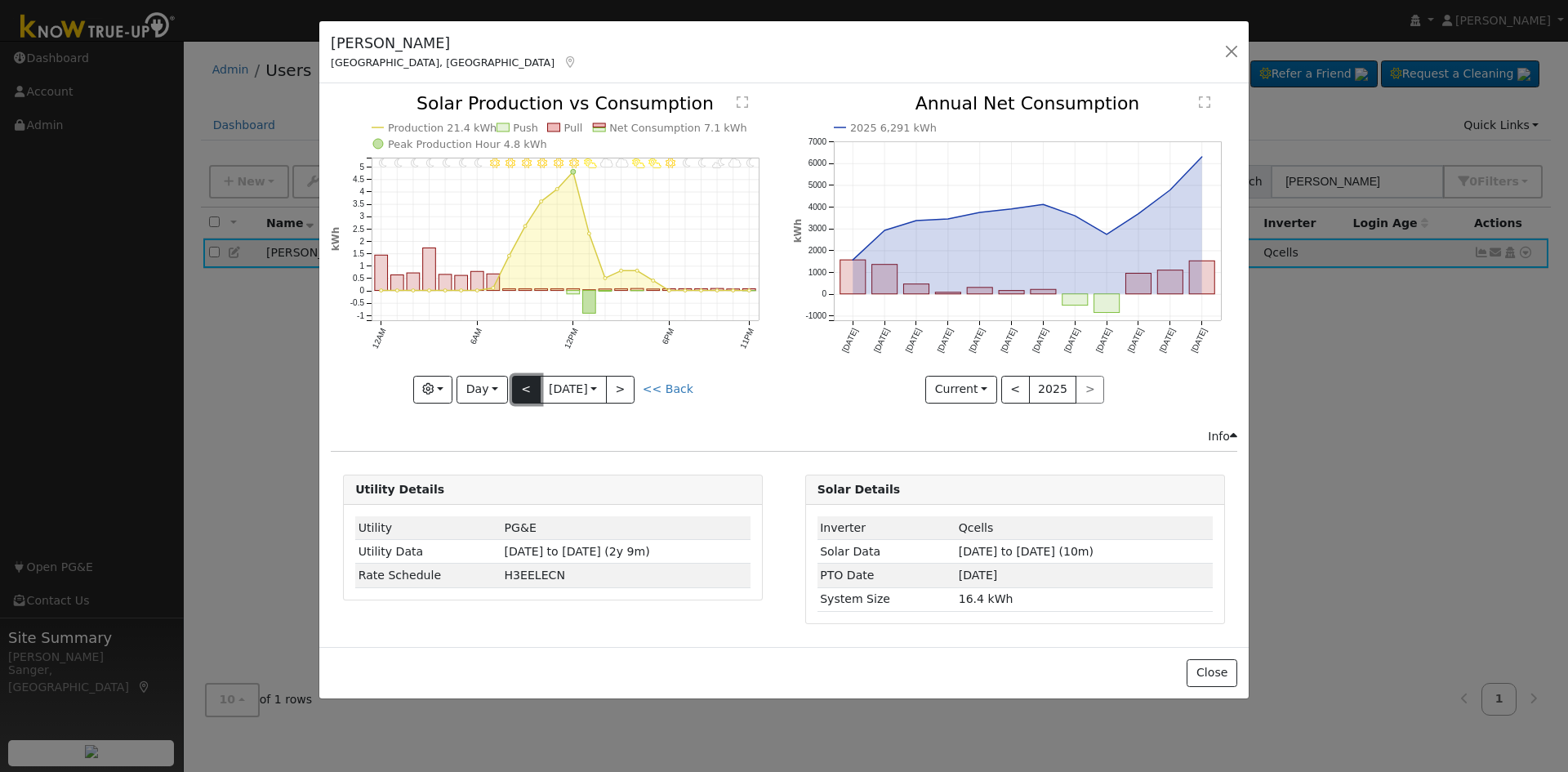
click at [522, 395] on button "<" at bounding box center [526, 389] width 29 height 28
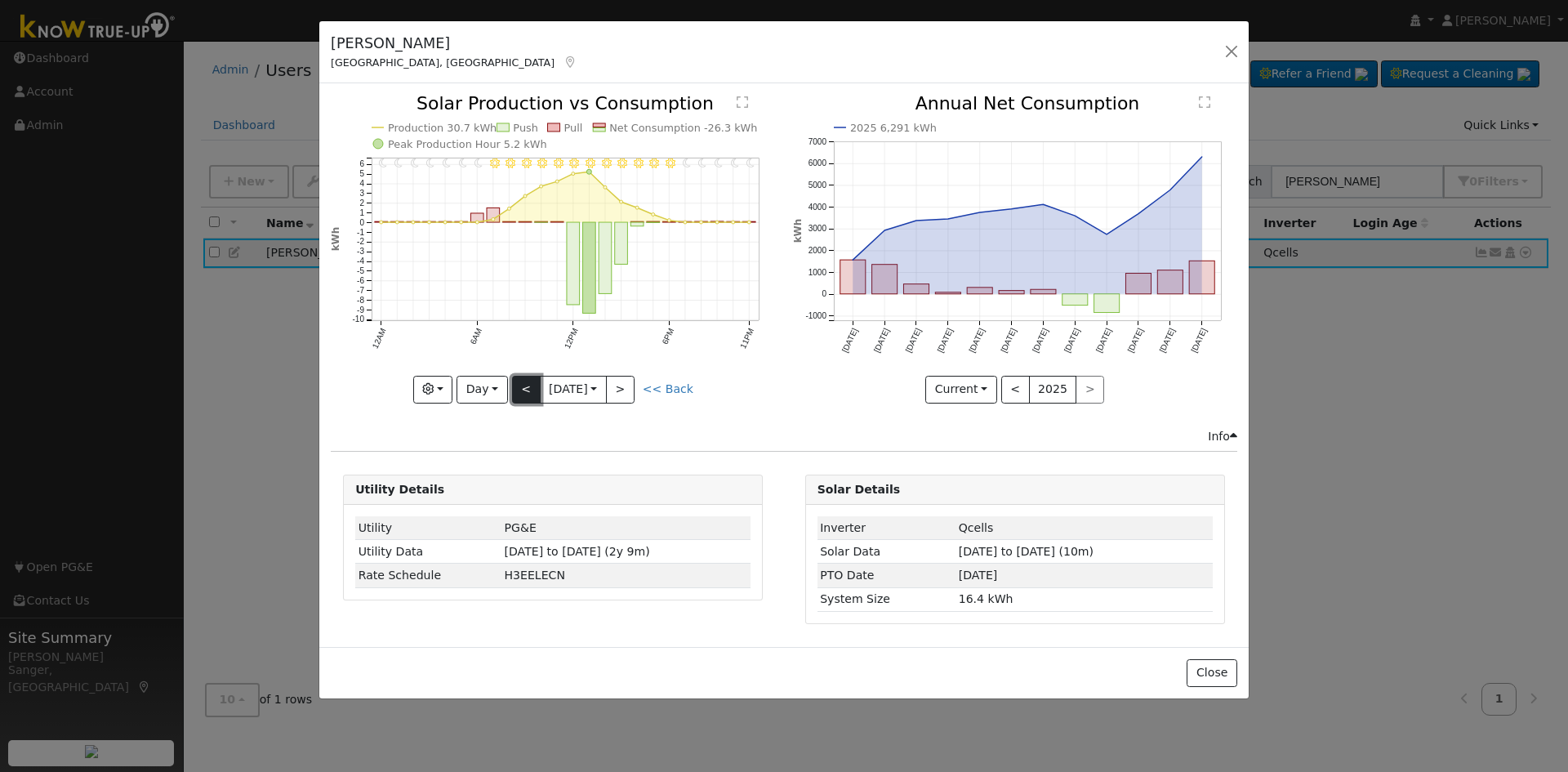
click at [521, 391] on button "<" at bounding box center [526, 389] width 29 height 28
click at [522, 390] on button "<" at bounding box center [526, 389] width 29 height 28
click at [521, 394] on button "<" at bounding box center [526, 389] width 29 height 28
click at [532, 382] on button "<" at bounding box center [526, 389] width 29 height 28
click at [513, 391] on button "<" at bounding box center [526, 389] width 29 height 28
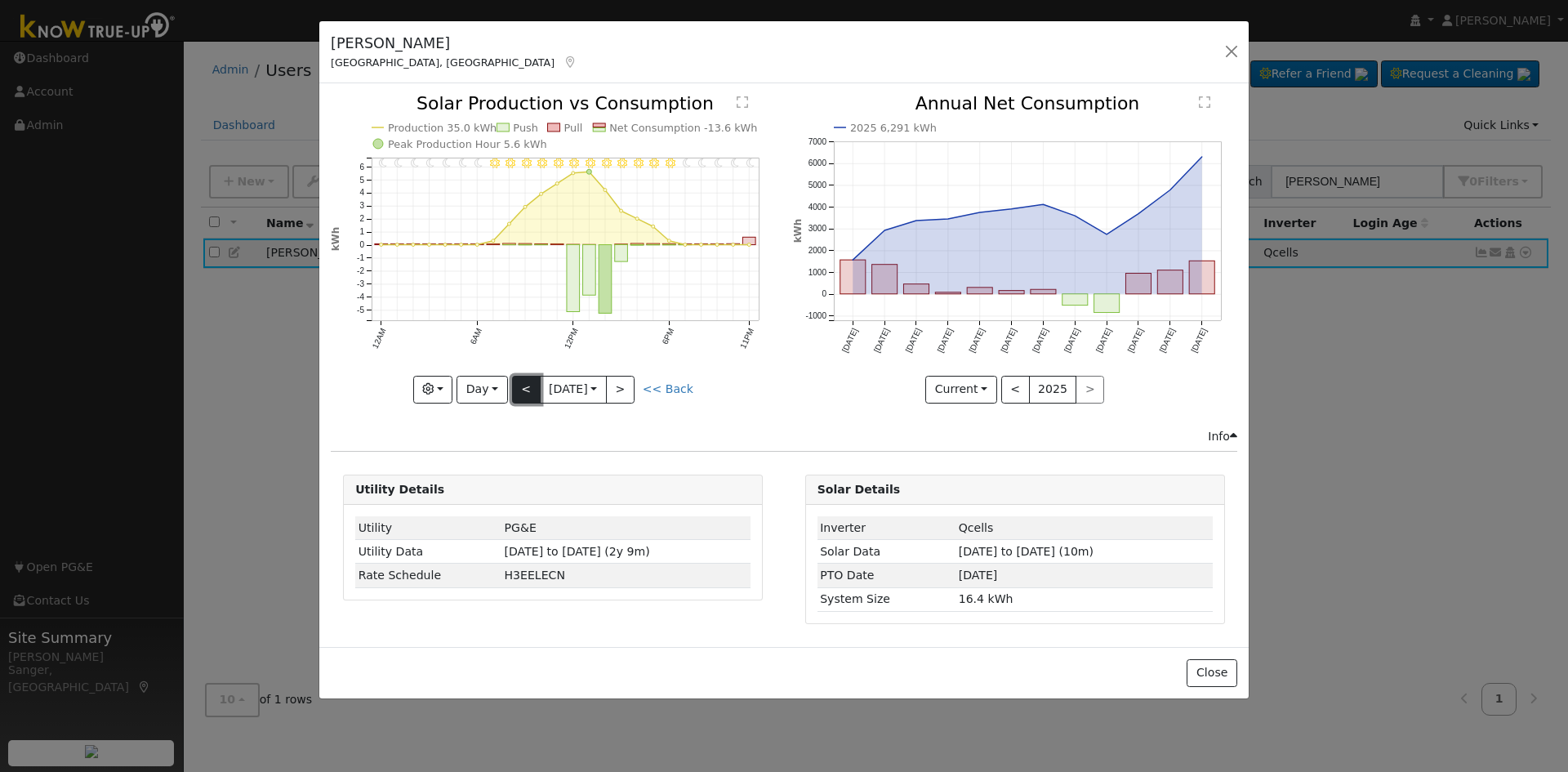
click at [520, 386] on button "<" at bounding box center [526, 389] width 29 height 28
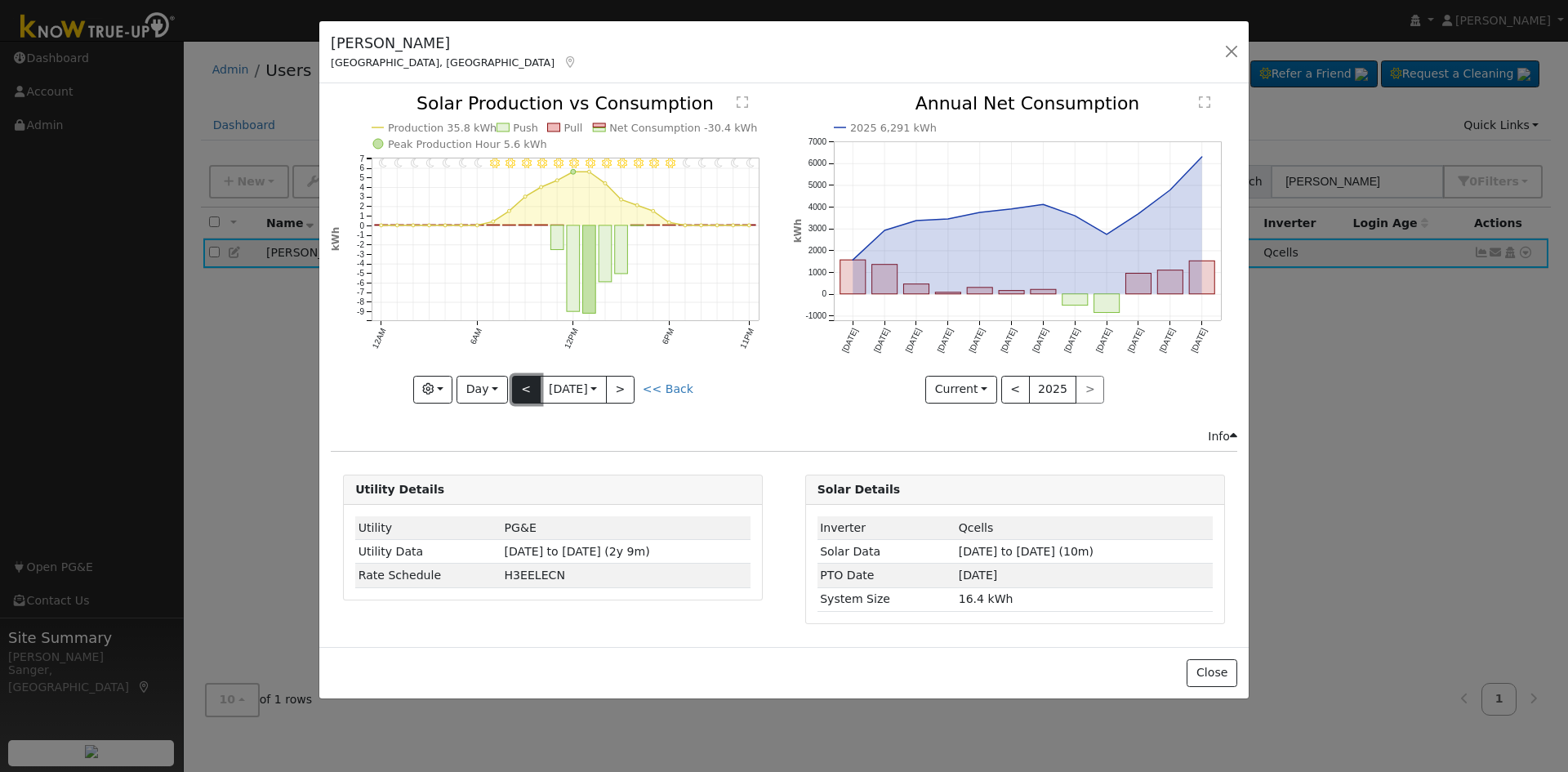
click at [520, 386] on button "<" at bounding box center [526, 389] width 29 height 28
type input "2025-08-15"
